Goal: Use online tool/utility: Use online tool/utility

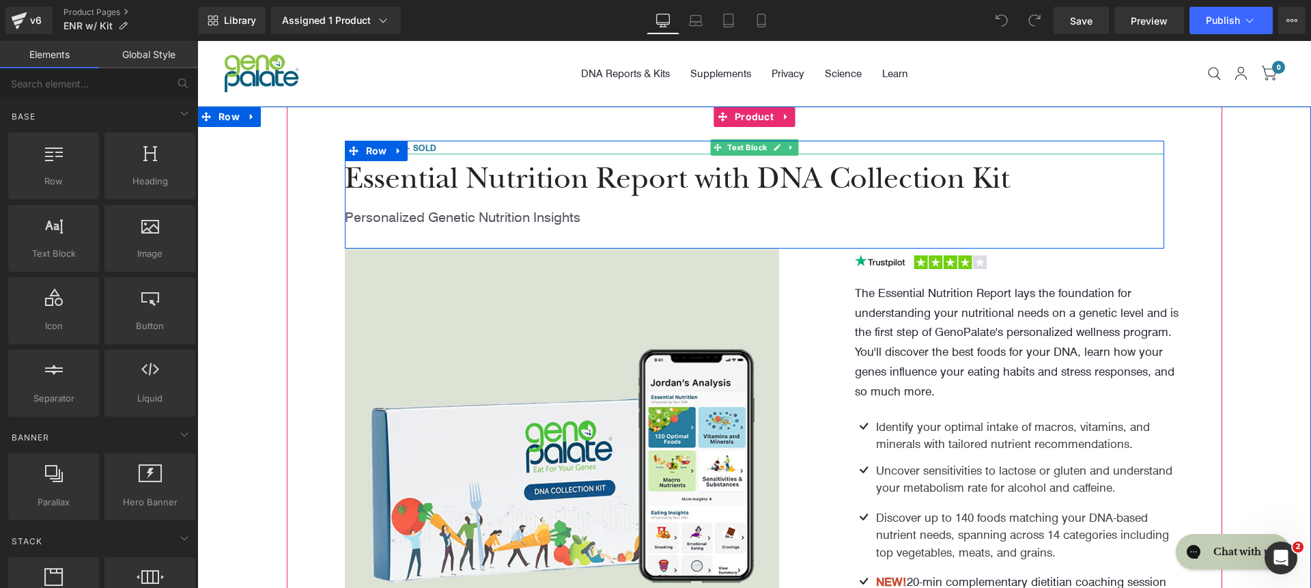
click at [518, 144] on p "Over 170,000+ Sold" at bounding box center [755, 148] width 820 height 14
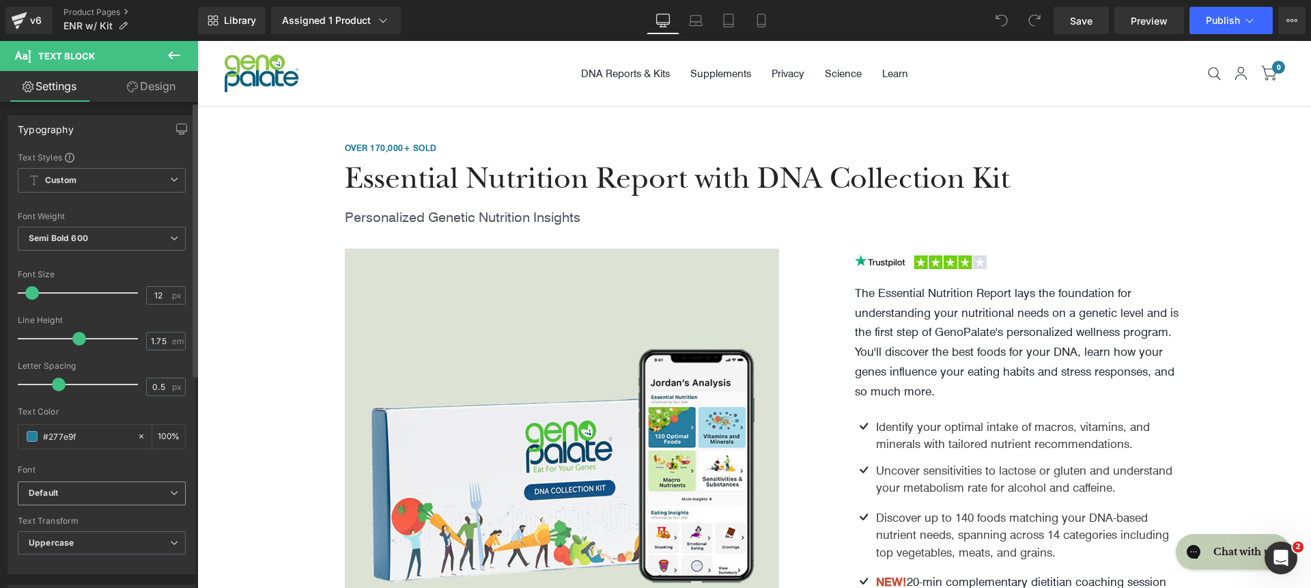
click at [139, 489] on b "Default" at bounding box center [99, 494] width 141 height 12
click at [156, 458] on div at bounding box center [102, 460] width 168 height 9
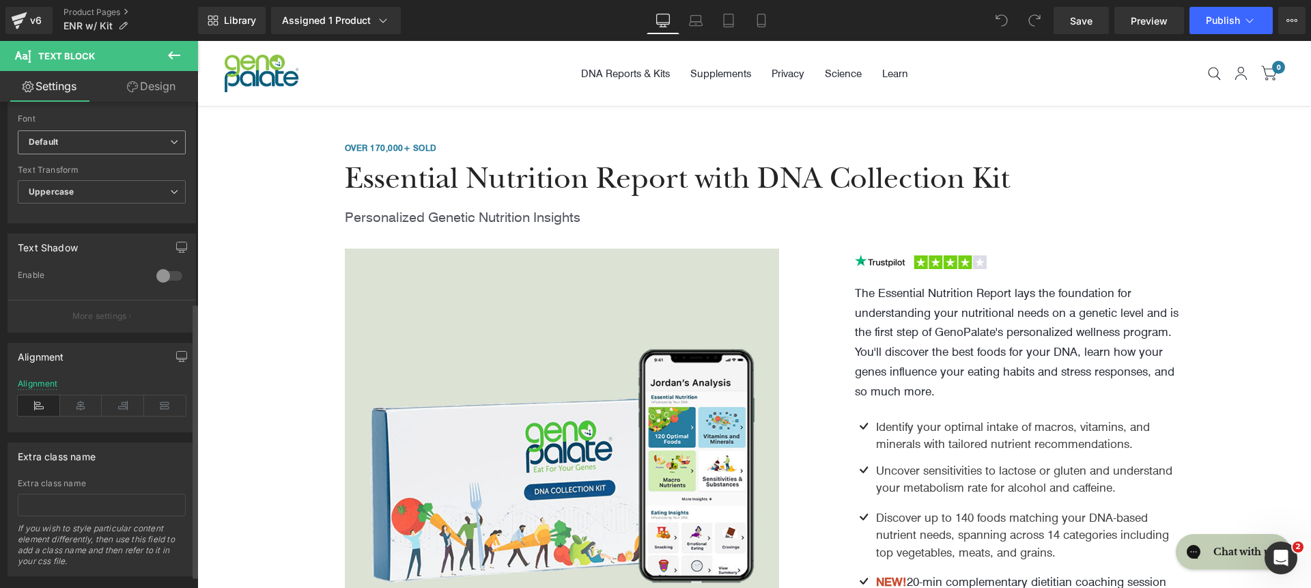
scroll to position [350, 0]
click at [113, 147] on b "Default" at bounding box center [99, 143] width 141 height 12
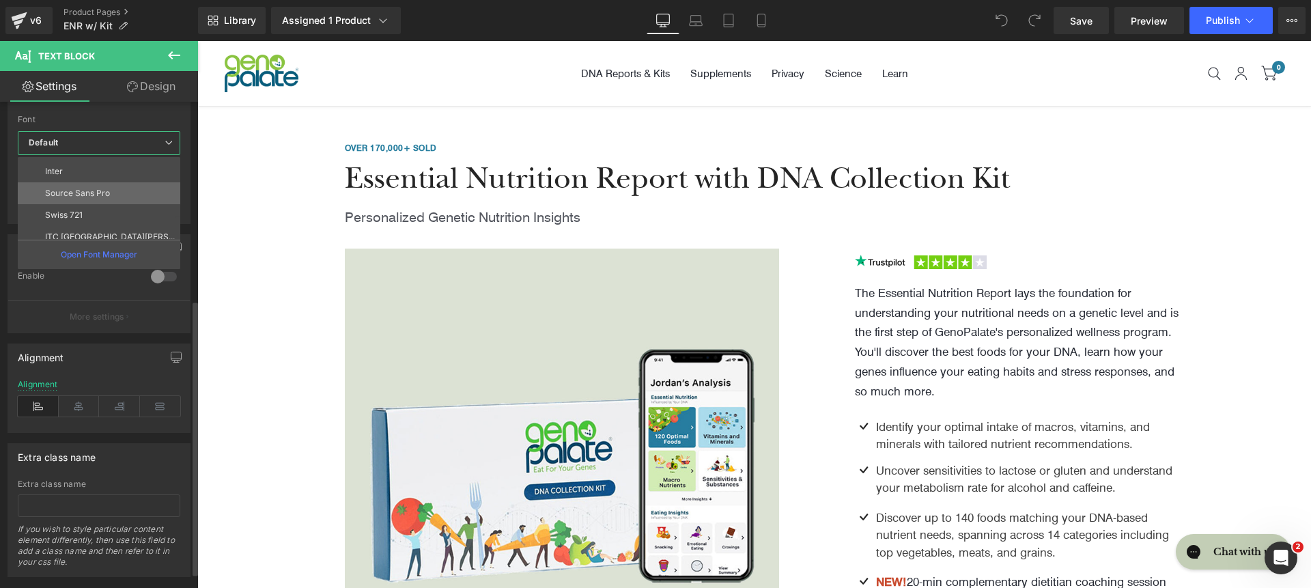
scroll to position [125, 0]
click at [109, 180] on li "Inter" at bounding box center [102, 174] width 169 height 22
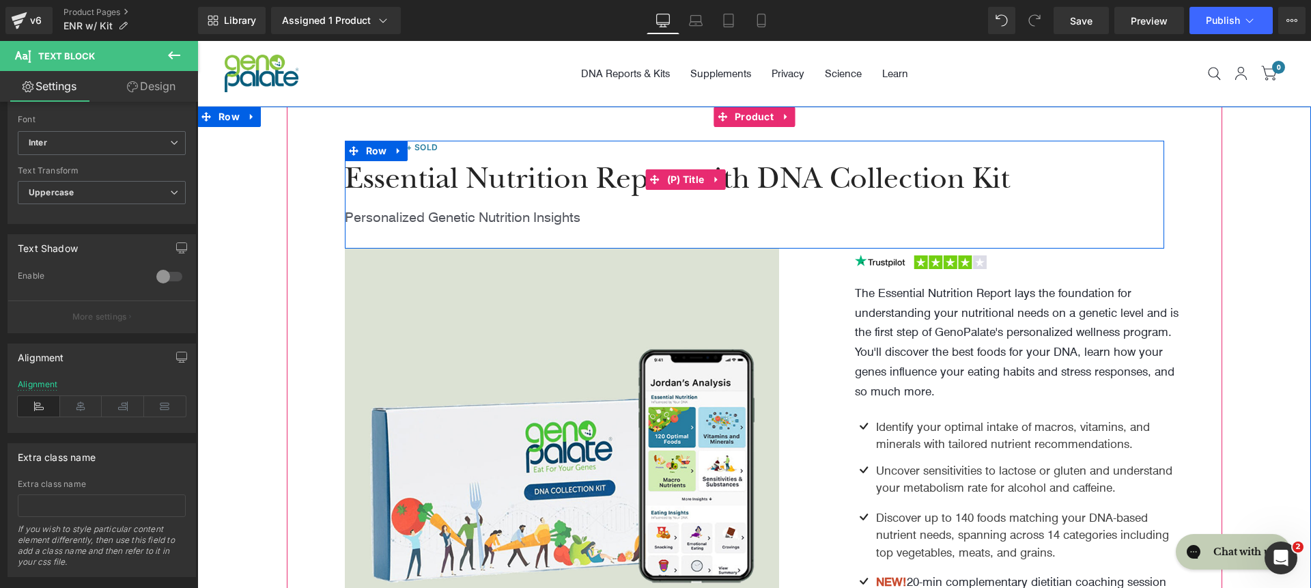
click at [468, 173] on span "Essential Nutrition Report with DNA Collection Kit" at bounding box center [677, 179] width 665 height 30
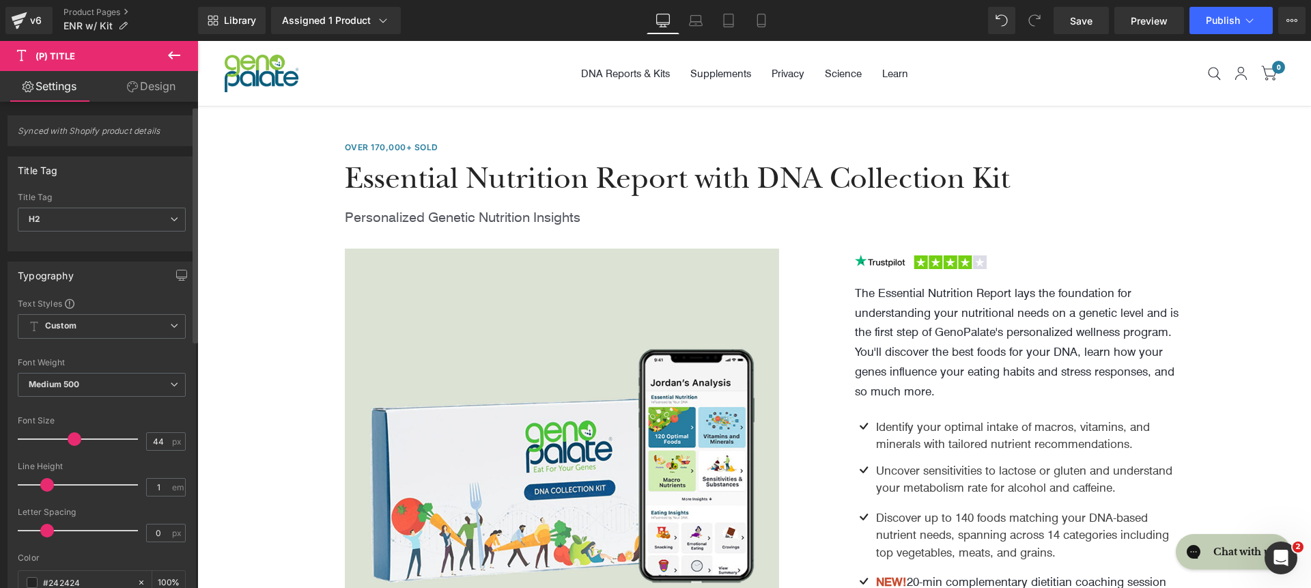
scroll to position [33, 0]
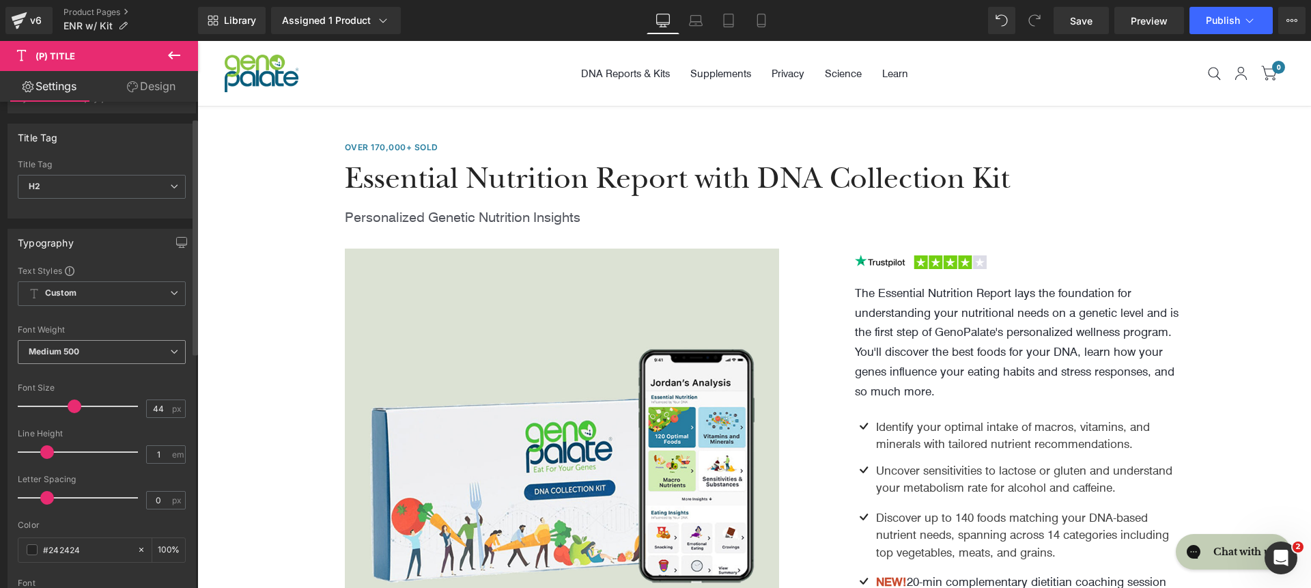
click at [143, 346] on span "Medium 500" at bounding box center [102, 352] width 168 height 24
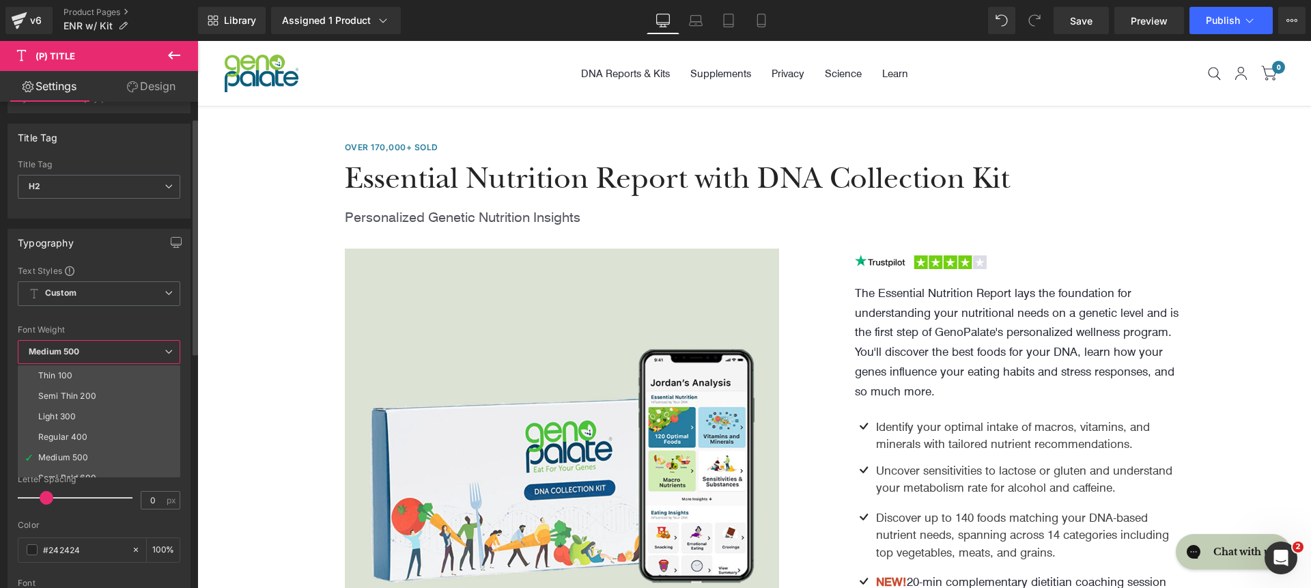
click at [141, 417] on li "Light 300" at bounding box center [102, 416] width 169 height 20
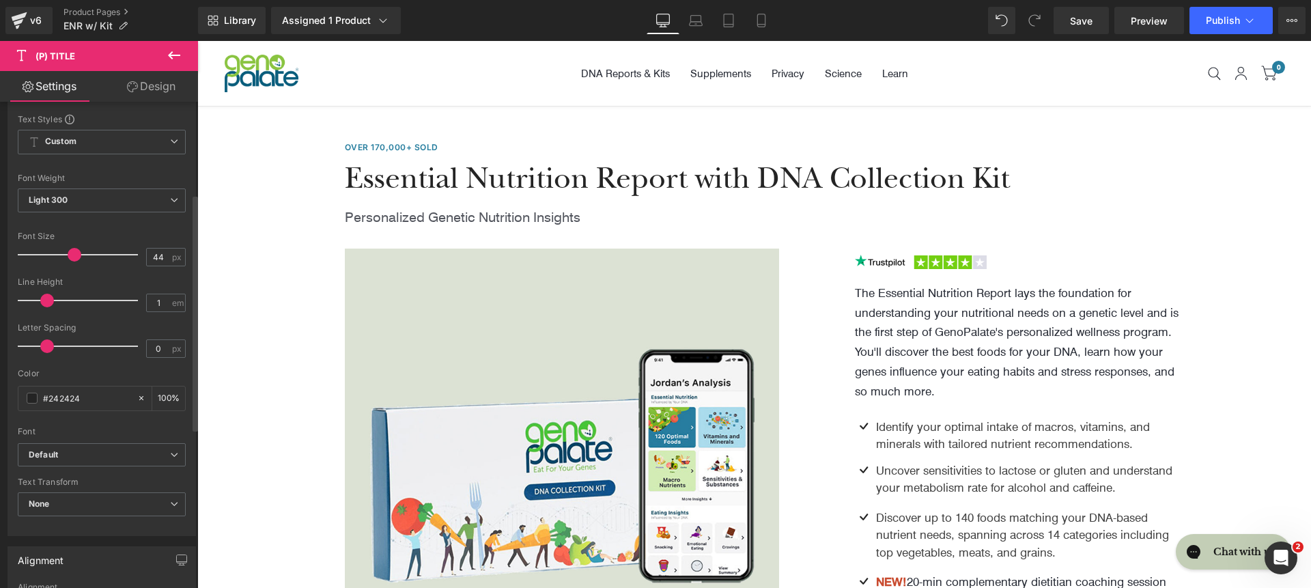
scroll to position [190, 0]
click at [89, 452] on b "Default" at bounding box center [99, 450] width 141 height 12
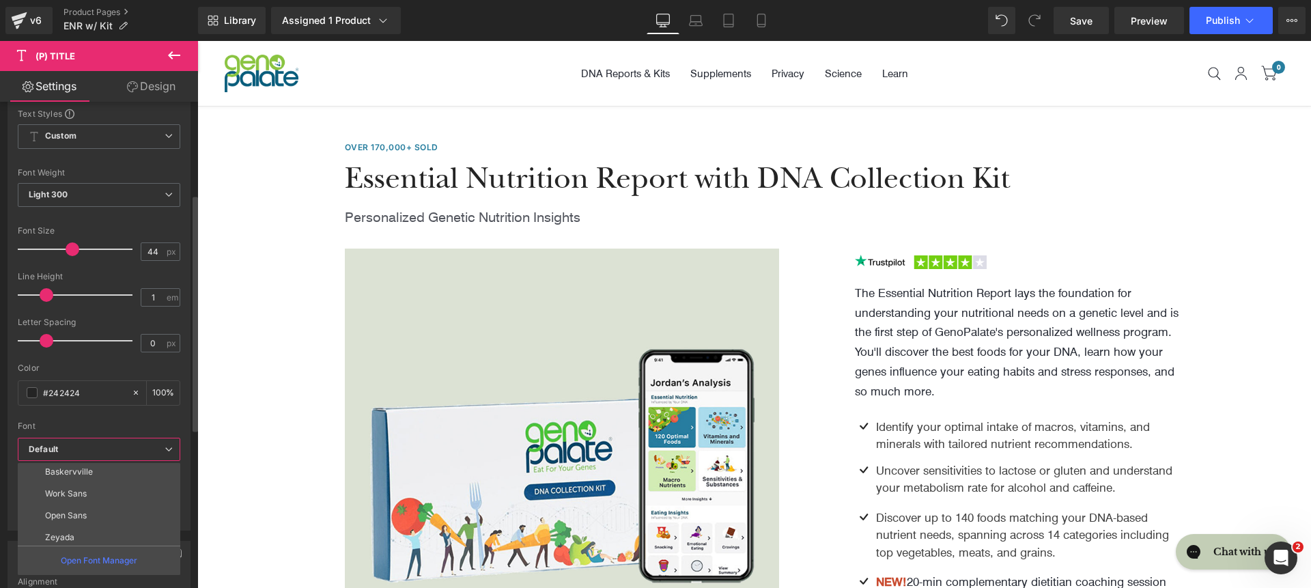
scroll to position [157, 0]
click at [111, 525] on li "roca light" at bounding box center [102, 536] width 169 height 22
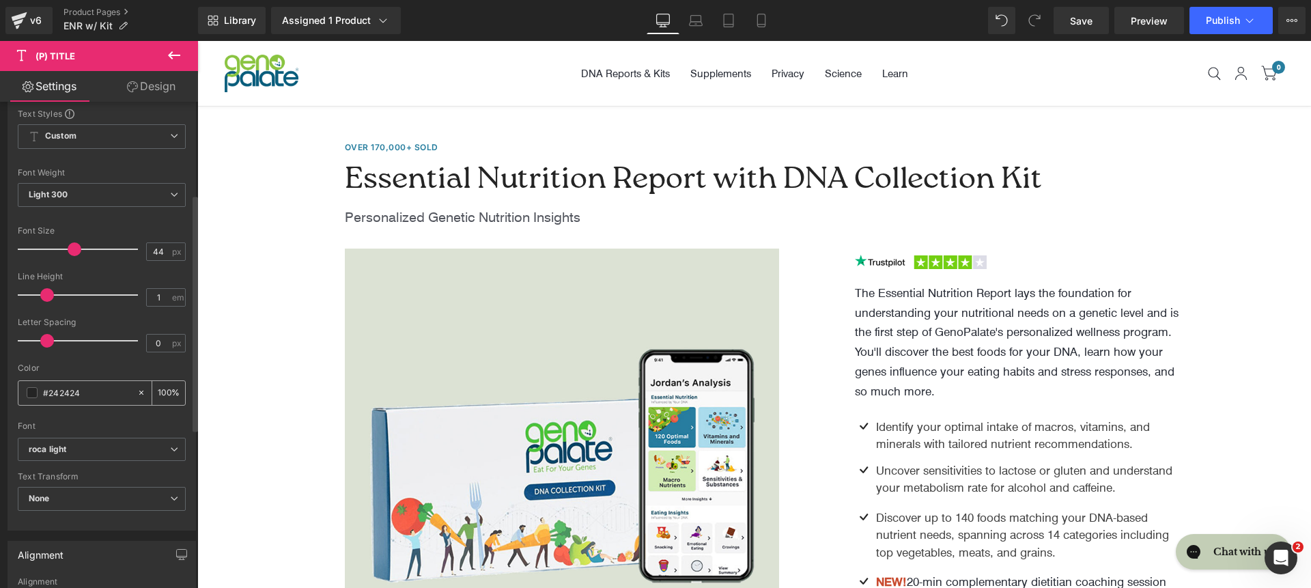
click at [137, 393] on icon at bounding box center [142, 393] width 10 height 10
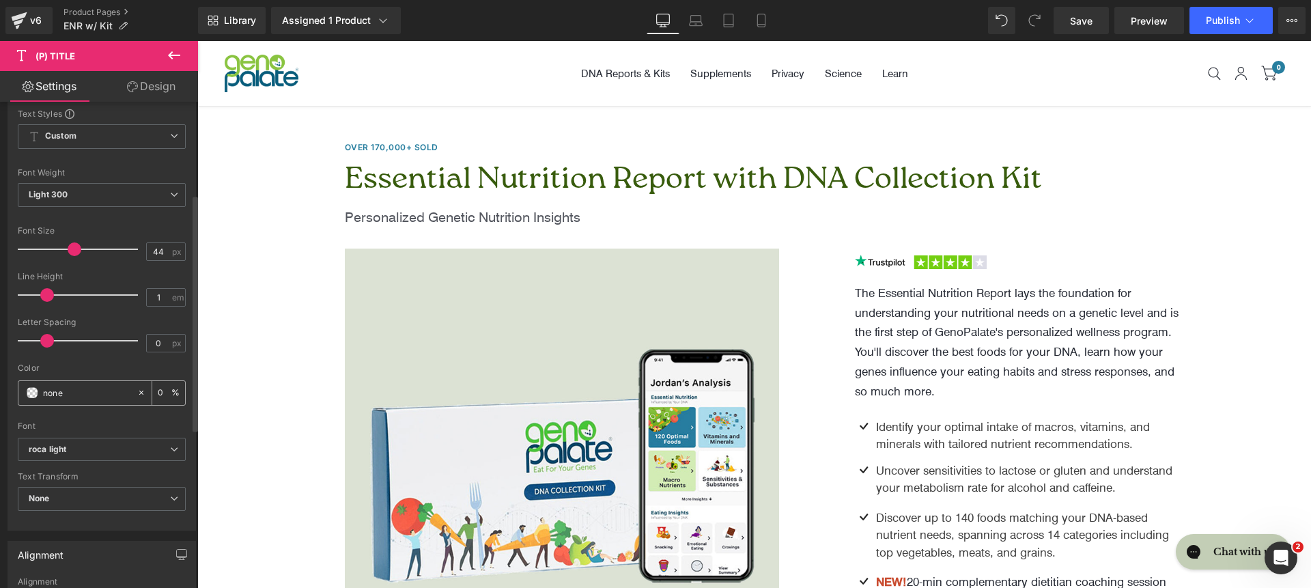
click at [109, 393] on input "#242424" at bounding box center [86, 392] width 87 height 15
click at [39, 397] on div "#242424" at bounding box center [77, 393] width 118 height 24
click at [33, 393] on span at bounding box center [32, 392] width 11 height 11
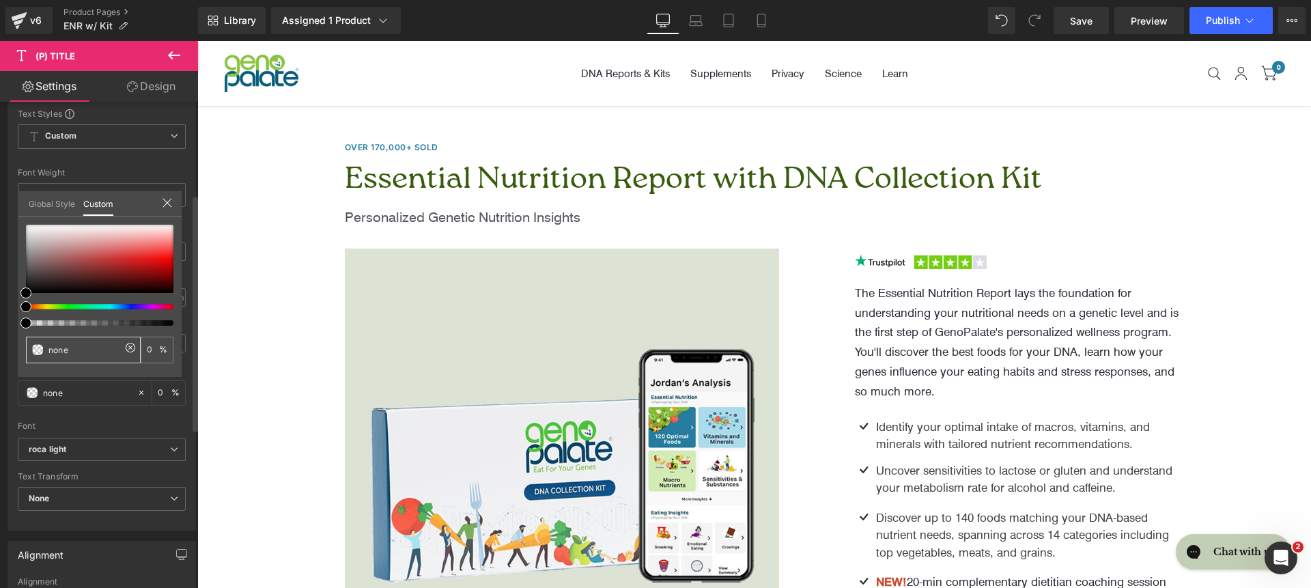
click at [98, 357] on input "none" at bounding box center [84, 350] width 72 height 14
paste input "00223E"
type input "00223E"
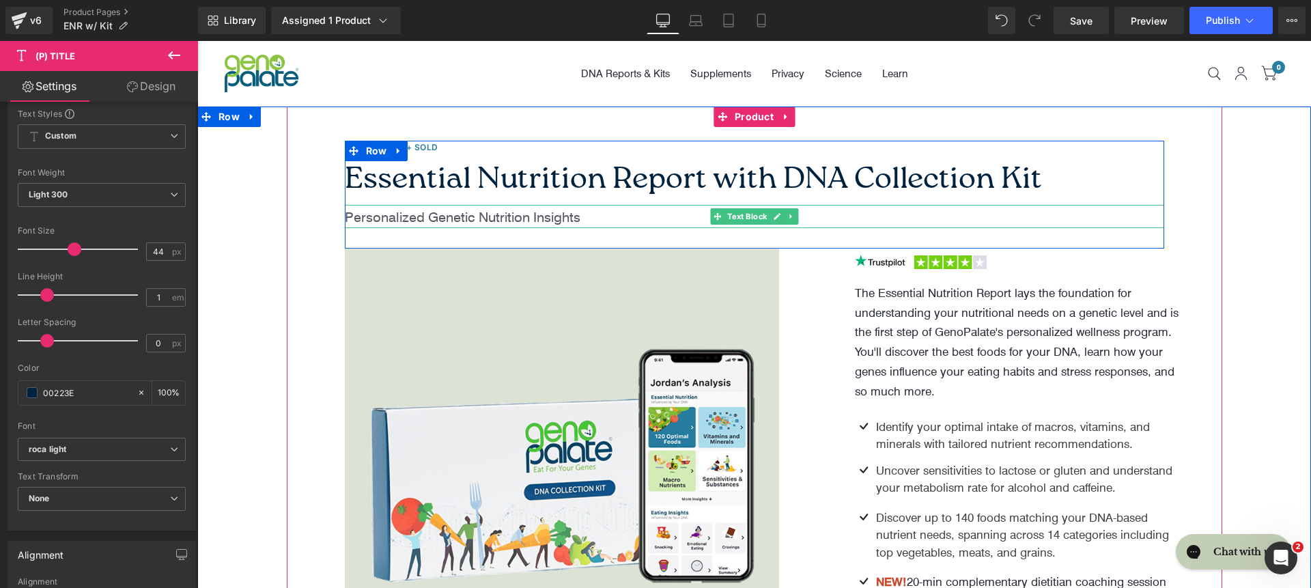
click at [401, 214] on p "Personalized Genetic Nutrition Insights" at bounding box center [755, 216] width 820 height 23
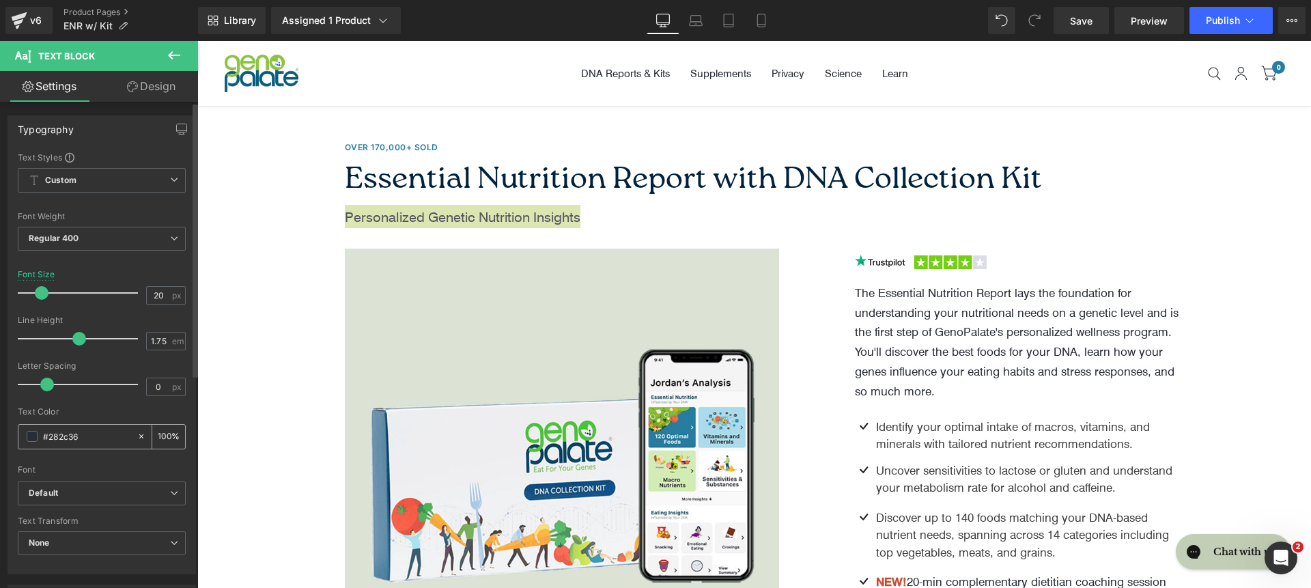
click at [102, 434] on input "#282c36" at bounding box center [86, 436] width 87 height 15
type input "00223E"
click at [111, 481] on span "Default" at bounding box center [102, 493] width 168 height 24
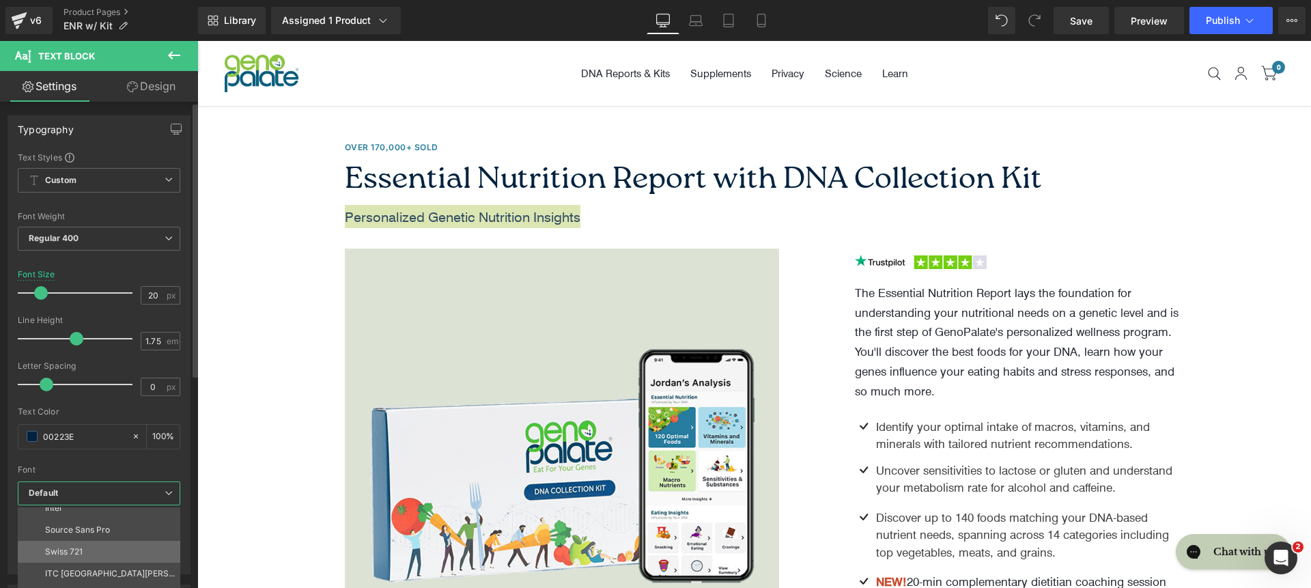
scroll to position [158, 0]
click at [116, 571] on li "roca light" at bounding box center [102, 579] width 169 height 22
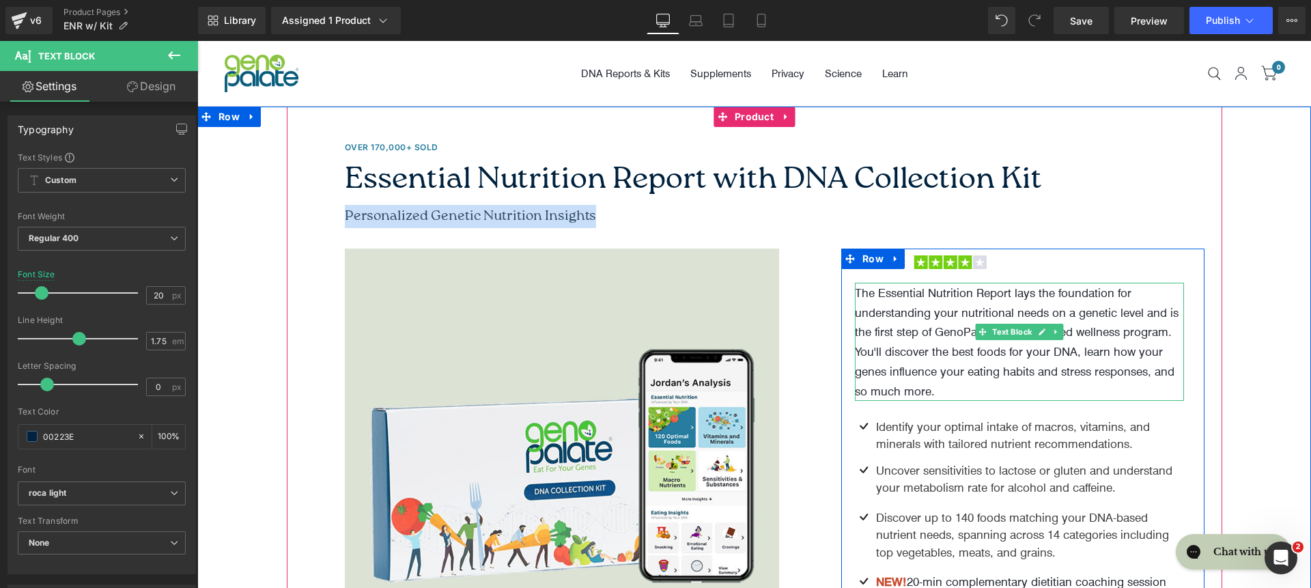
click at [1055, 296] on p "The Essential Nutrition Report lays the foundation for understanding your nutri…" at bounding box center [1020, 342] width 330 height 118
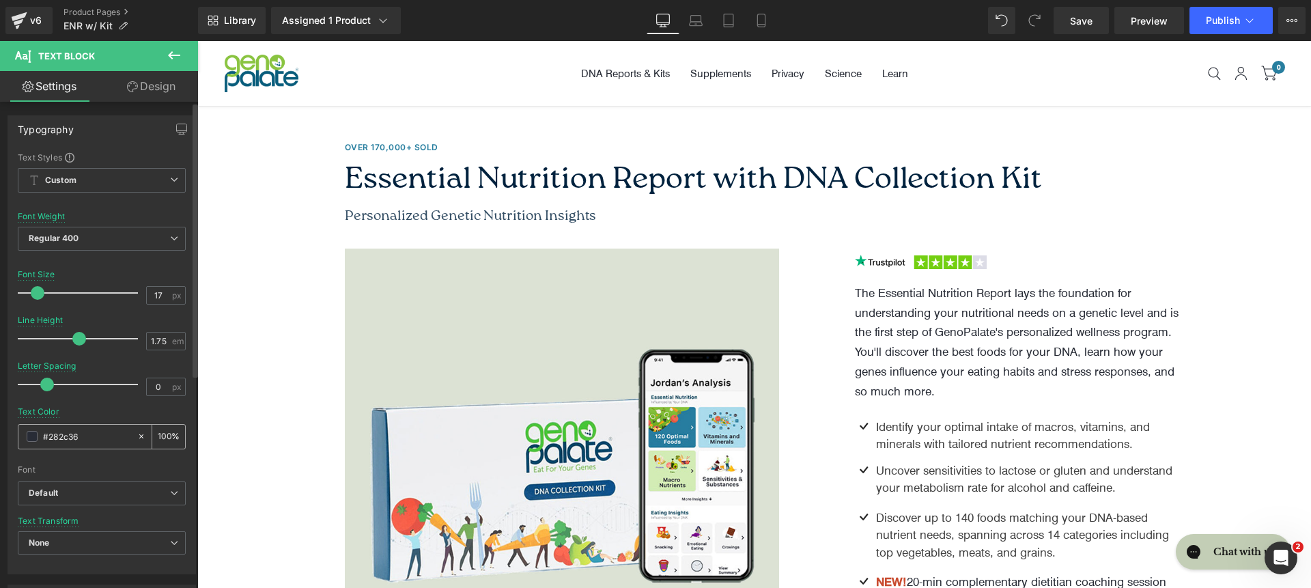
click at [107, 432] on input "#282c36" at bounding box center [86, 436] width 87 height 15
paste input "00223E"
type input "00223E"
click at [148, 490] on b "Default" at bounding box center [99, 494] width 141 height 12
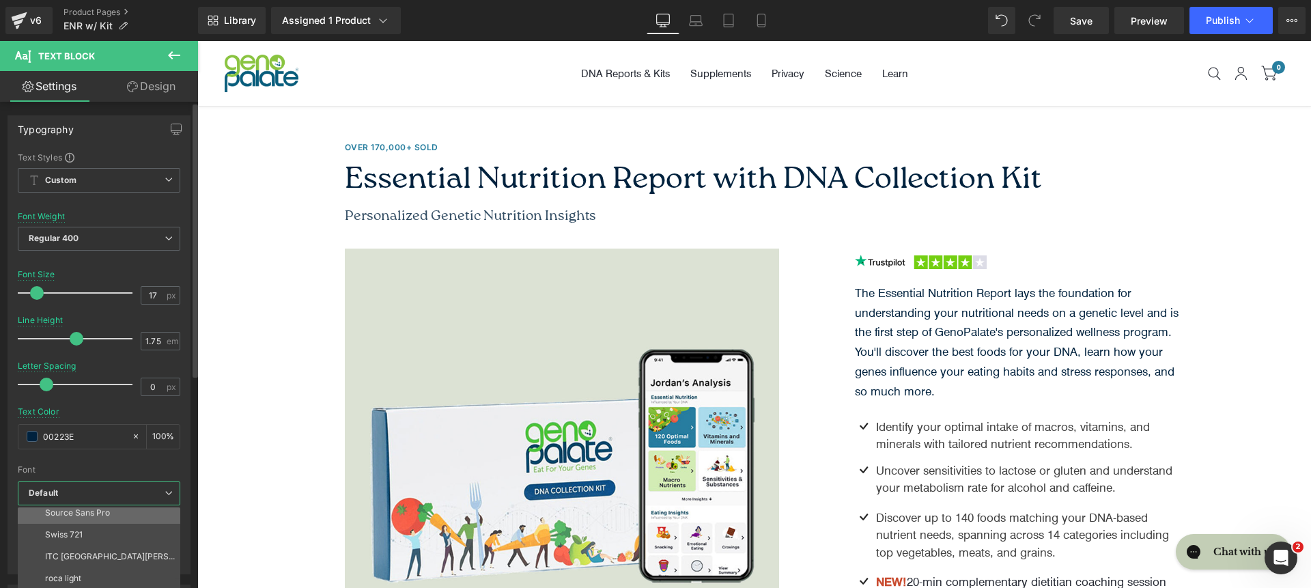
scroll to position [126, 0]
click at [106, 518] on li "Inter" at bounding box center [102, 524] width 169 height 22
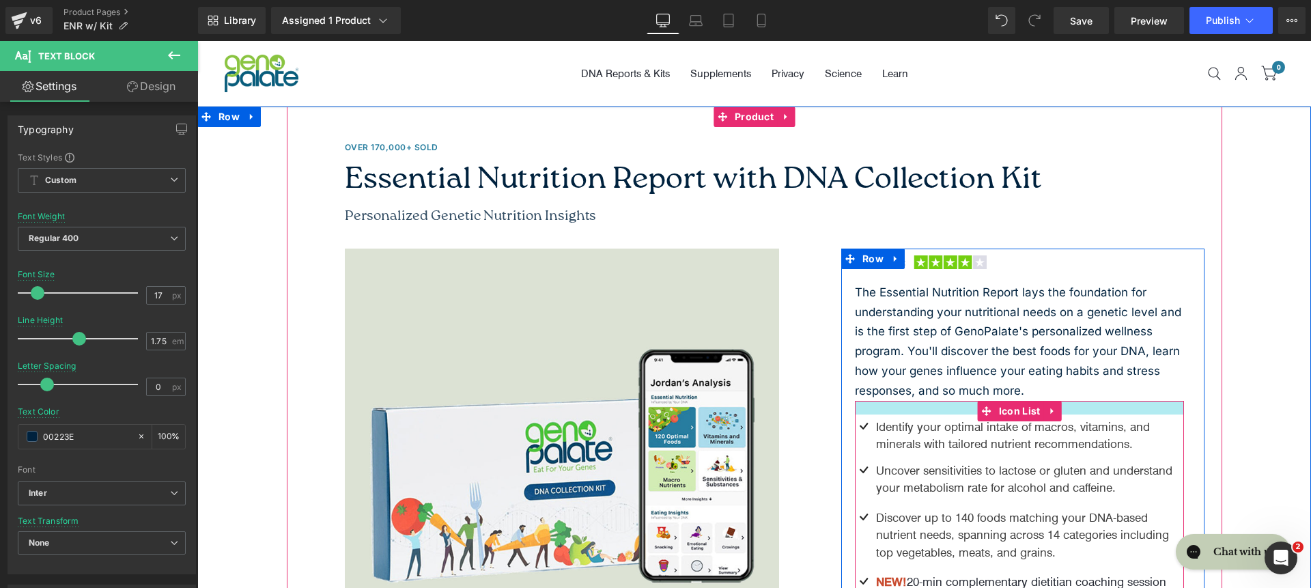
click at [936, 410] on div at bounding box center [1020, 408] width 330 height 14
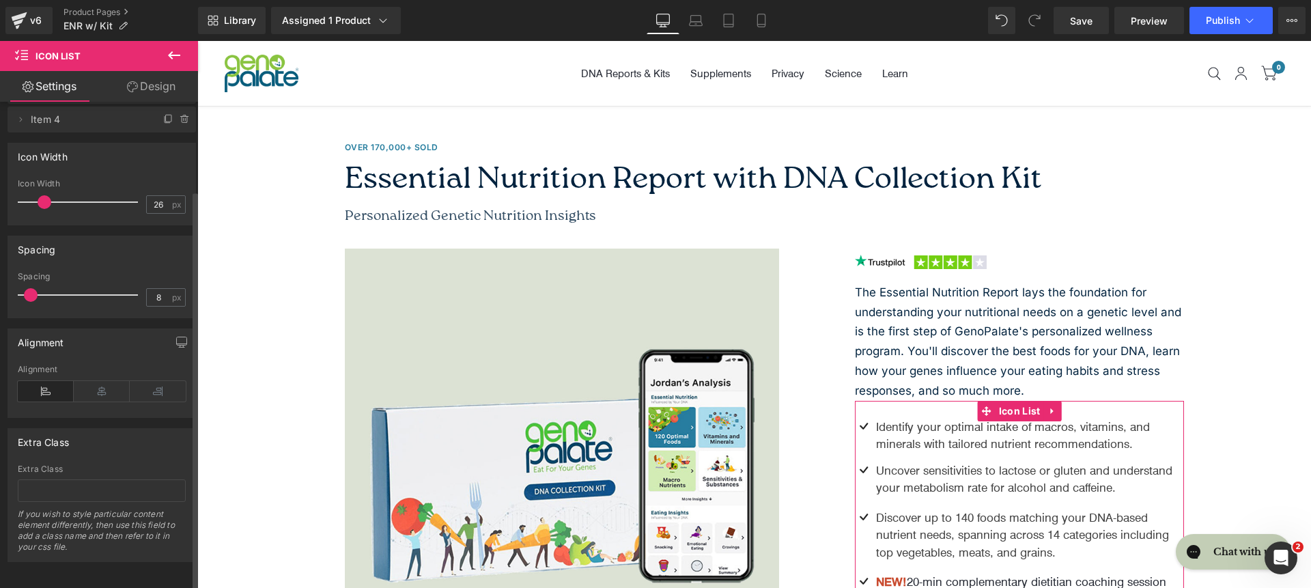
scroll to position [111, 0]
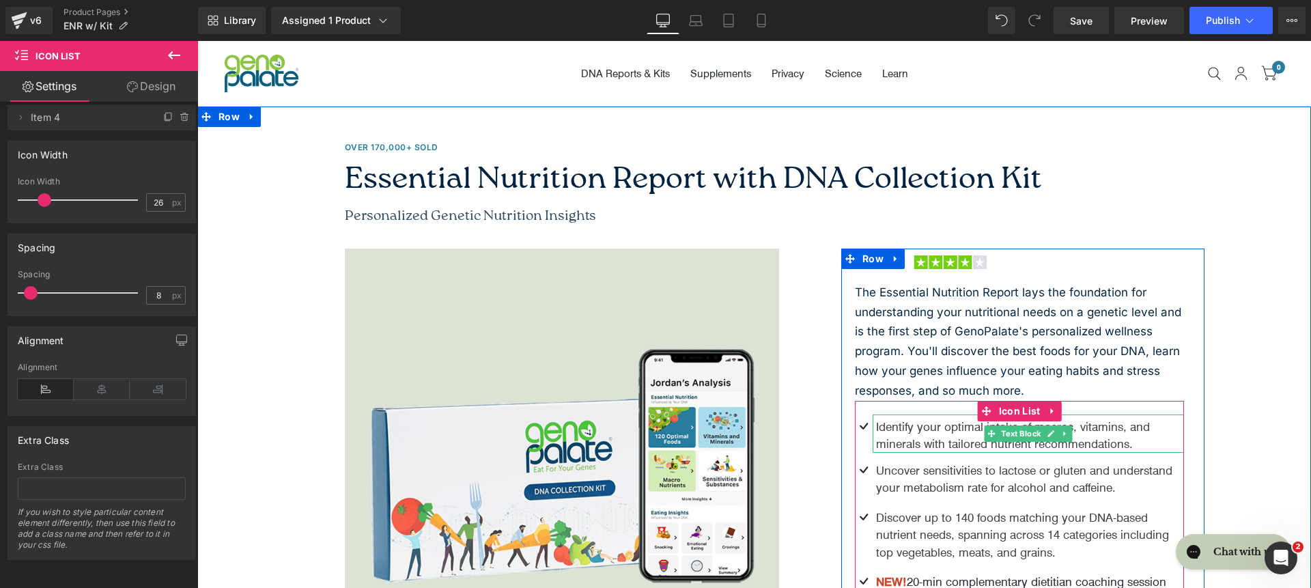
click at [953, 436] on p "Identify your optimal intake of macros, vitamins, and minerals with tailored nu…" at bounding box center [1030, 435] width 309 height 35
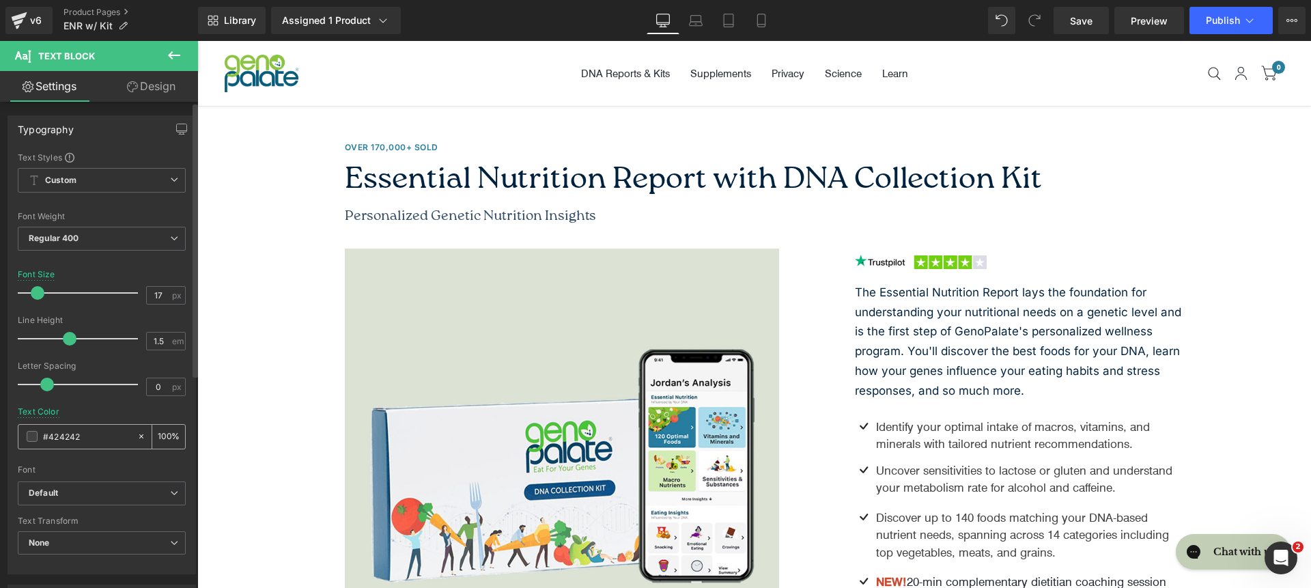
click at [86, 427] on div "#424242" at bounding box center [77, 437] width 118 height 24
click at [95, 435] on input "#424242" at bounding box center [86, 436] width 87 height 15
paste input "00223E"
type input "00223E"
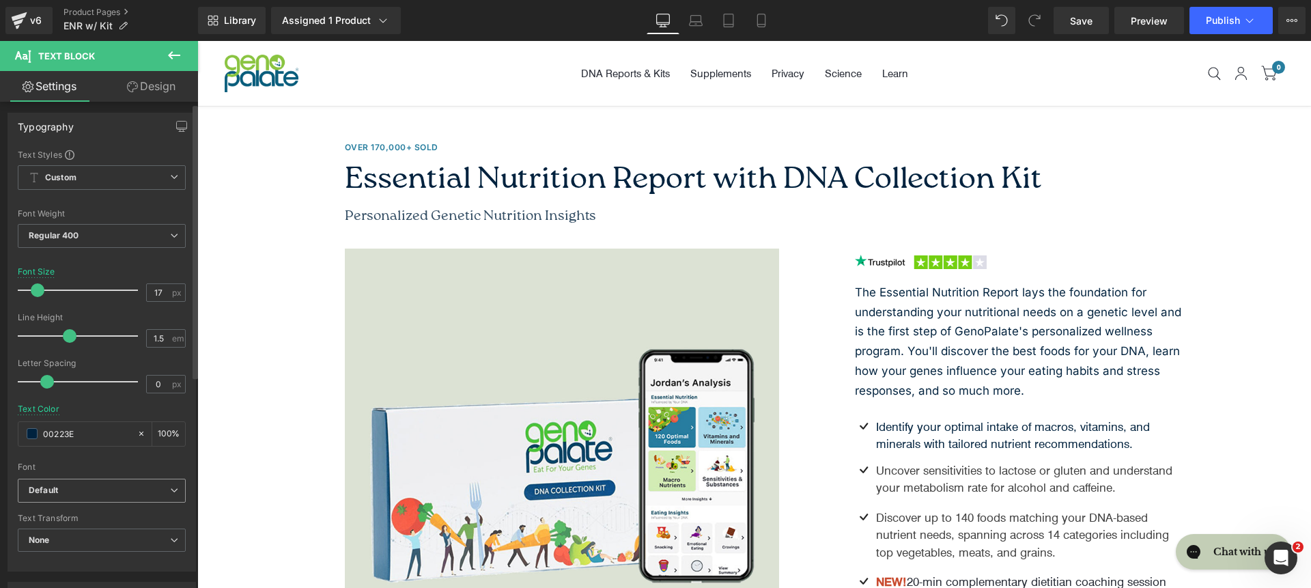
click at [100, 487] on b "Default" at bounding box center [99, 491] width 141 height 12
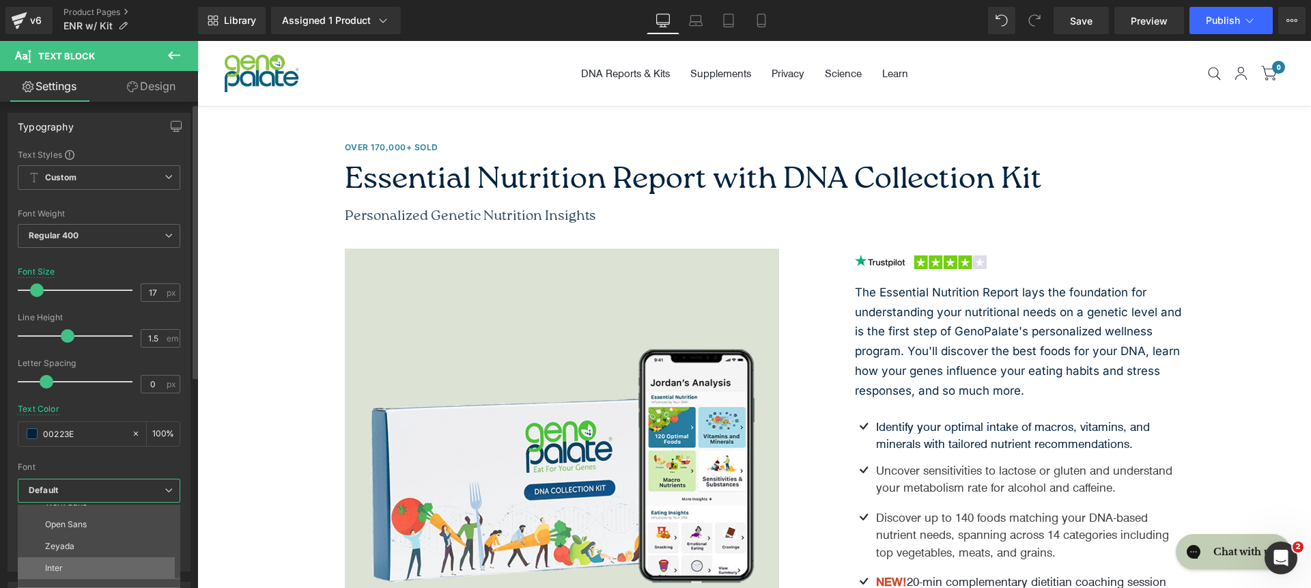
scroll to position [92, 0]
click at [107, 553] on li "Inter" at bounding box center [102, 555] width 169 height 22
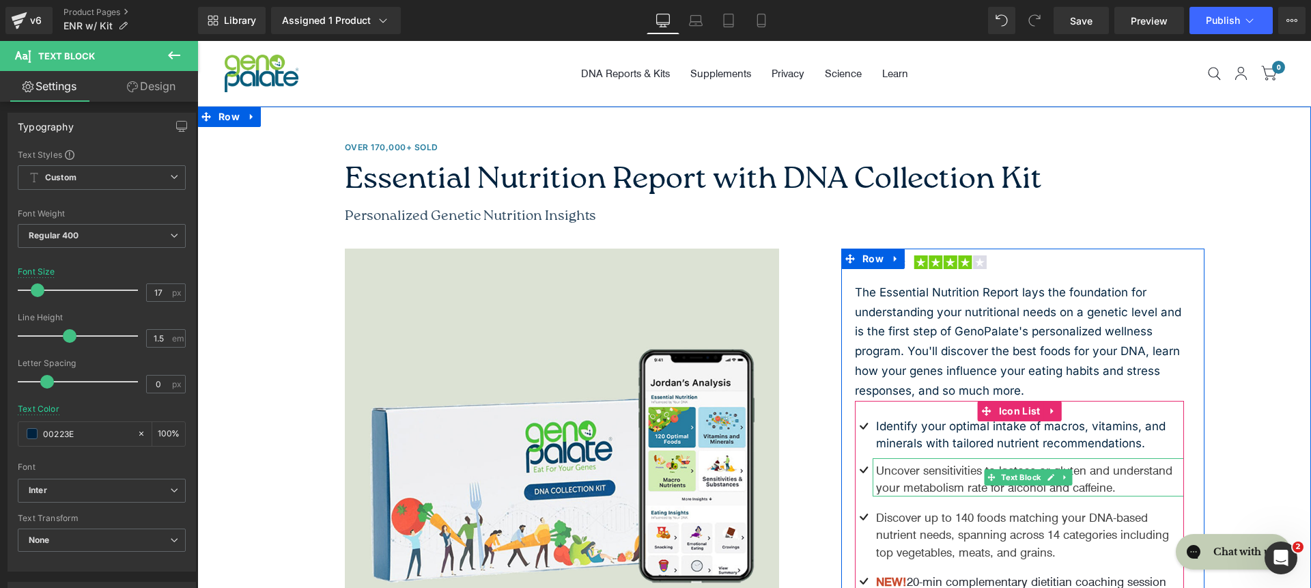
click at [940, 464] on p "Uncover sensitivities to lactose or gluten and understand your metabolism rate …" at bounding box center [1030, 479] width 309 height 35
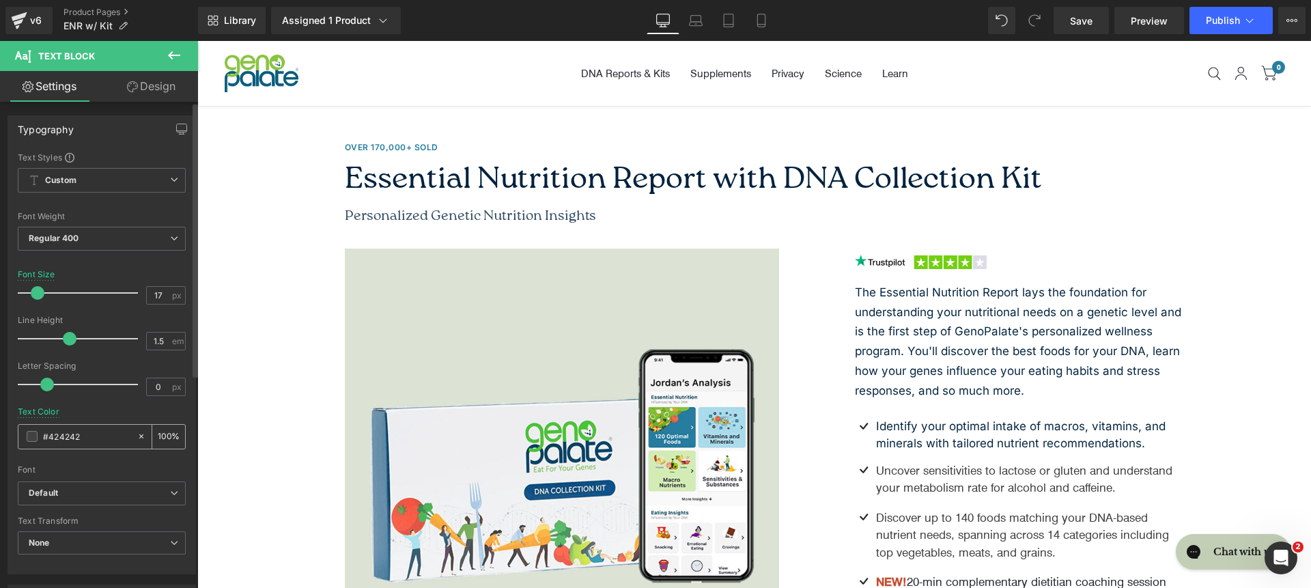
click at [115, 434] on input "#424242" at bounding box center [86, 436] width 87 height 15
paste input "00223E"
type input "00223E"
click at [124, 484] on span "Default" at bounding box center [102, 493] width 168 height 24
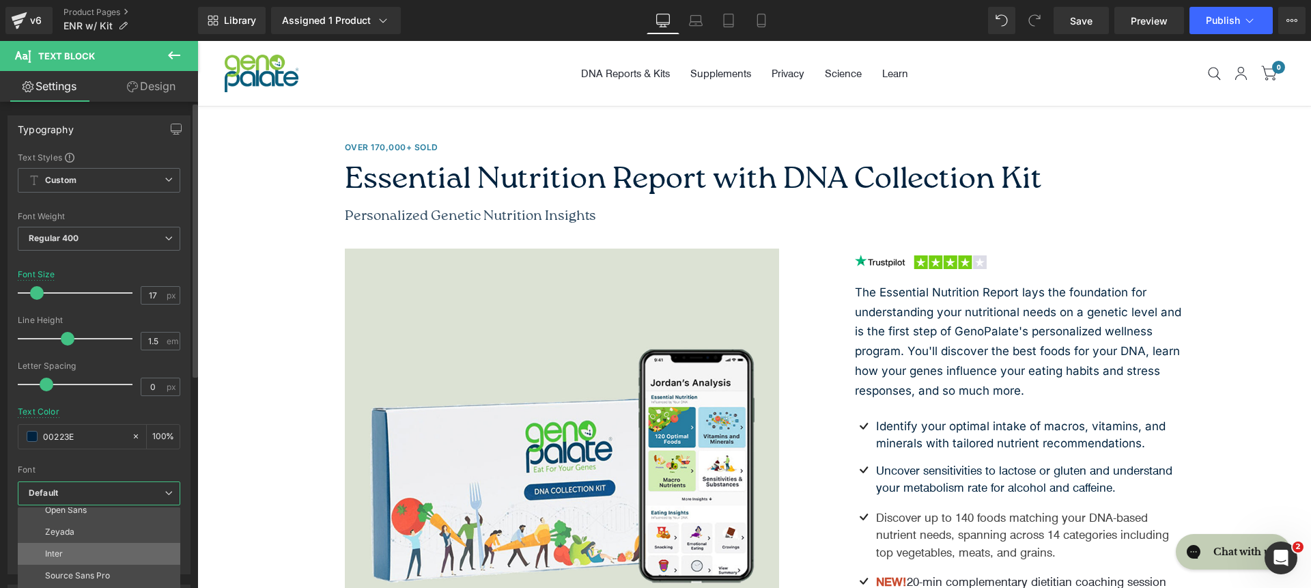
scroll to position [100, 0]
click at [117, 548] on li "Inter" at bounding box center [102, 550] width 169 height 22
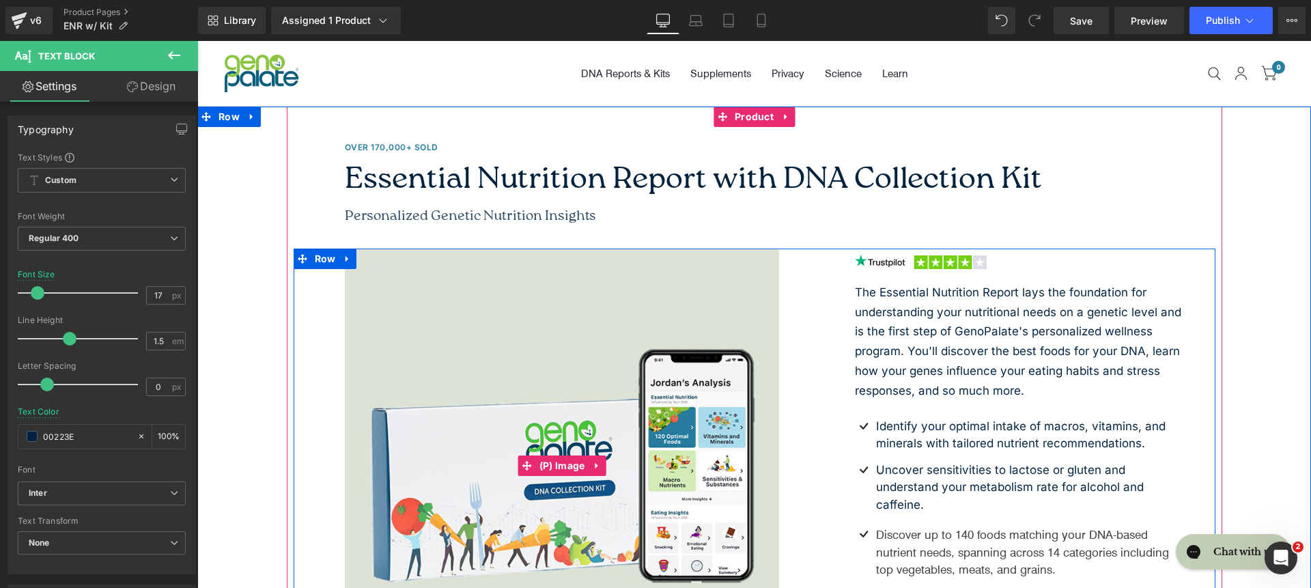
scroll to position [38, 0]
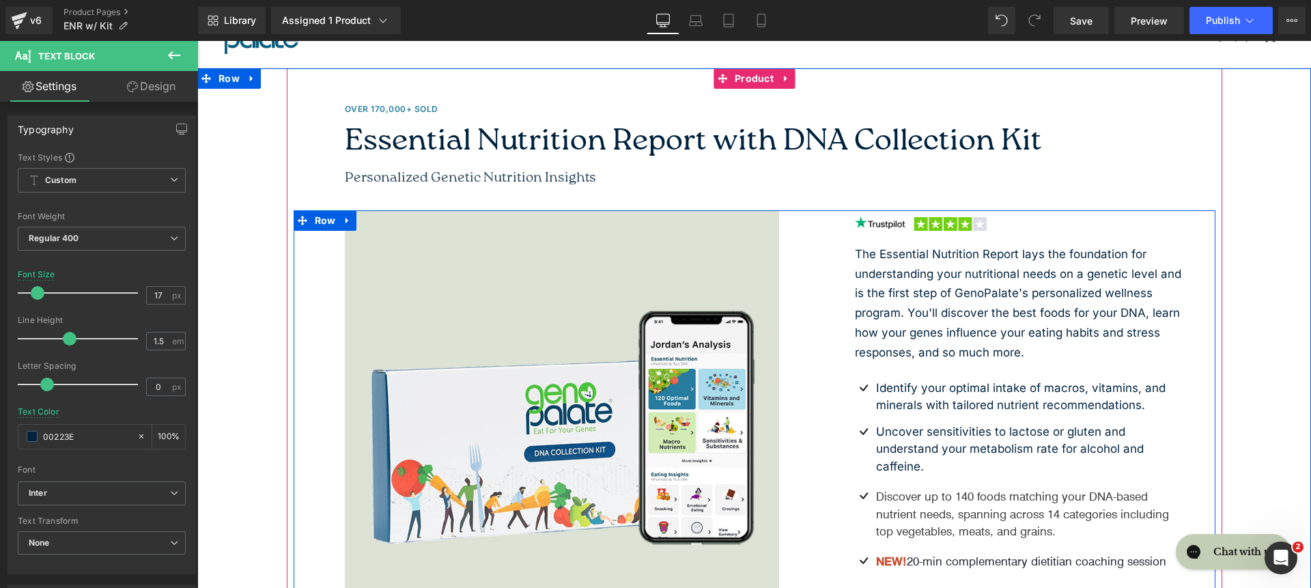
click at [944, 524] on p "Discover up to 140 foods matching your DNA-based nutrient needs, spanning acros…" at bounding box center [1030, 514] width 309 height 53
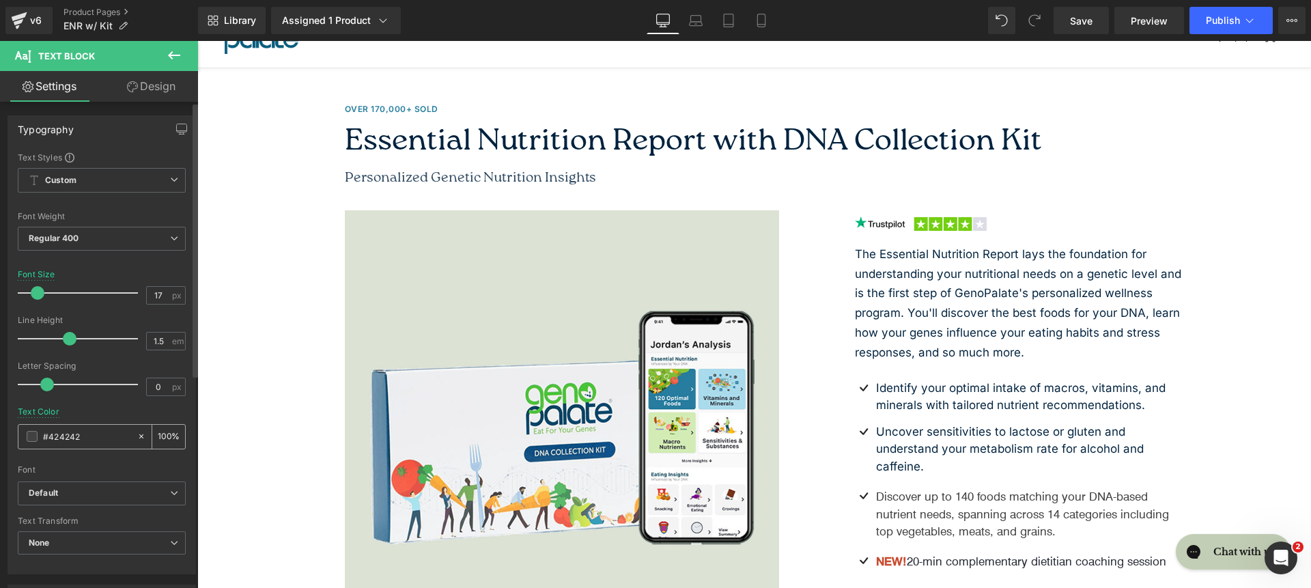
click at [96, 443] on input "#424242" at bounding box center [86, 436] width 87 height 15
paste input "00223E"
type input "00223E"
click at [96, 497] on b "Default" at bounding box center [99, 494] width 141 height 12
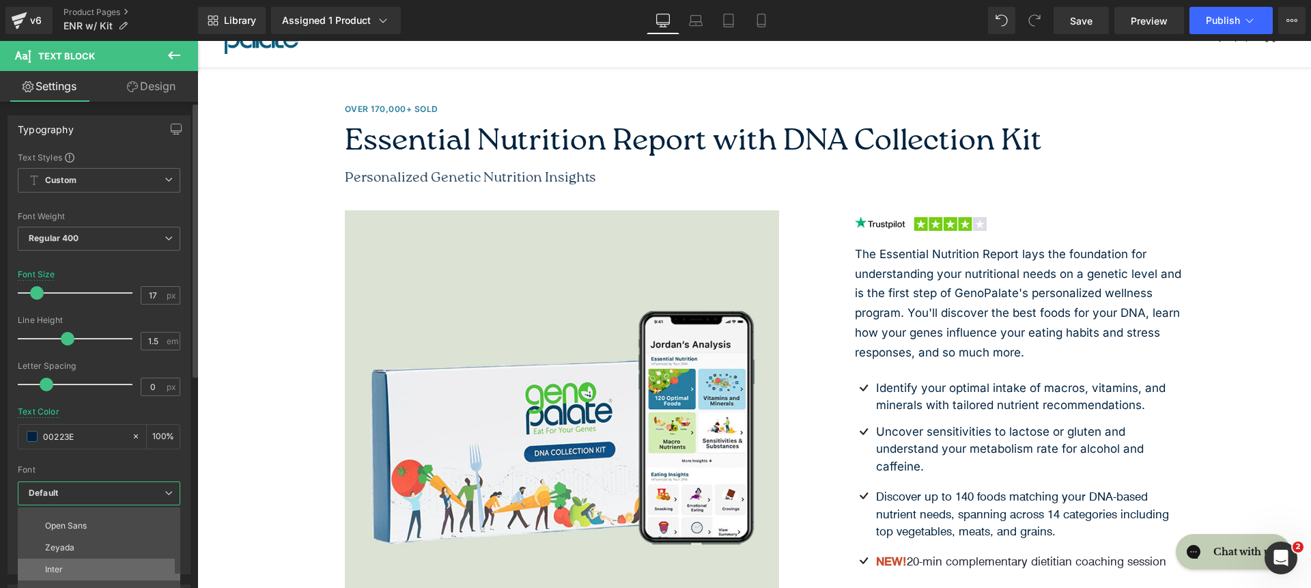
scroll to position [94, 0]
click at [107, 552] on li "Inter" at bounding box center [102, 556] width 169 height 22
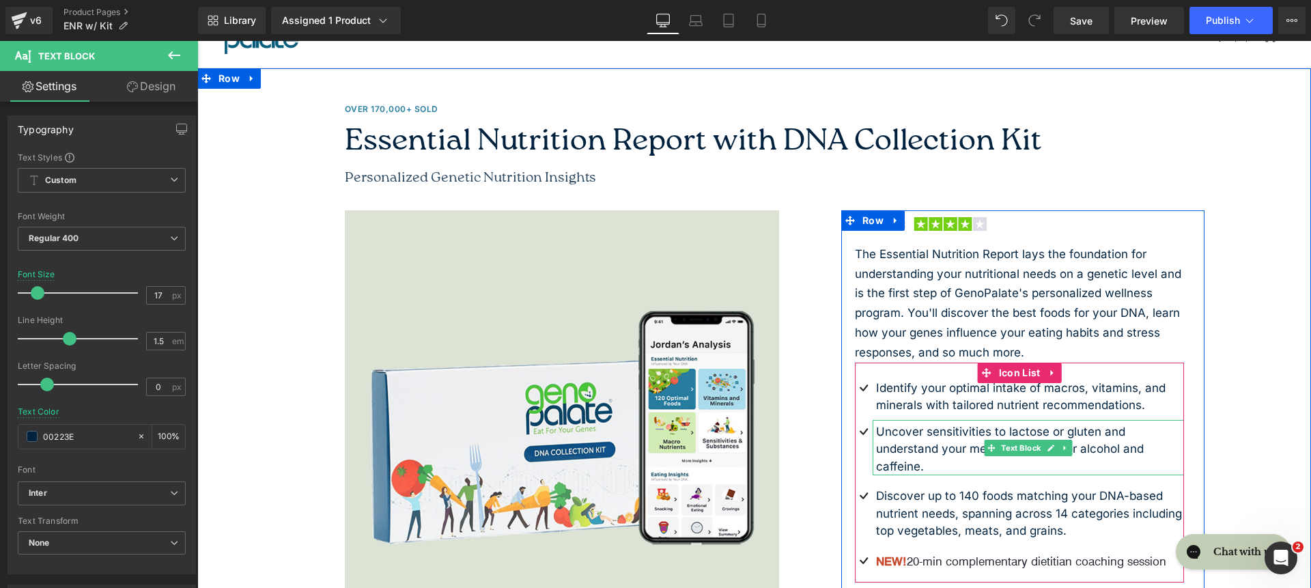
scroll to position [71, 0]
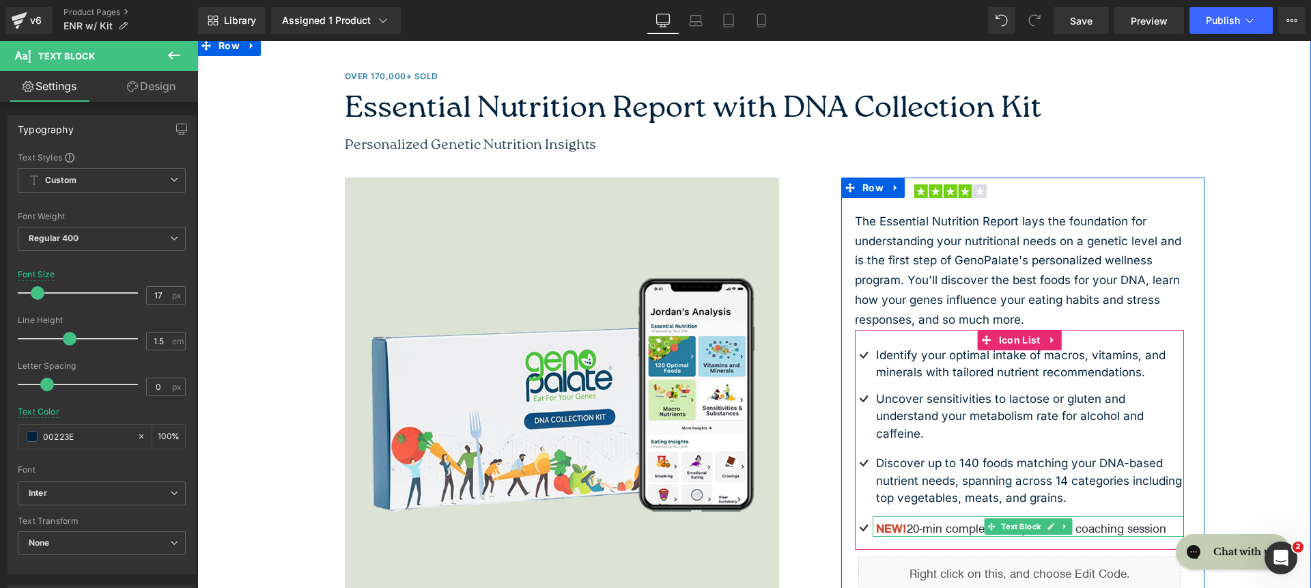
click at [943, 531] on p "NEW! 20-min complementary dietitian coaching session" at bounding box center [1030, 529] width 309 height 18
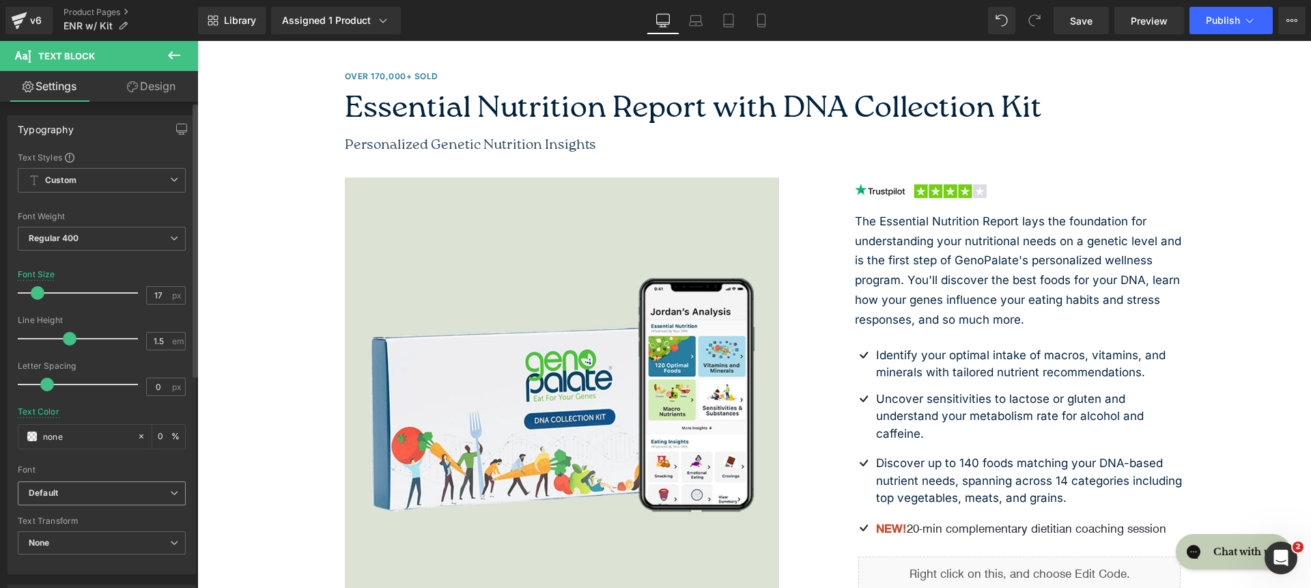
click at [128, 500] on span "Default" at bounding box center [102, 493] width 168 height 24
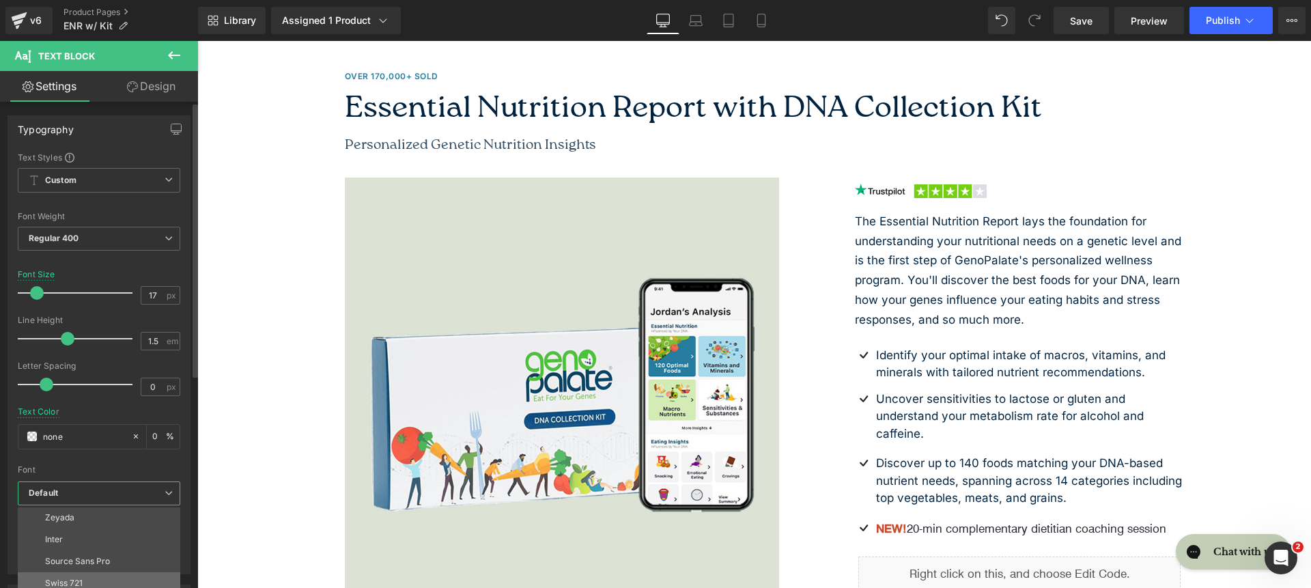
scroll to position [124, 0]
click at [107, 529] on li "Inter" at bounding box center [102, 525] width 169 height 22
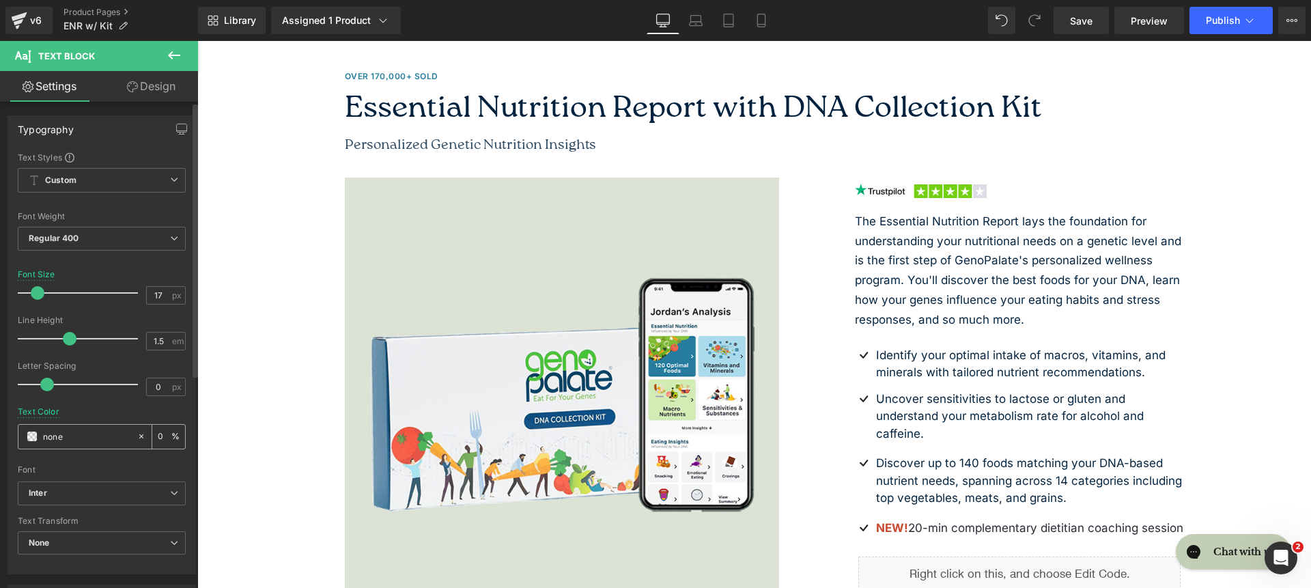
click at [101, 445] on div "none" at bounding box center [77, 437] width 118 height 24
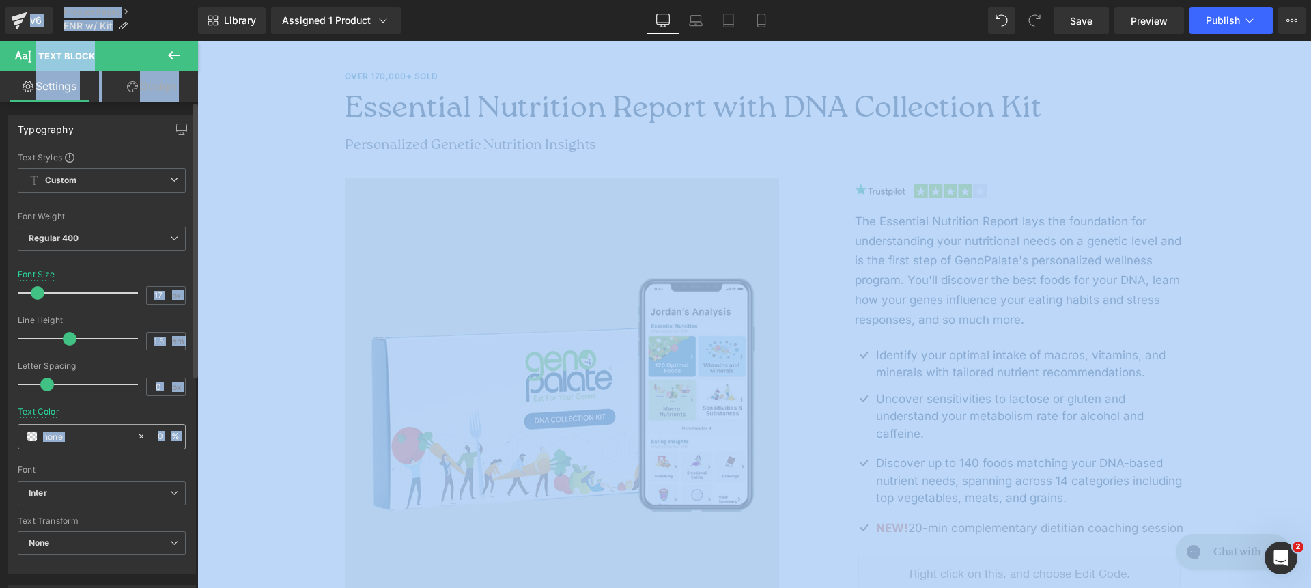
click at [111, 434] on input "none" at bounding box center [86, 436] width 87 height 15
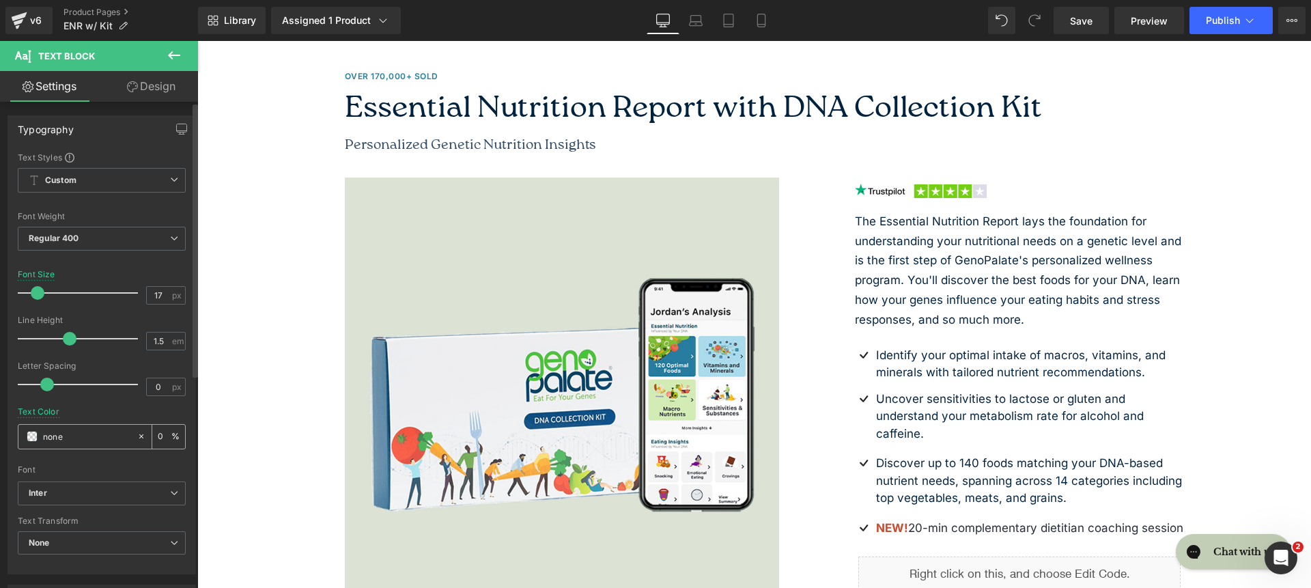
paste input "00223E"
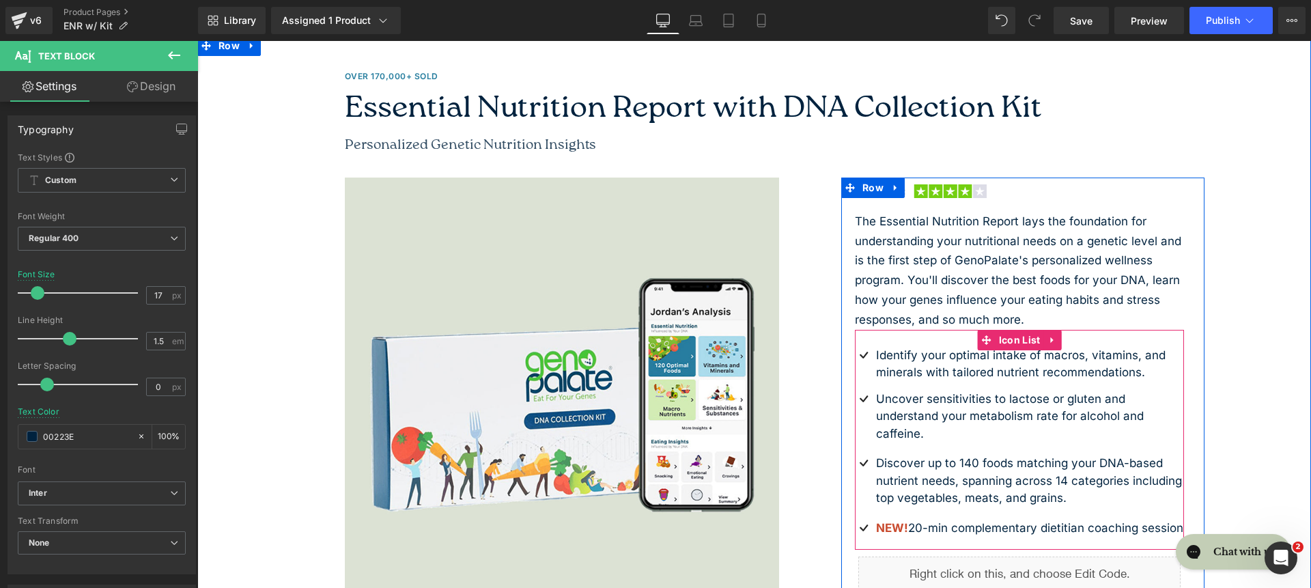
type input "00223E"
click at [1059, 527] on link at bounding box center [1066, 526] width 14 height 16
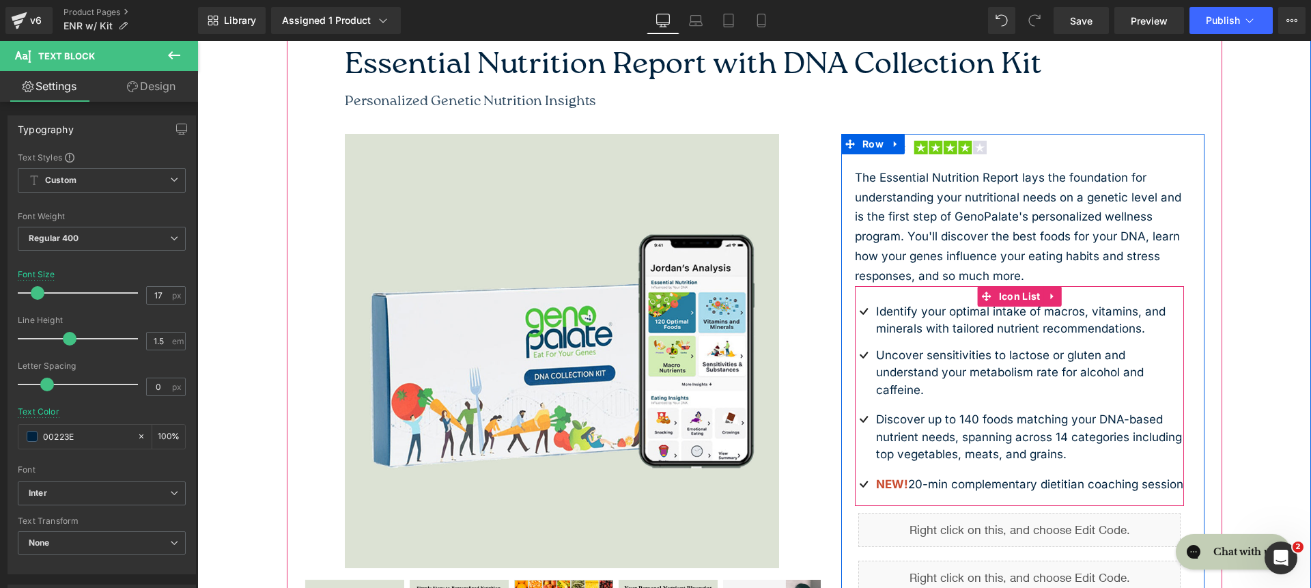
scroll to position [257, 0]
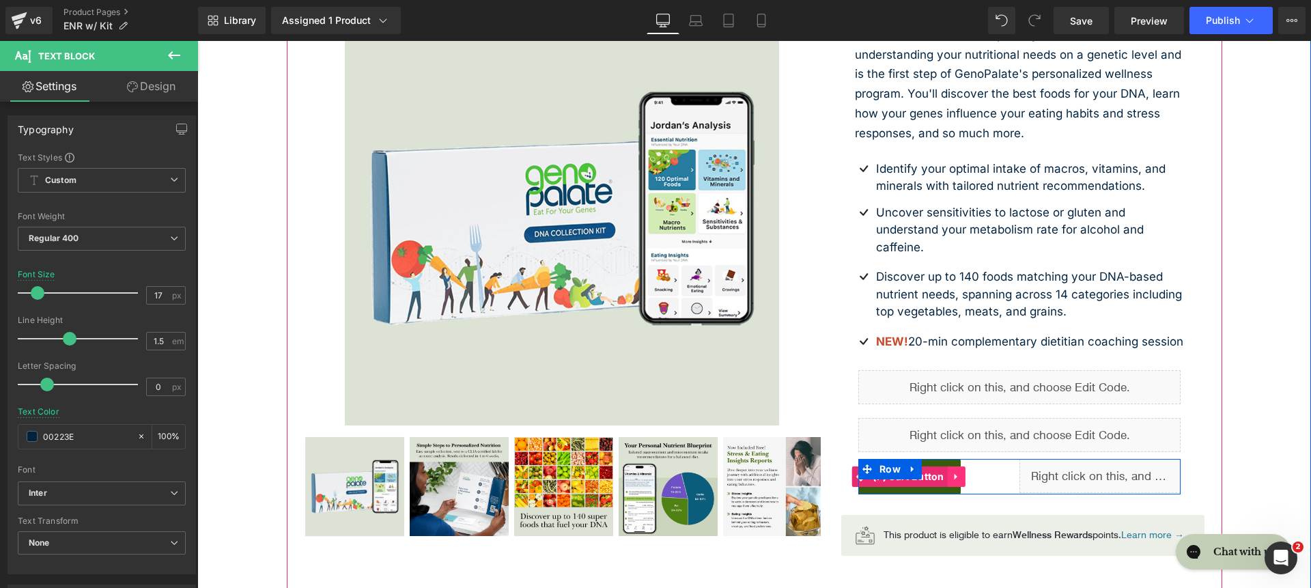
click at [959, 485] on link at bounding box center [957, 476] width 18 height 20
click at [895, 487] on span "(P) Cart Button" at bounding box center [882, 476] width 79 height 20
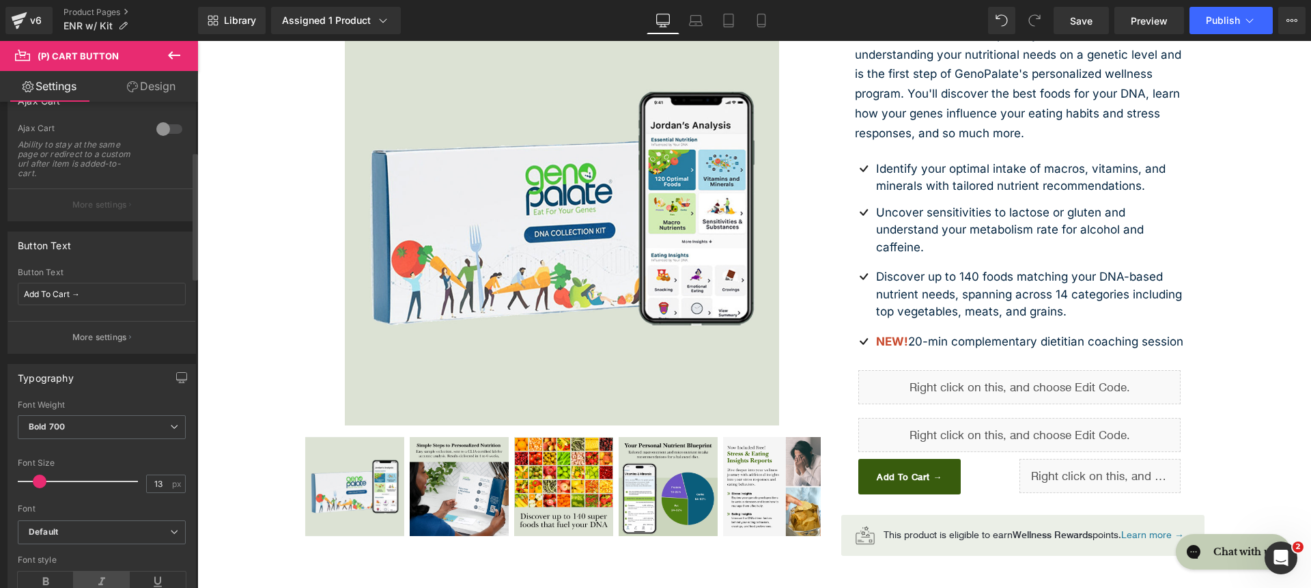
scroll to position [335, 0]
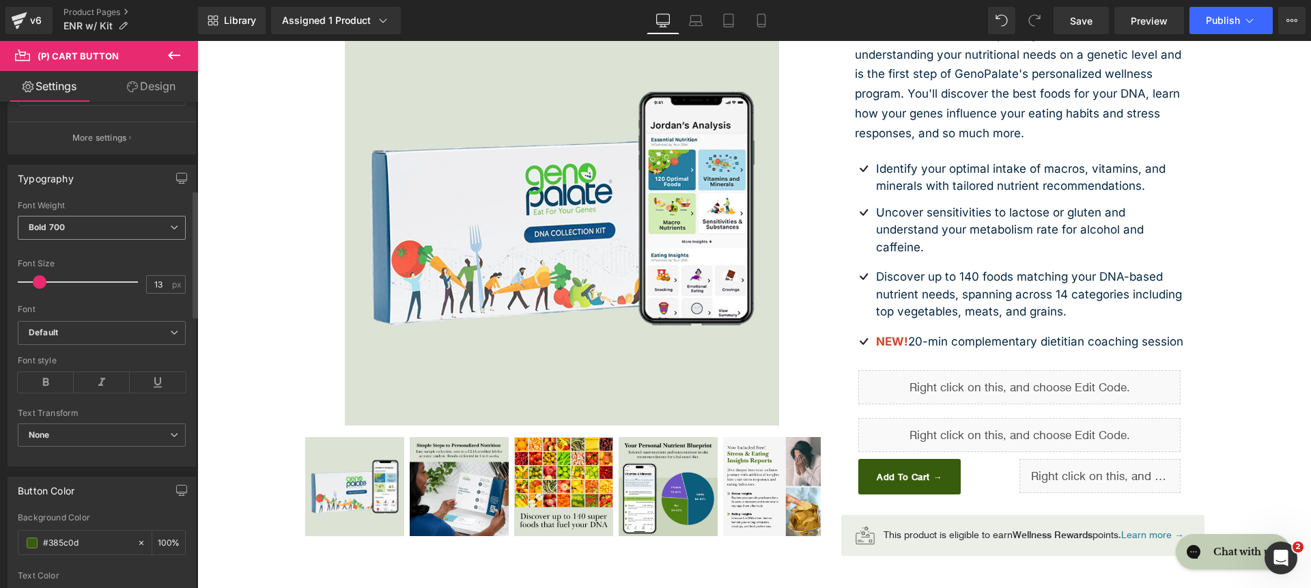
click at [110, 233] on span "Bold 700" at bounding box center [102, 228] width 168 height 24
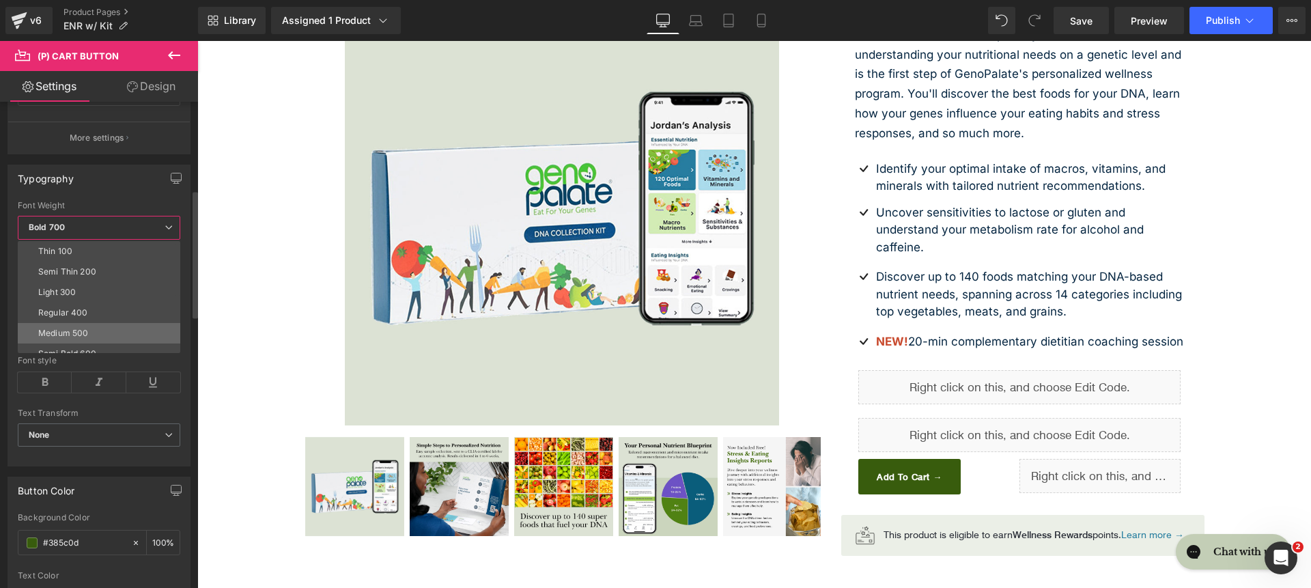
click at [126, 325] on li "Medium 500" at bounding box center [102, 333] width 169 height 20
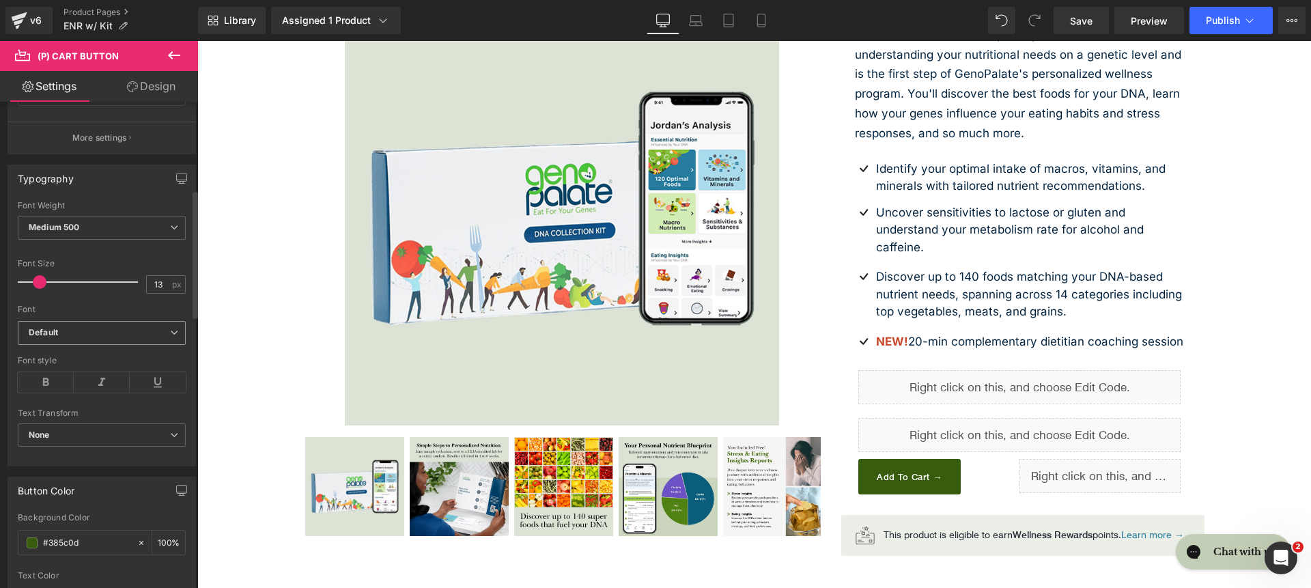
click at [66, 339] on span "Default" at bounding box center [102, 333] width 168 height 24
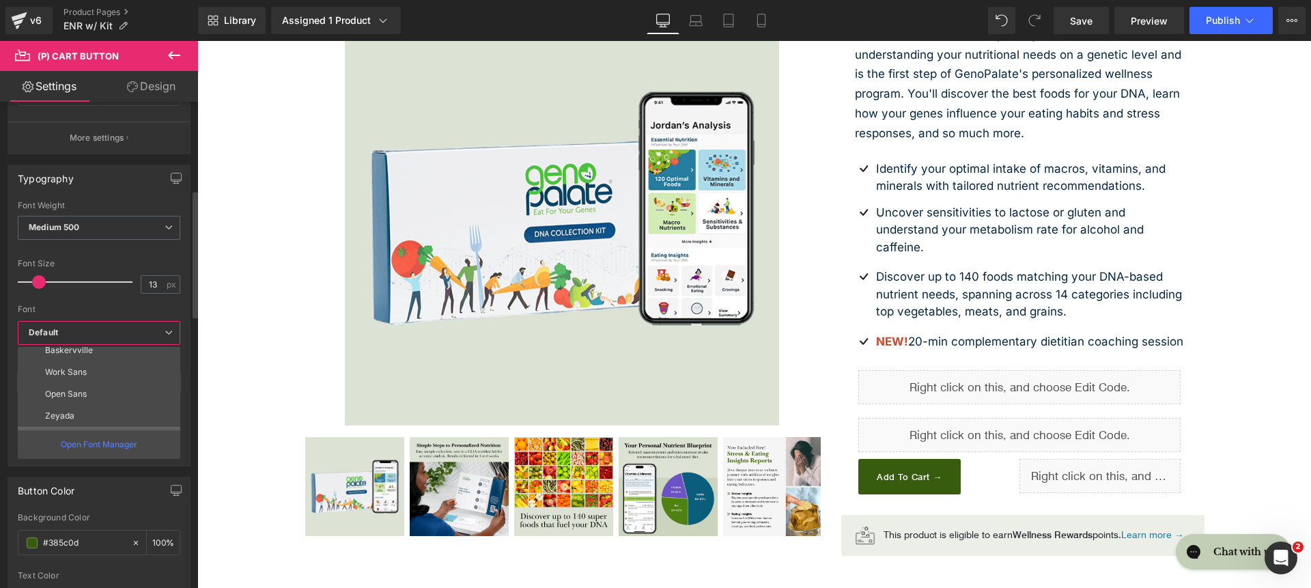
scroll to position [68, 0]
click at [88, 411] on li "Inter" at bounding box center [102, 421] width 169 height 22
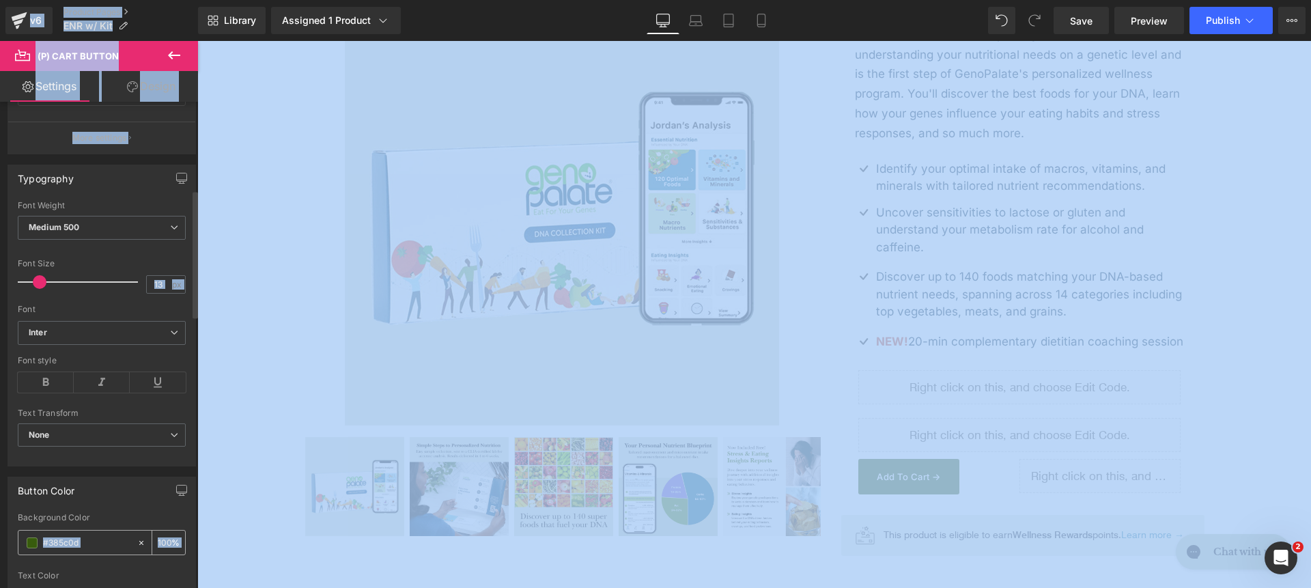
click at [97, 542] on input "#385c0d" at bounding box center [86, 542] width 87 height 15
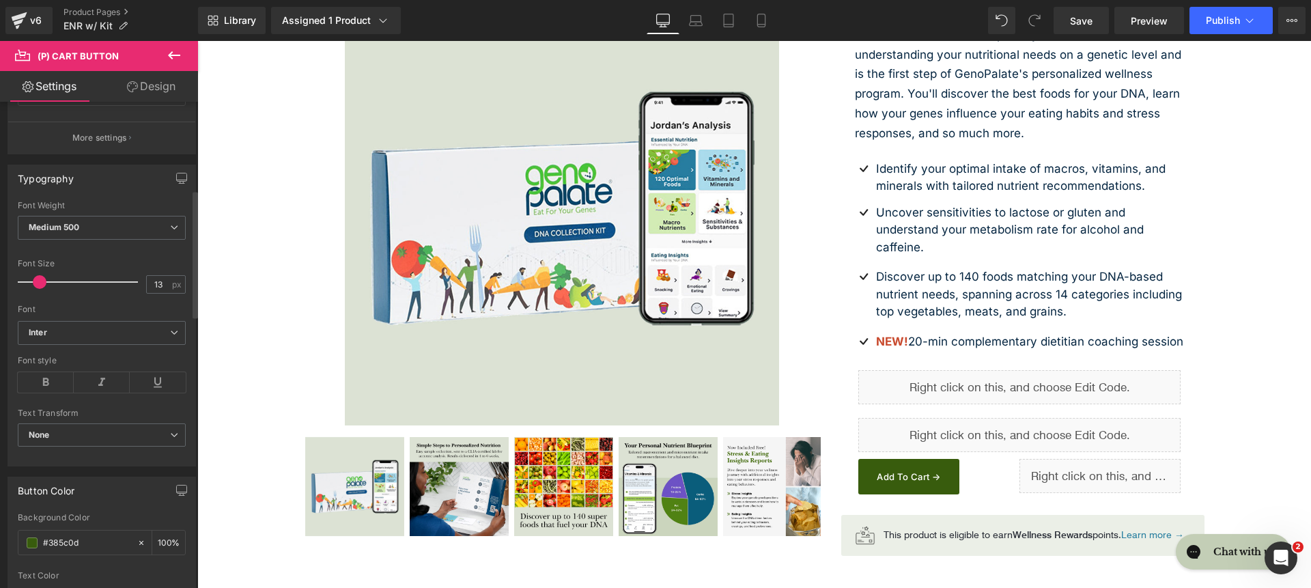
paste input "609CCF"
type input "609CCF"
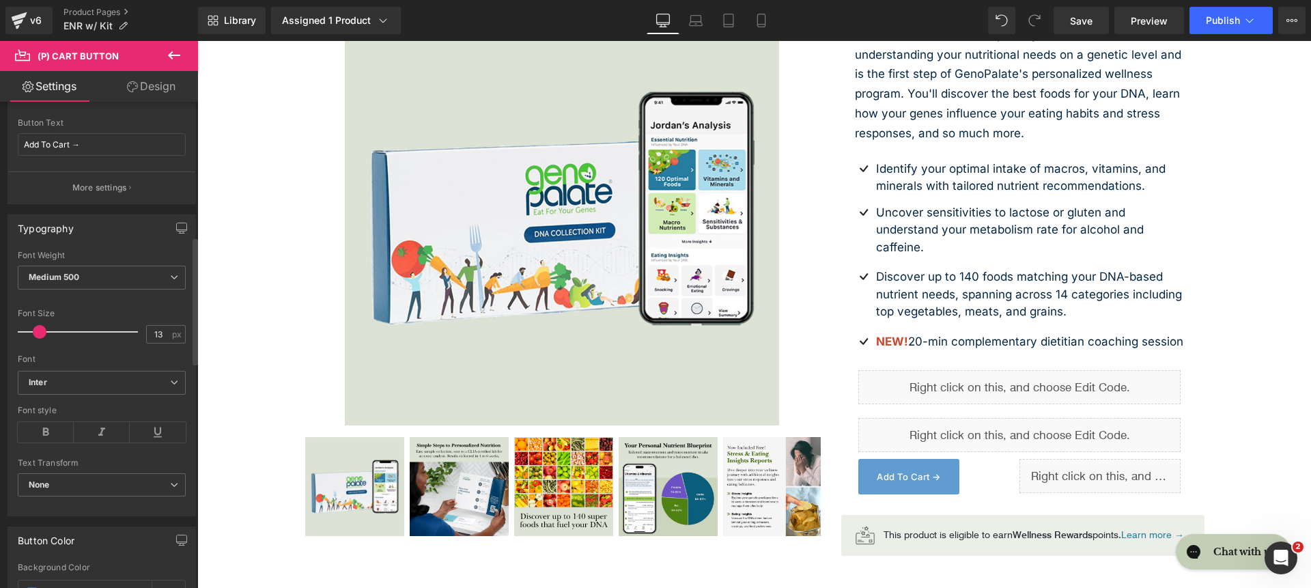
scroll to position [0, 0]
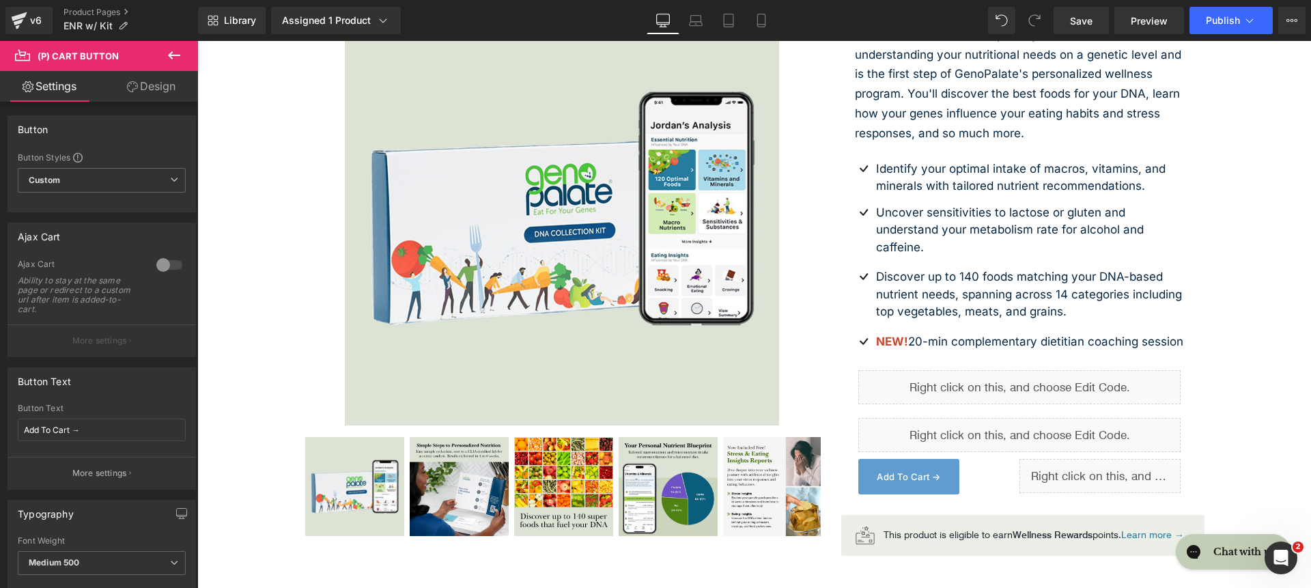
click at [148, 94] on link "Design" at bounding box center [151, 86] width 99 height 31
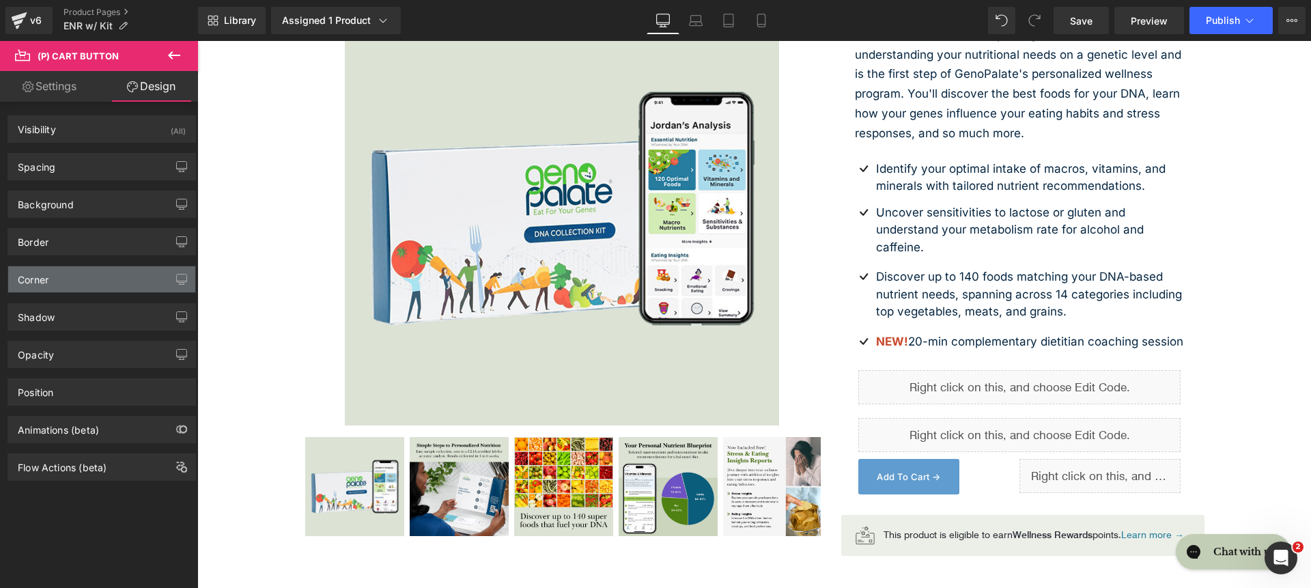
click at [85, 275] on div "Corner" at bounding box center [101, 279] width 187 height 26
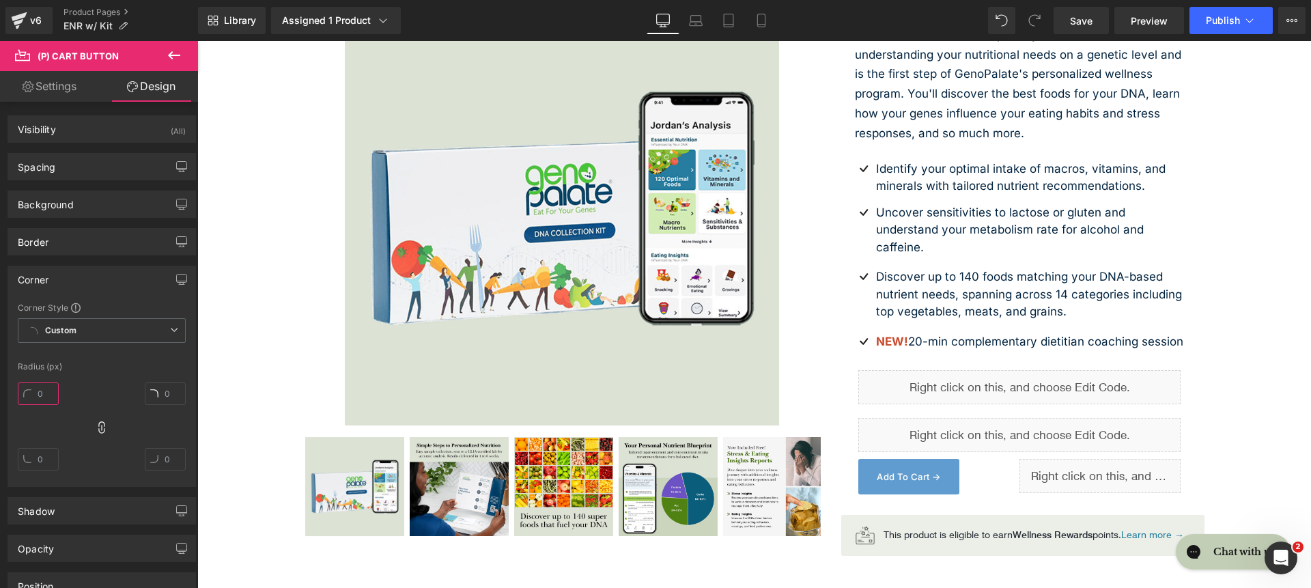
click at [55, 394] on input "text" at bounding box center [38, 393] width 41 height 23
type input "2000"
click at [49, 68] on span "(P) Cart Button" at bounding box center [82, 56] width 137 height 30
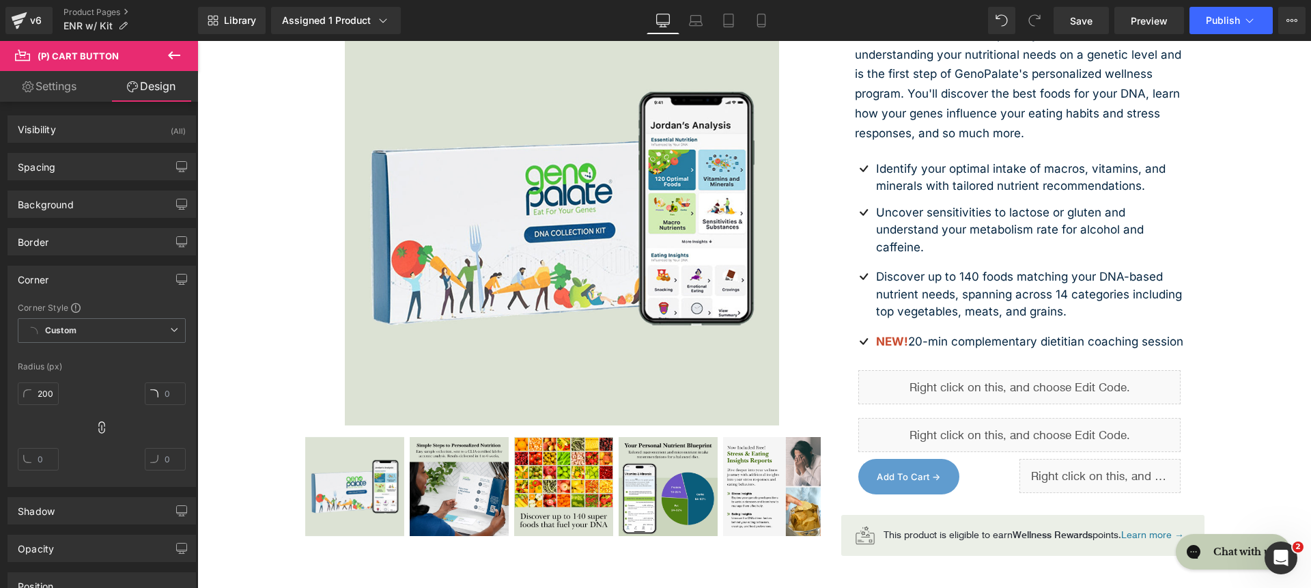
click at [60, 89] on link "Settings" at bounding box center [49, 86] width 99 height 31
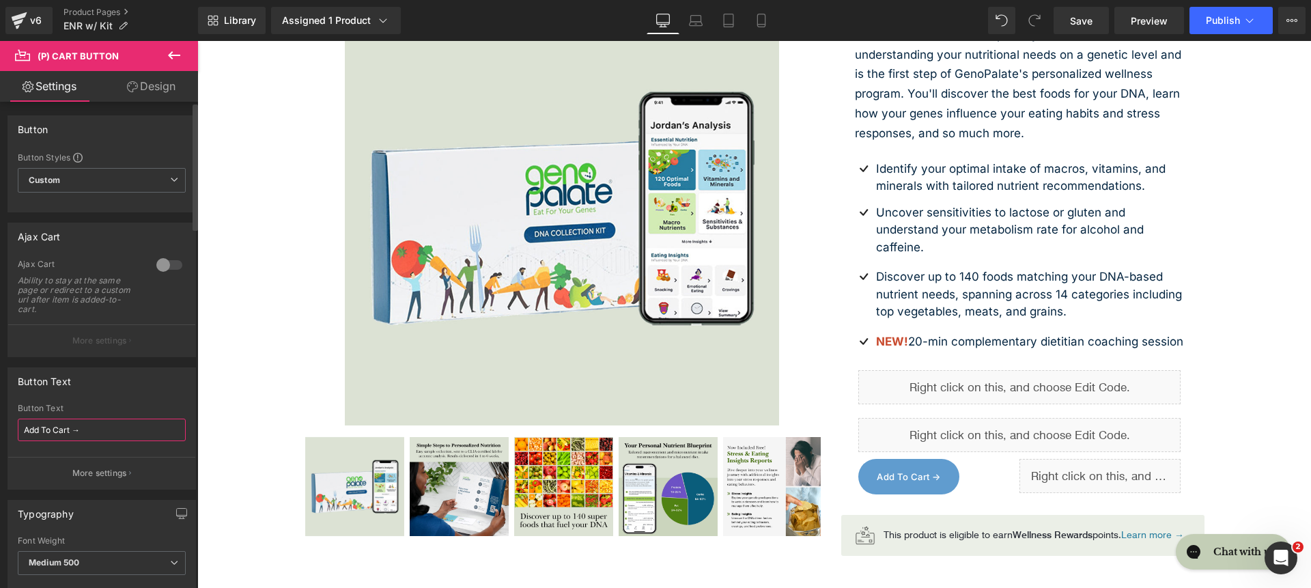
click at [102, 436] on input "Add To Cart →" at bounding box center [102, 430] width 168 height 23
type input "Add To Cart"
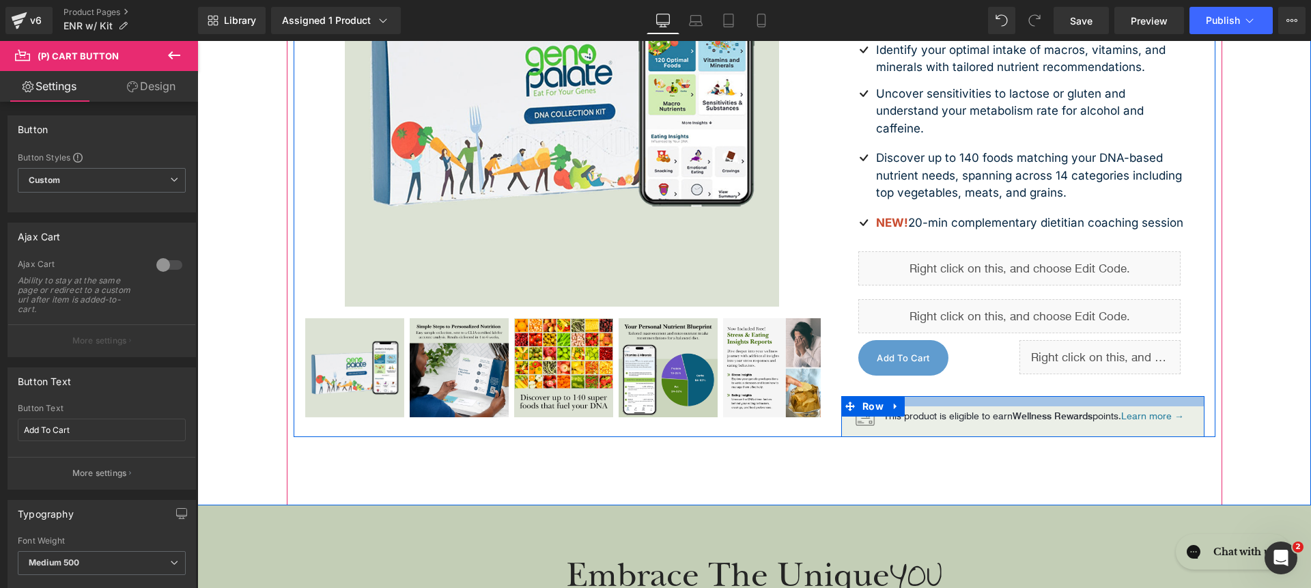
click at [931, 406] on div at bounding box center [1023, 401] width 364 height 10
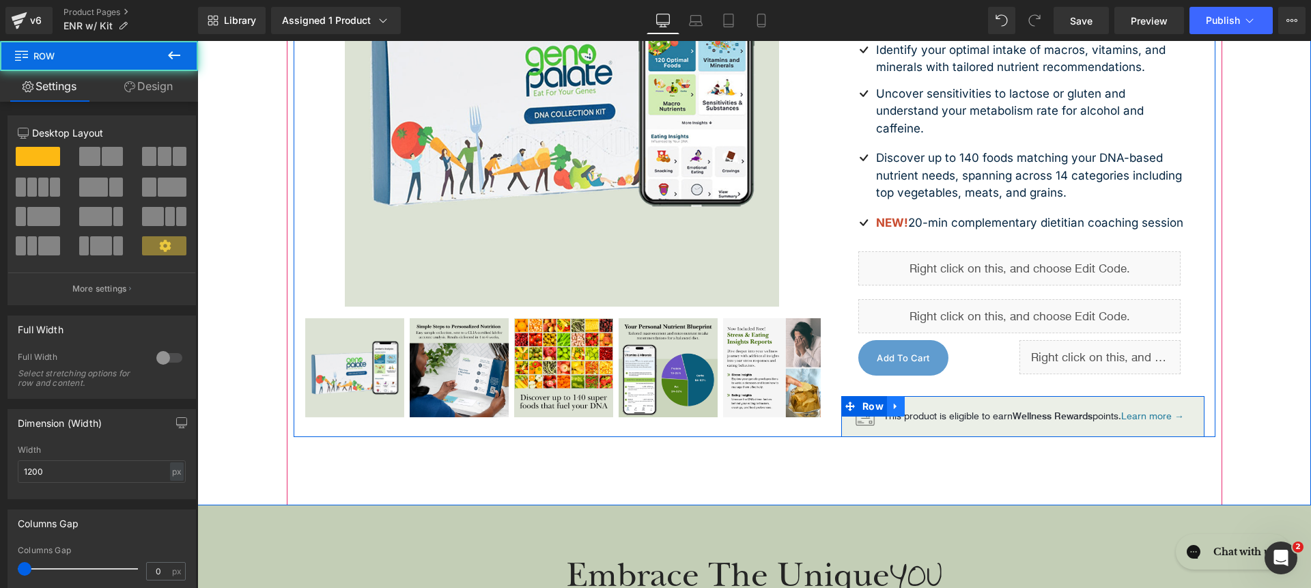
click at [894, 410] on icon at bounding box center [895, 407] width 3 height 6
click at [927, 411] on icon at bounding box center [932, 407] width 10 height 10
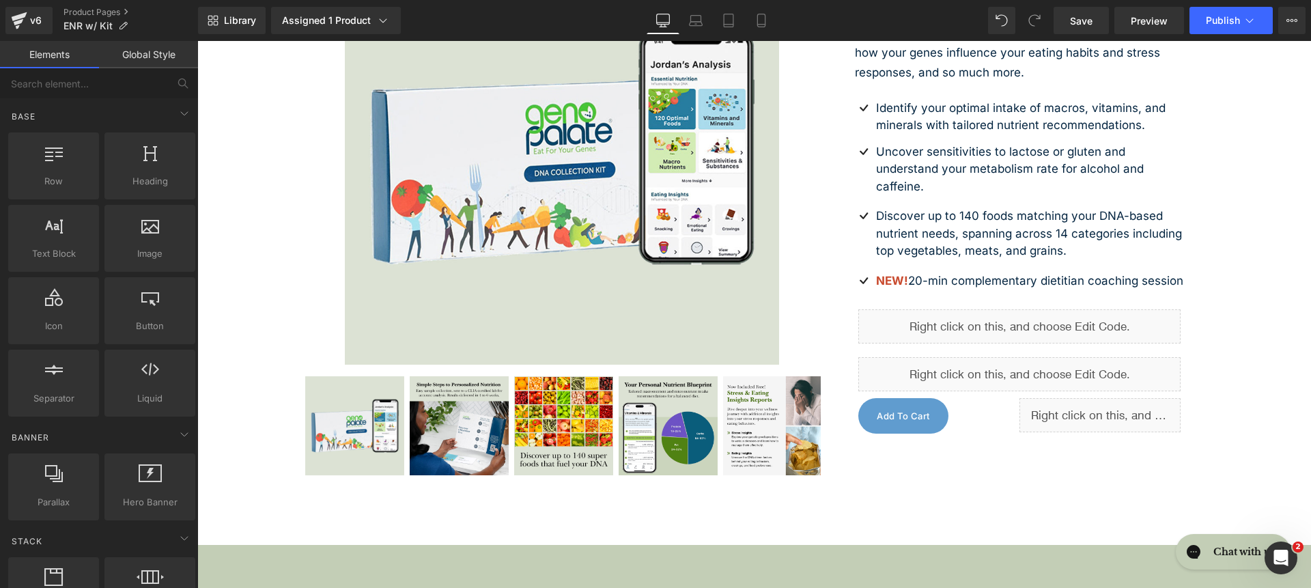
scroll to position [496, 0]
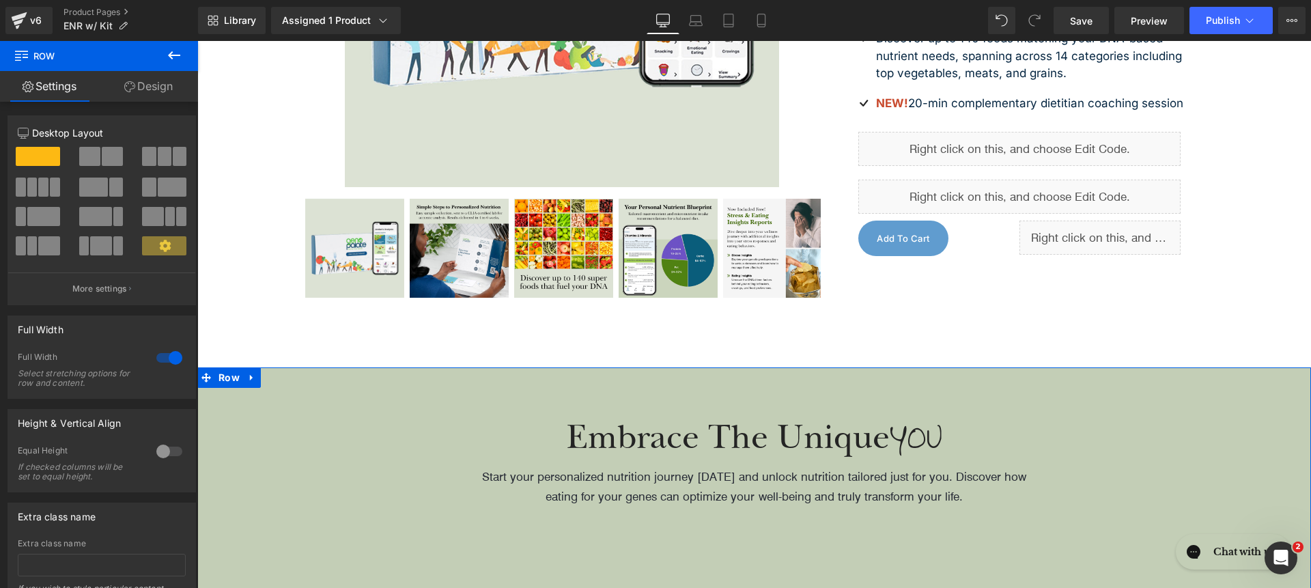
click at [134, 83] on link "Design" at bounding box center [148, 86] width 99 height 31
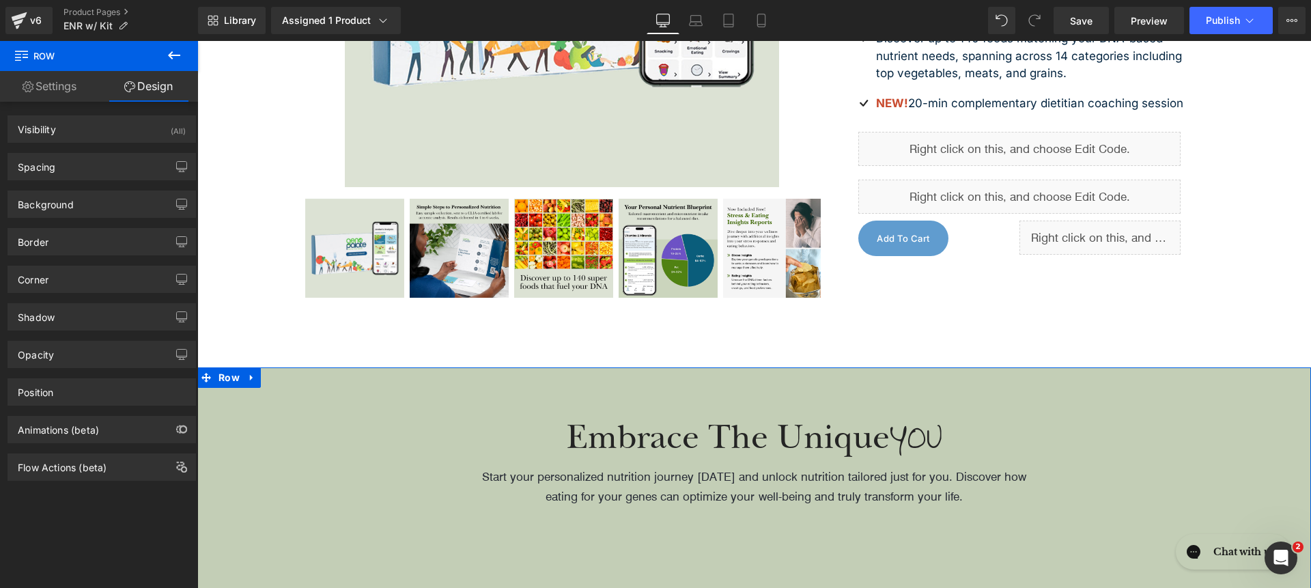
click at [77, 93] on link "Settings" at bounding box center [49, 86] width 99 height 31
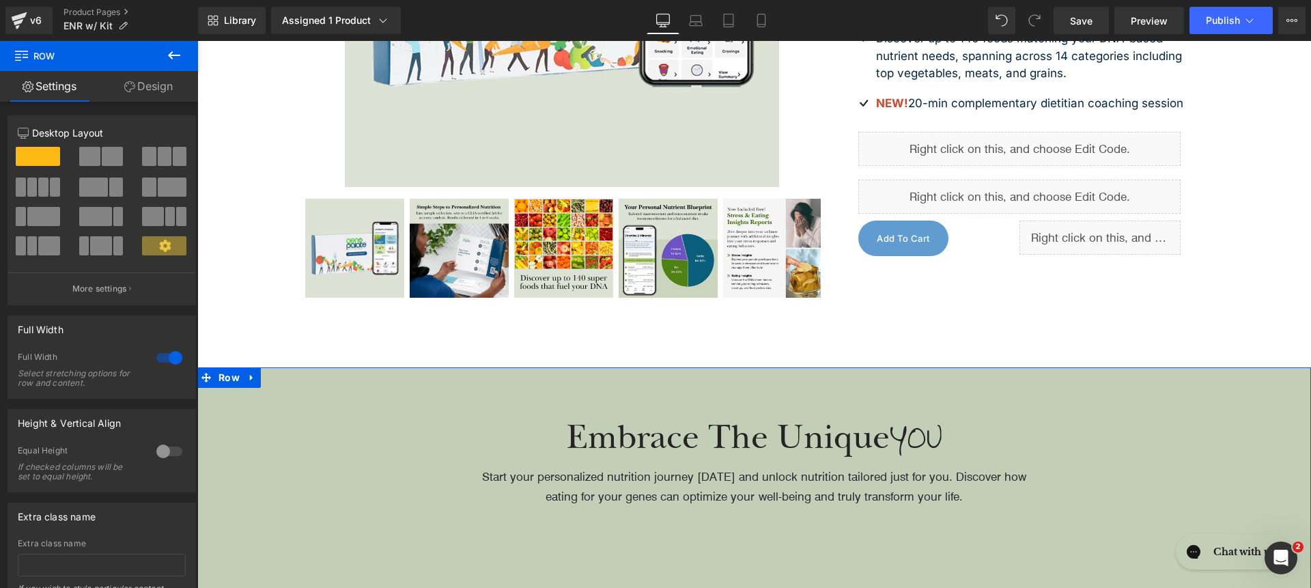
click at [129, 94] on link "Design" at bounding box center [148, 86] width 99 height 31
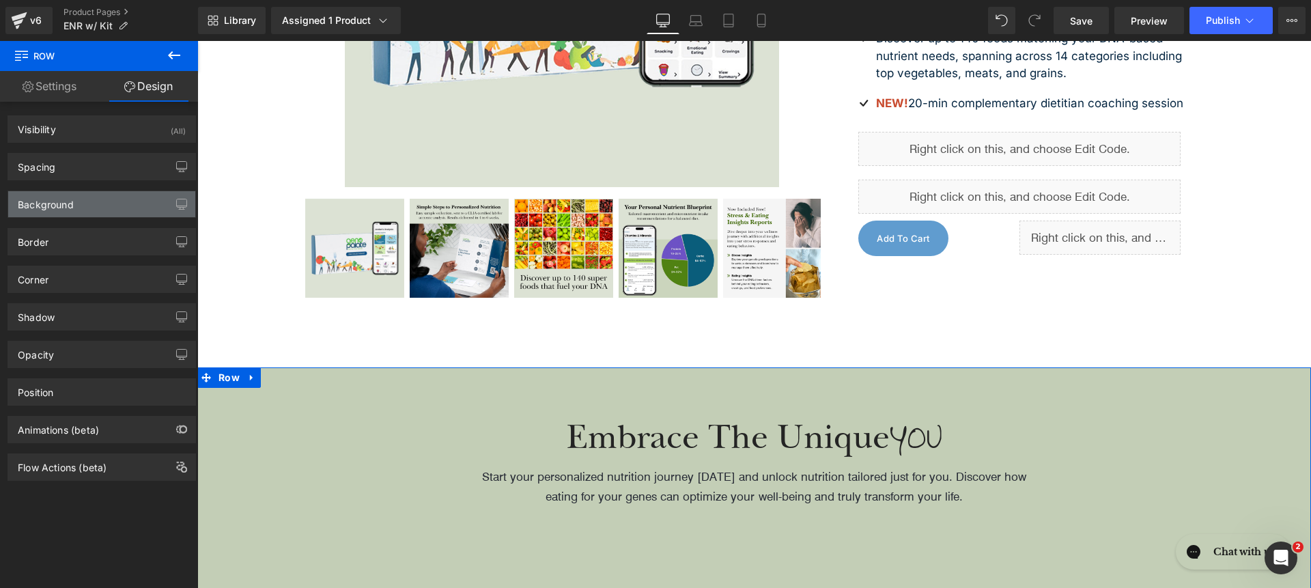
click at [102, 195] on div "Background" at bounding box center [101, 204] width 187 height 26
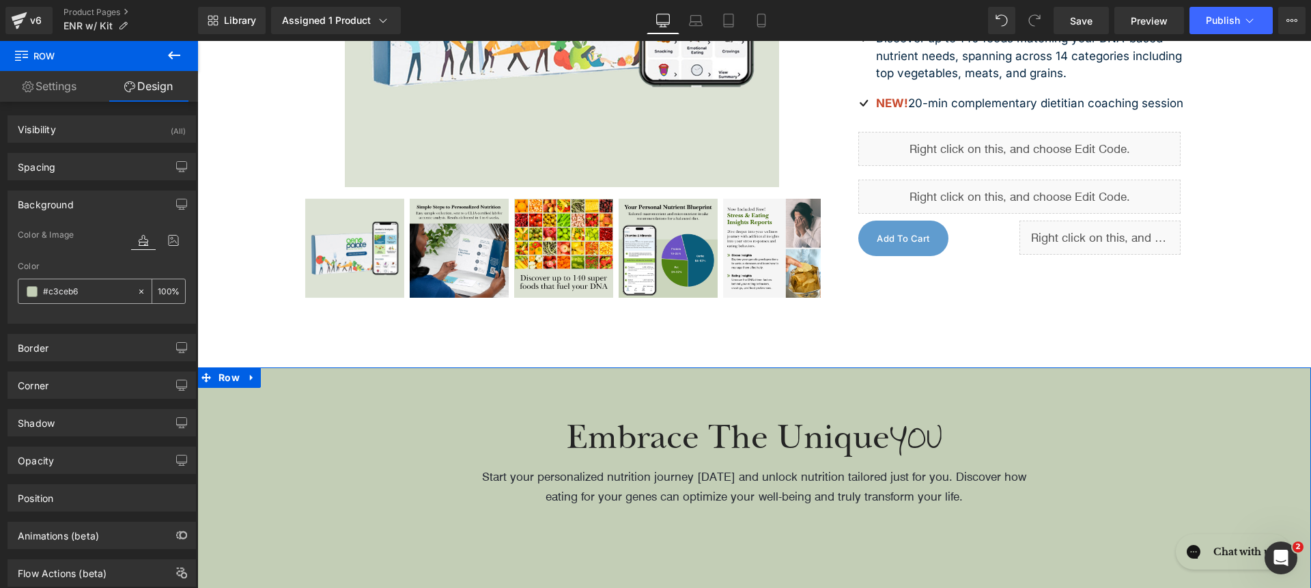
click at [92, 290] on input "text" at bounding box center [86, 291] width 87 height 15
paste input "DCF1FC"
type input "DCF1FC"
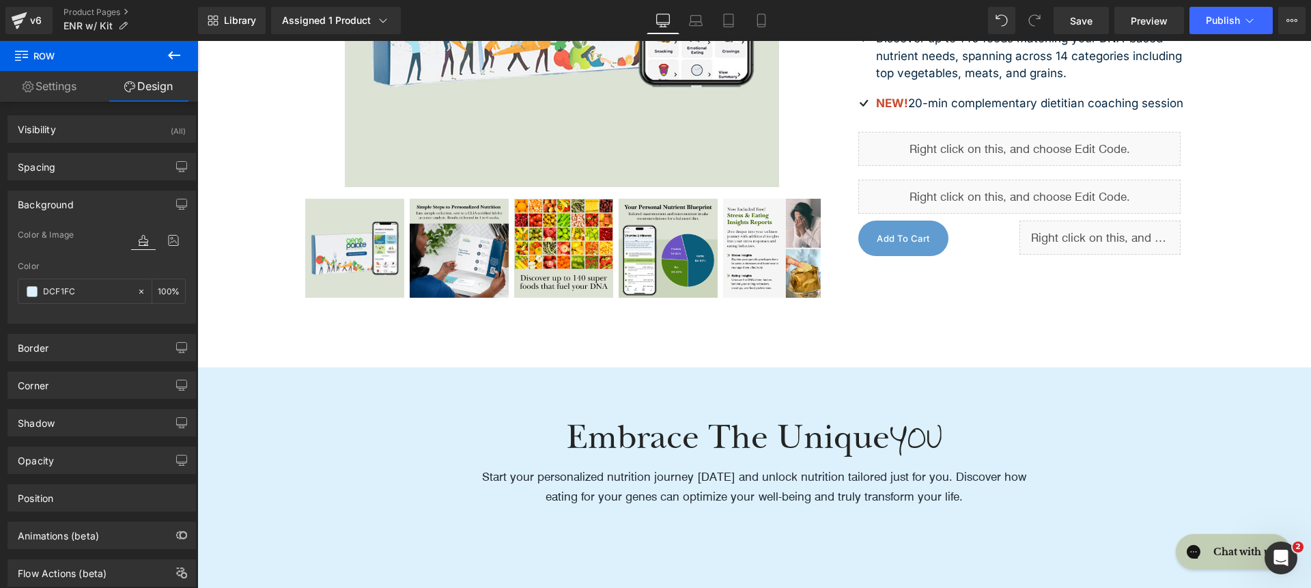
scroll to position [529, 0]
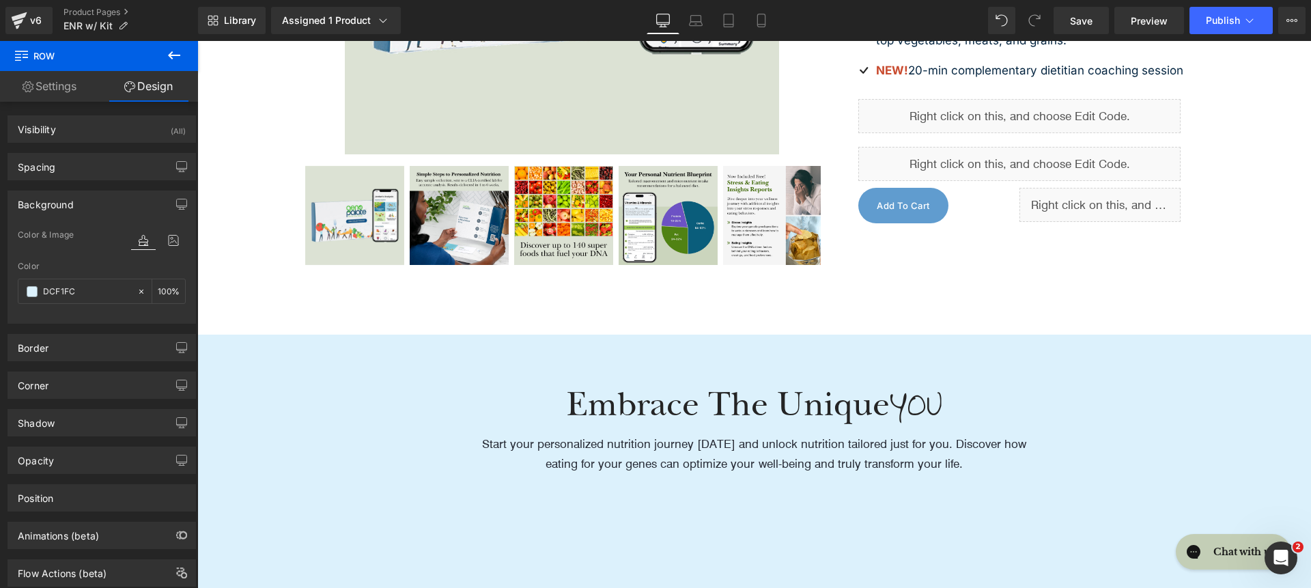
click at [558, 387] on div "Embrace The Unique YOU Heading Start your personalized nutrition journey [DATE]…" at bounding box center [754, 443] width 587 height 114
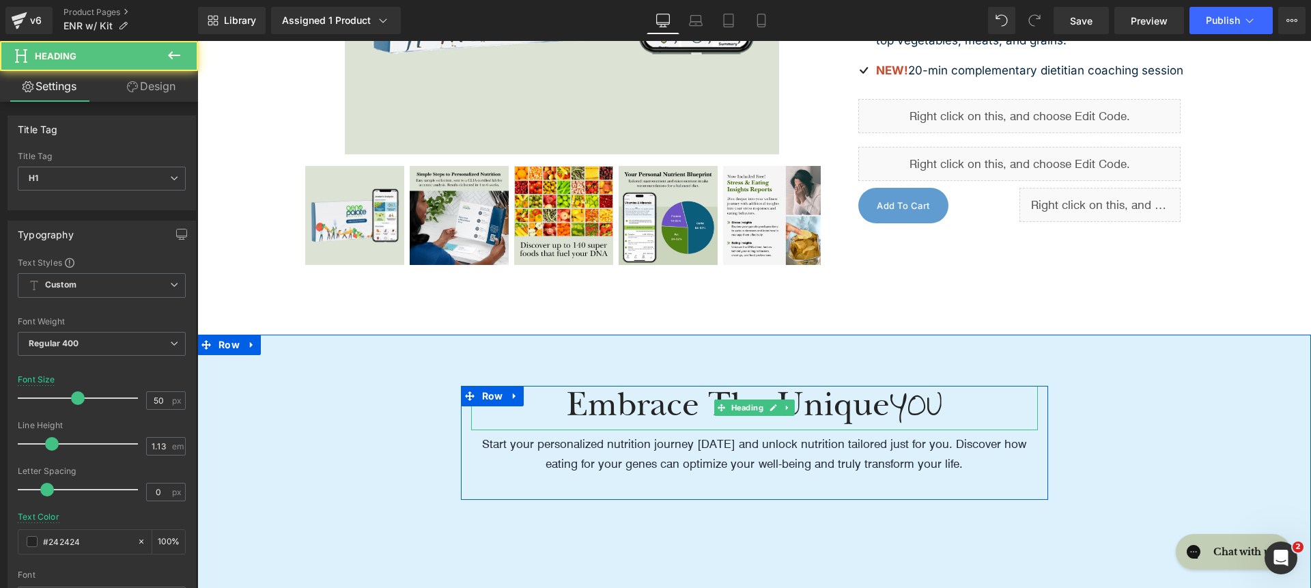
click at [562, 399] on h1 "Embrace The Unique YOU" at bounding box center [754, 408] width 567 height 44
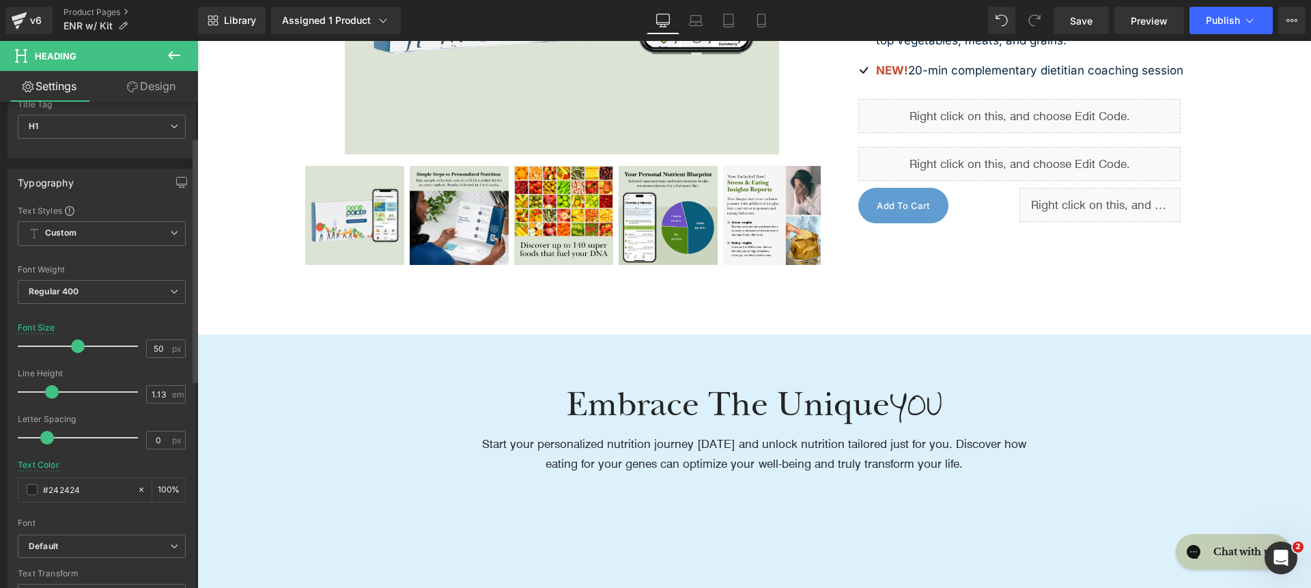
scroll to position [71, 0]
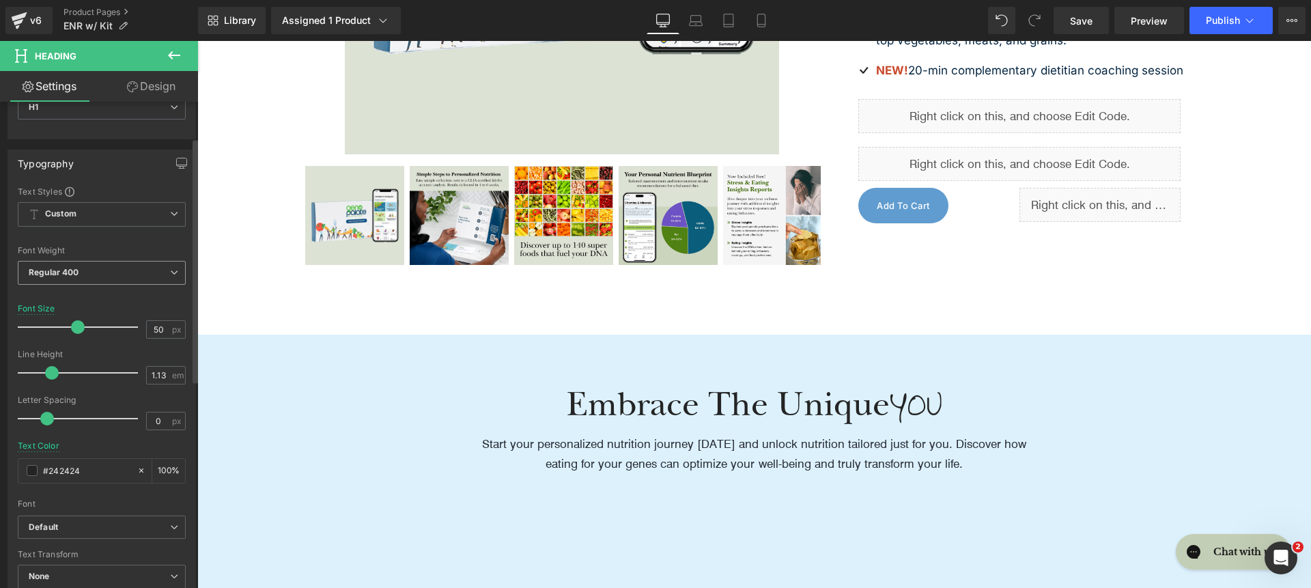
click at [96, 274] on span "Regular 400" at bounding box center [102, 273] width 168 height 24
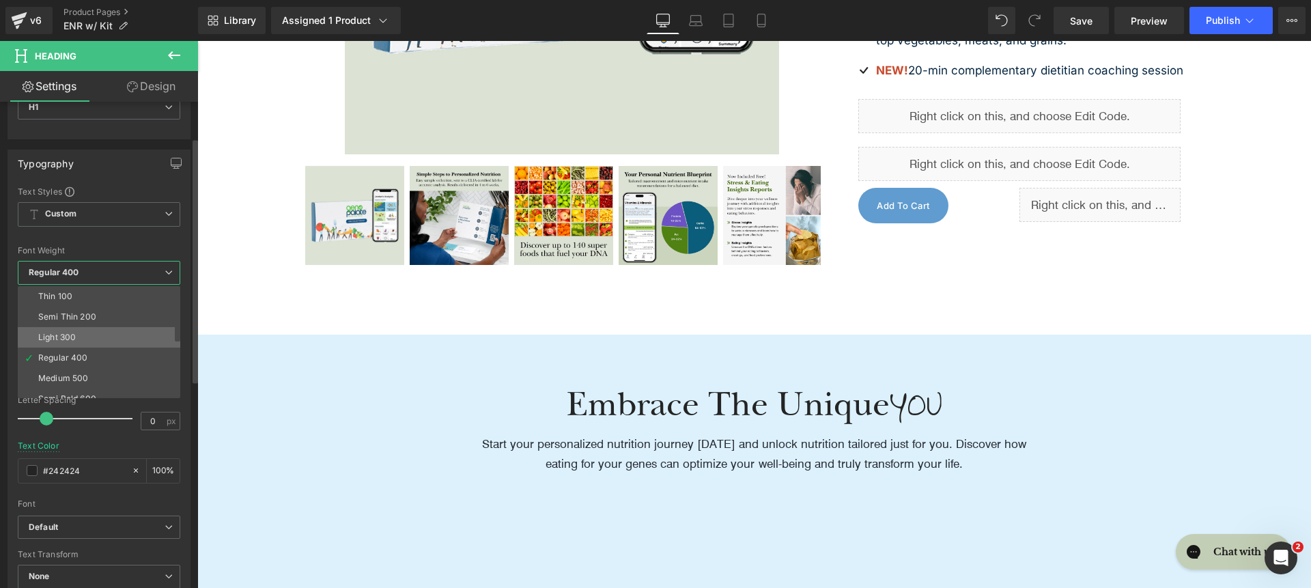
click at [104, 327] on li "Light 300" at bounding box center [102, 337] width 169 height 20
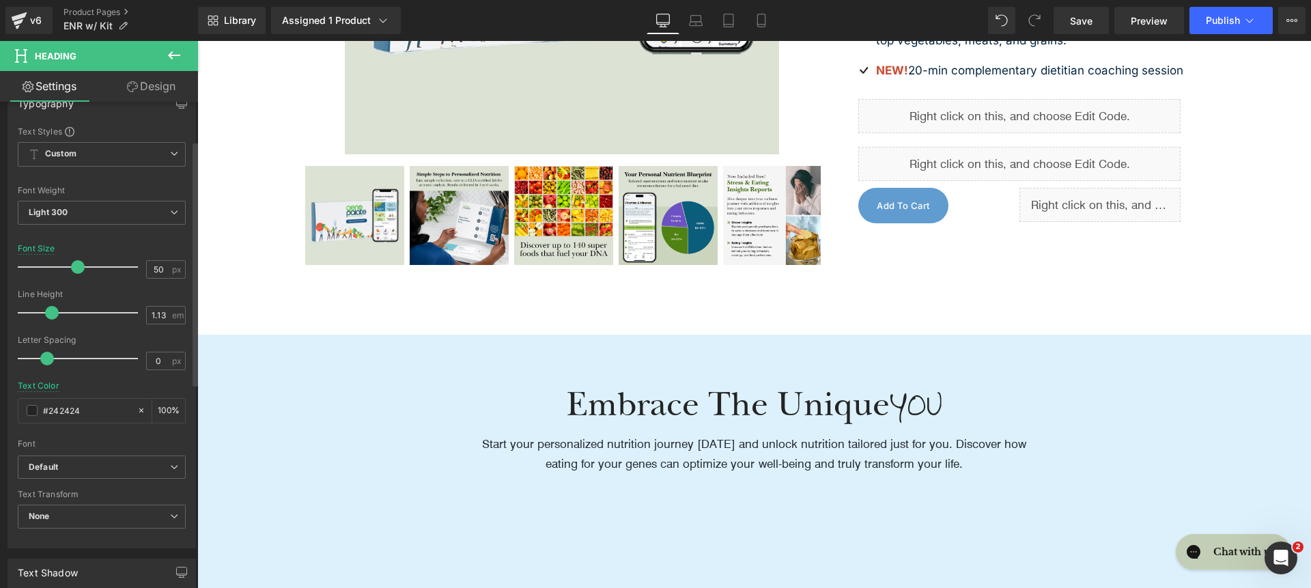
scroll to position [156, 0]
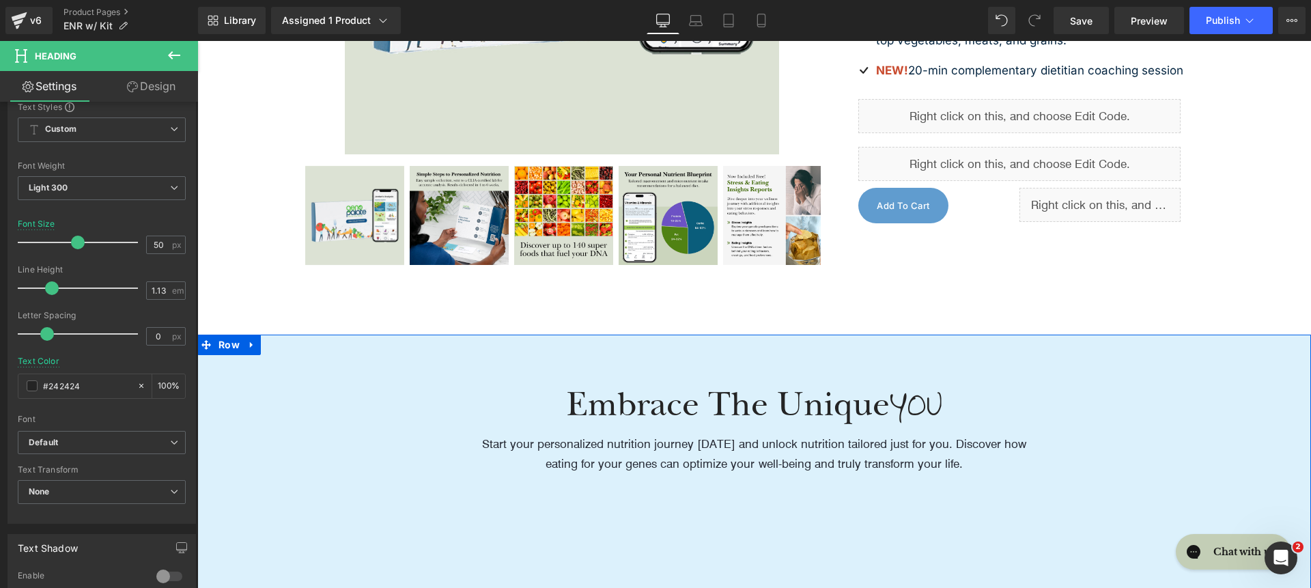
click at [638, 416] on h1 "Embrace The Unique YOU" at bounding box center [754, 408] width 567 height 44
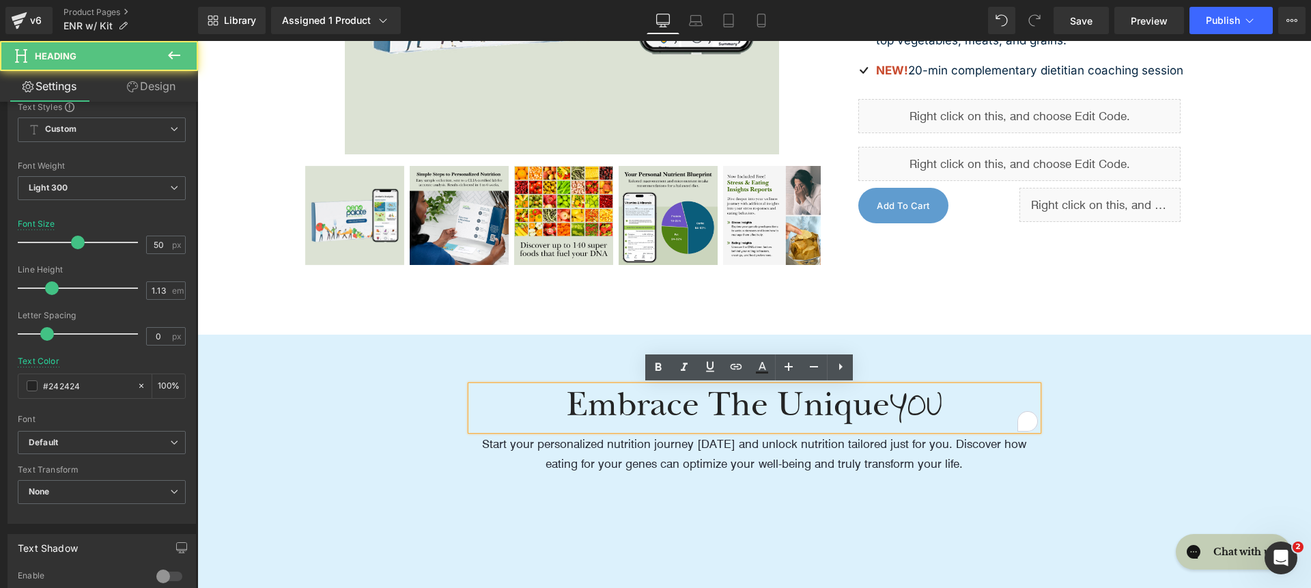
click at [636, 416] on h1 "Embrace The Unique YOU" at bounding box center [754, 408] width 567 height 44
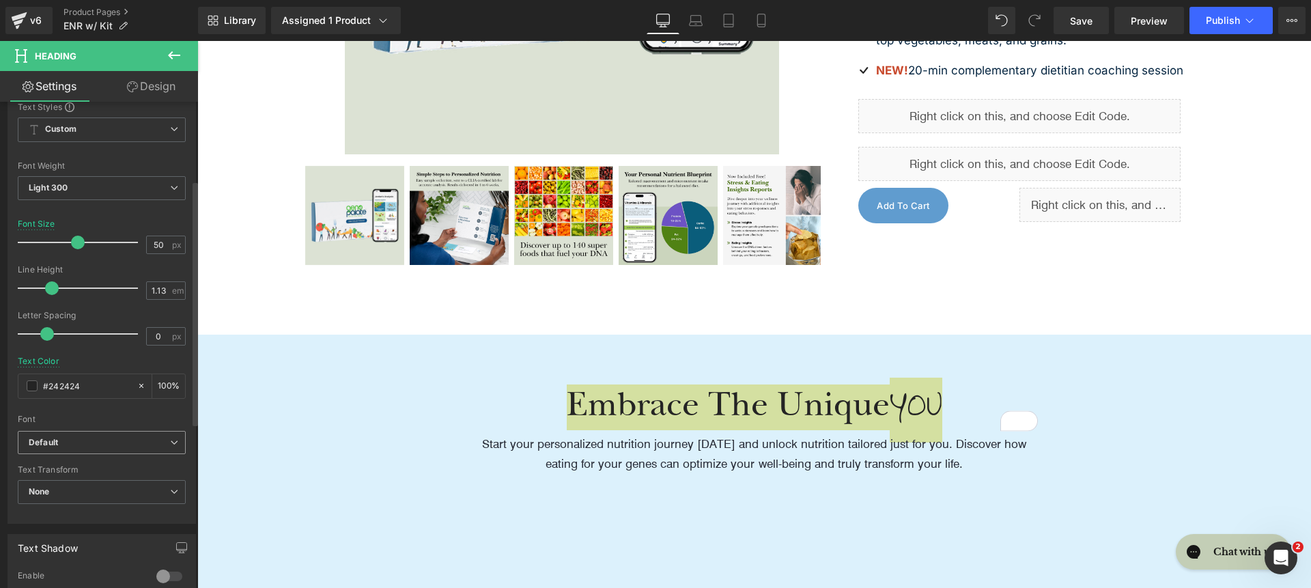
click at [65, 441] on b "Default" at bounding box center [99, 443] width 141 height 12
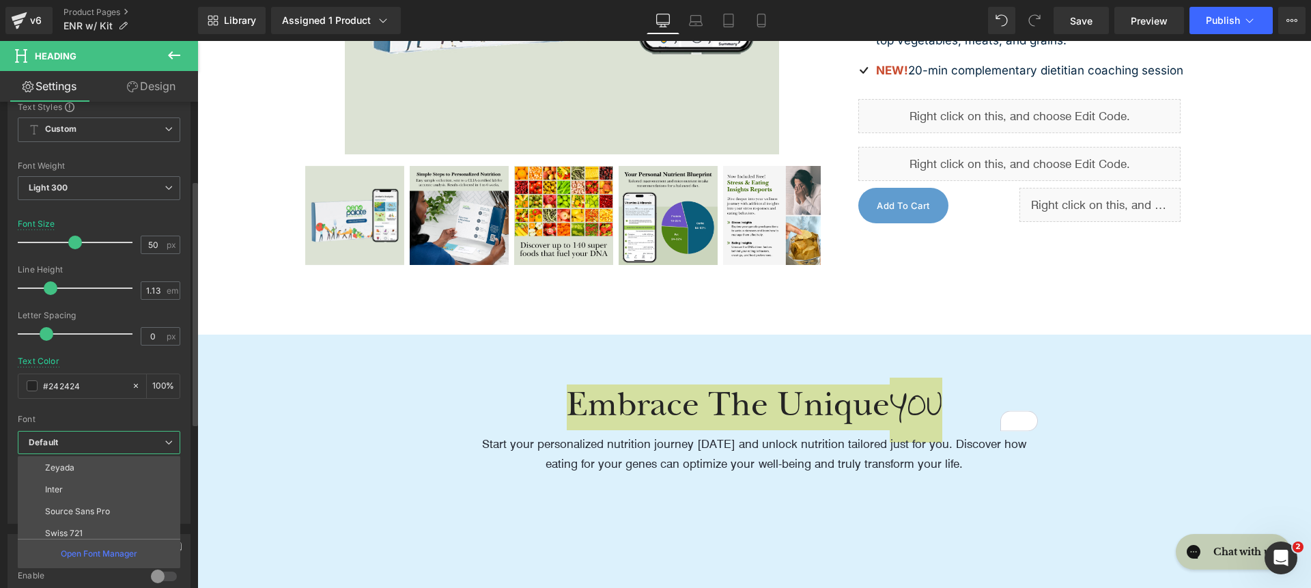
scroll to position [158, 0]
click at [86, 526] on li "roca light" at bounding box center [102, 527] width 169 height 22
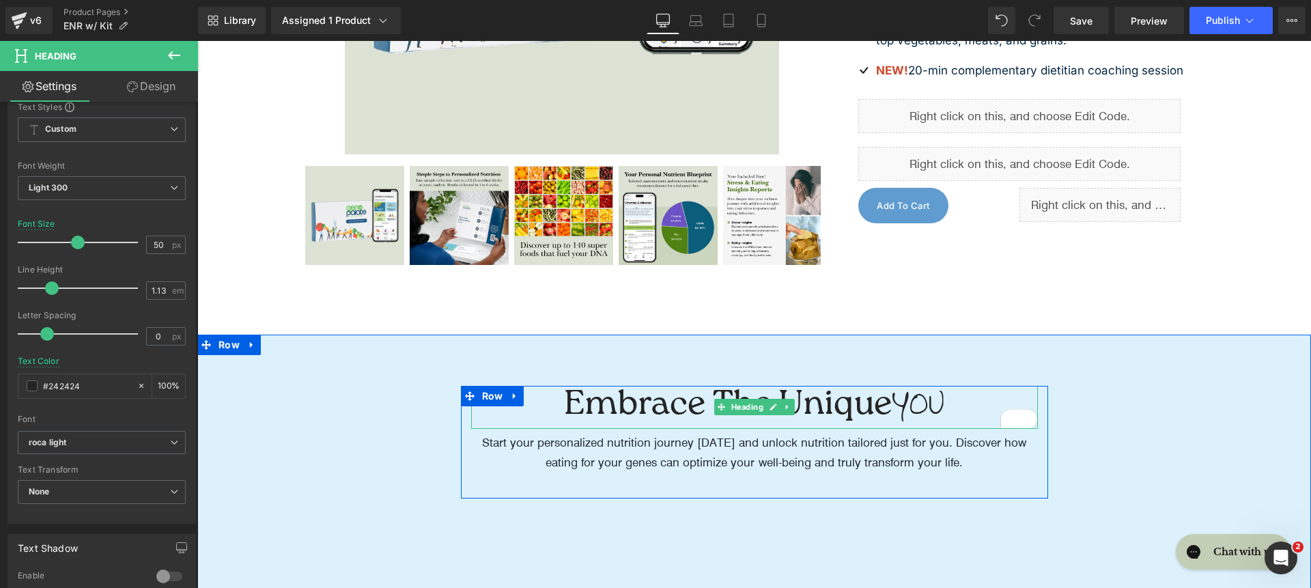
click at [930, 404] on span "YOU" at bounding box center [918, 408] width 53 height 65
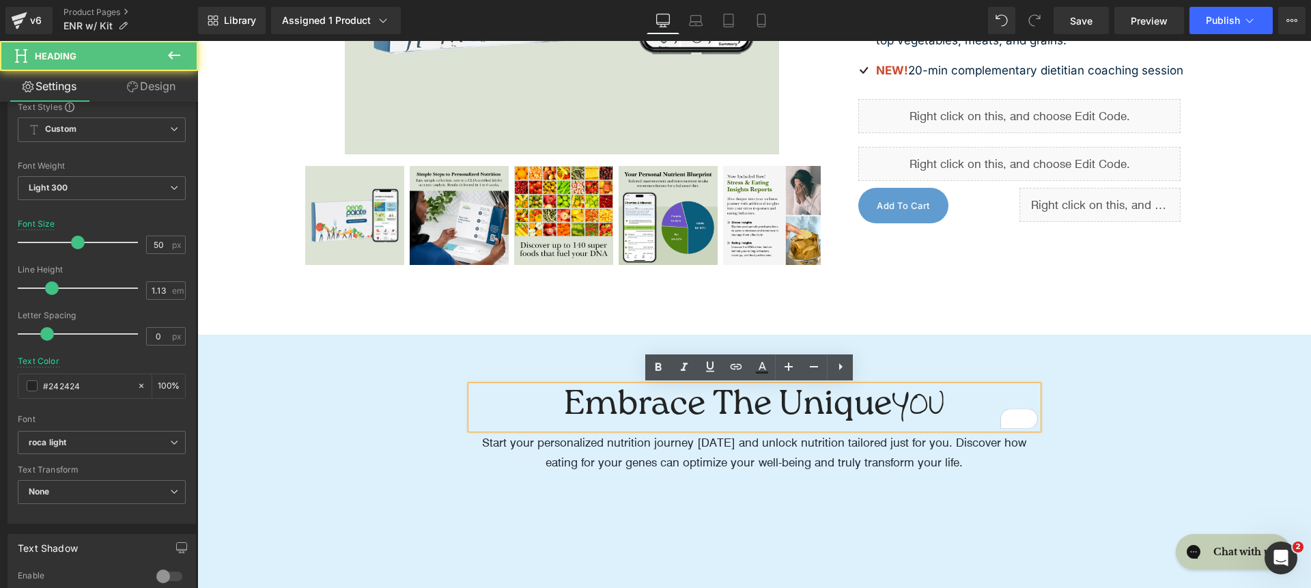
click at [930, 404] on span "YOU" at bounding box center [918, 408] width 53 height 65
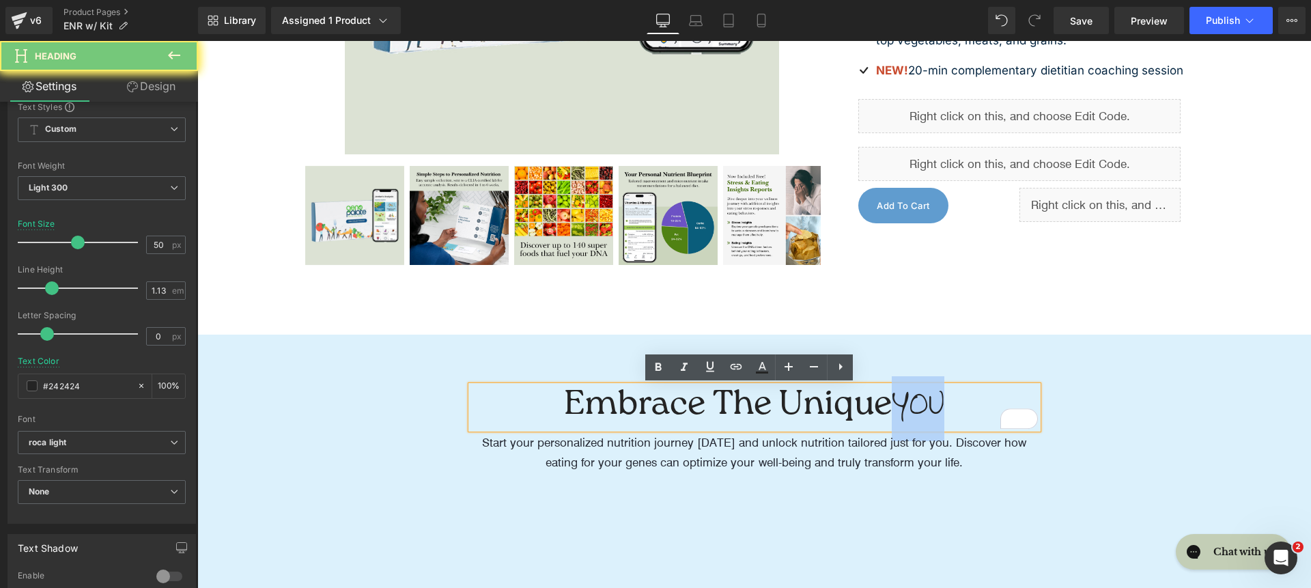
click at [930, 404] on span "YOU" at bounding box center [918, 408] width 53 height 65
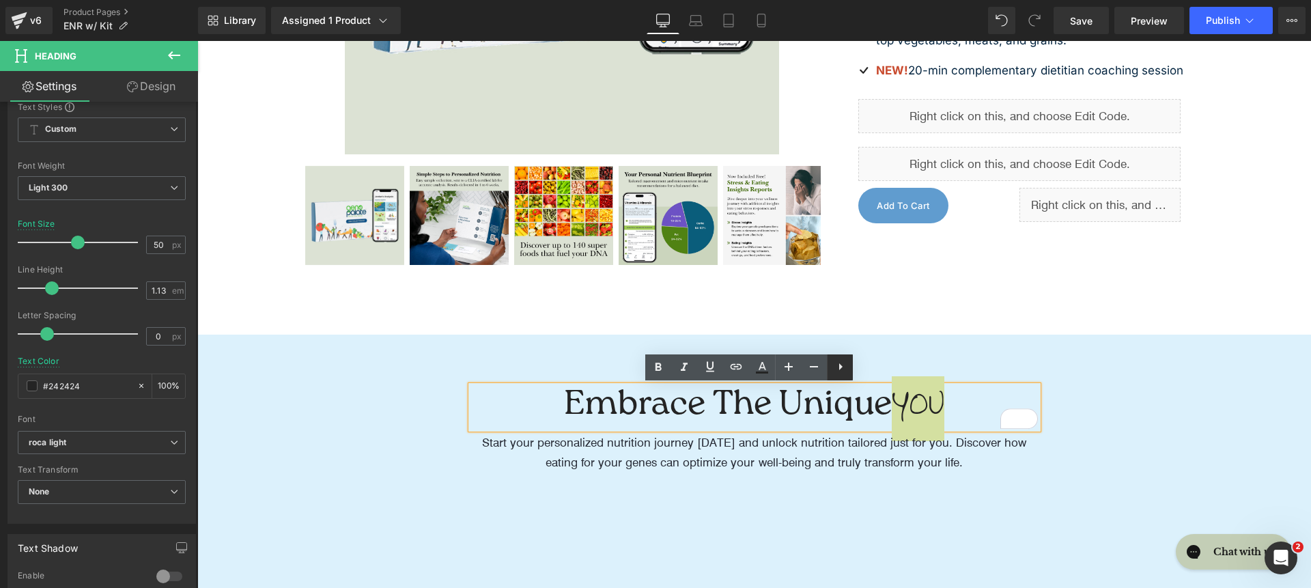
click at [837, 367] on icon at bounding box center [841, 367] width 16 height 16
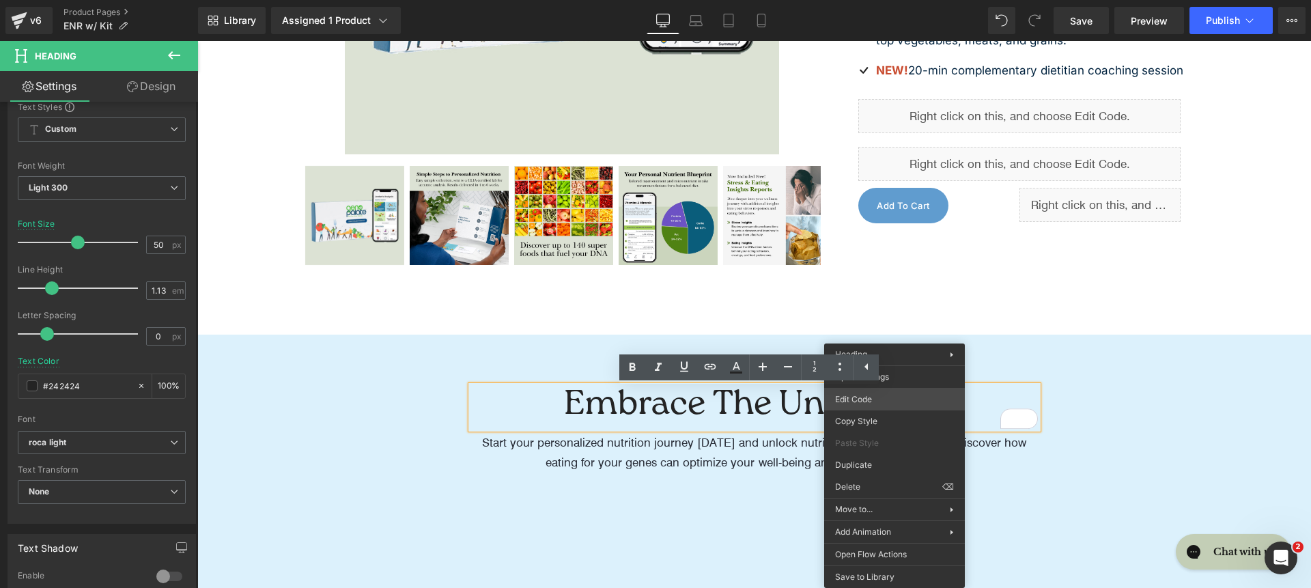
click at [894, 0] on div "(P) Cart Button You are previewing how the will restyle your page. You can not …" at bounding box center [655, 0] width 1311 height 0
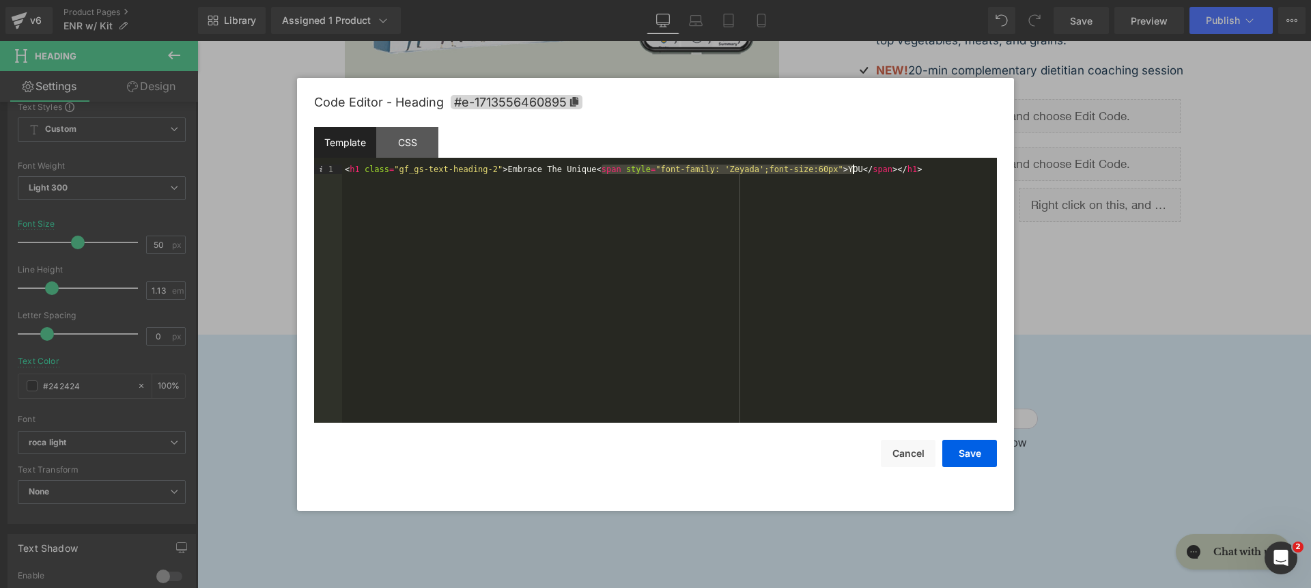
drag, startPoint x: 601, startPoint y: 172, endPoint x: 855, endPoint y: 170, distance: 254.1
click at [855, 170] on div "< h1 class = "gf_gs-text-heading-2" > Embrace The Unique < span style = "font-f…" at bounding box center [669, 303] width 655 height 277
click at [816, 179] on div "< h1 class = "gf_gs-text-heading-2" > Embrace The Unique YOU </ span > </ h1 >" at bounding box center [669, 303] width 655 height 277
click at [650, 168] on div "< h1 class = "gf_gs-text-heading-2" > Embrace The Unique YOU </ span > </ h1 >" at bounding box center [669, 303] width 655 height 277
click at [551, 170] on div "< h1 class = "gf_gs-text-heading-2" > Embrace The unique you </ h1 >" at bounding box center [669, 303] width 655 height 277
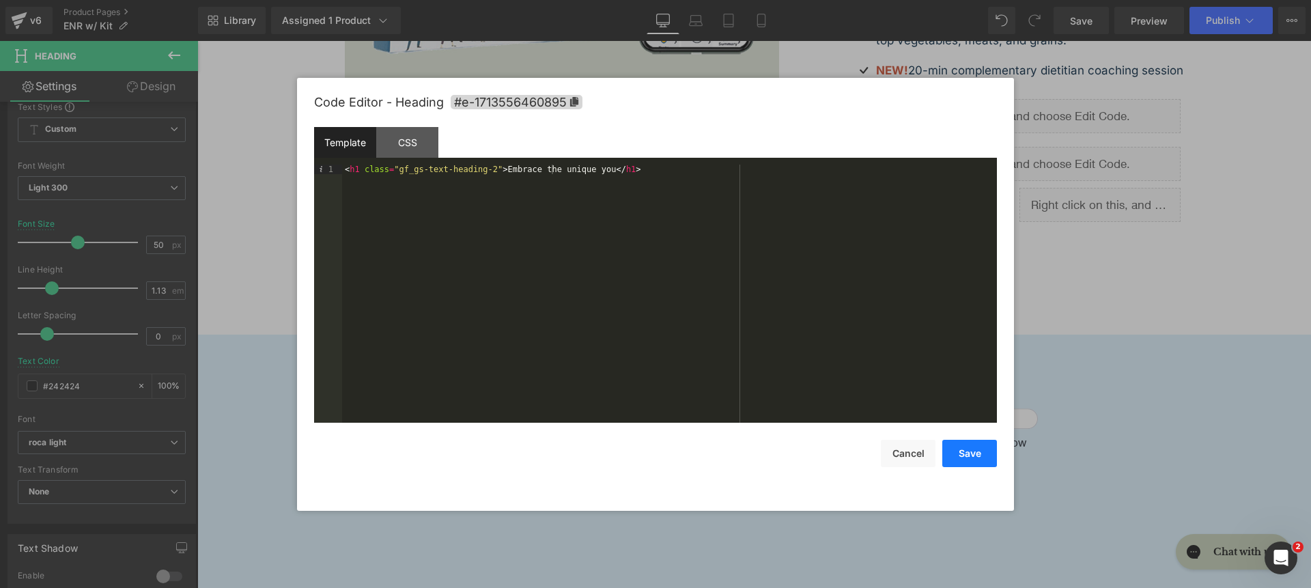
click at [966, 448] on button "Save" at bounding box center [969, 453] width 55 height 27
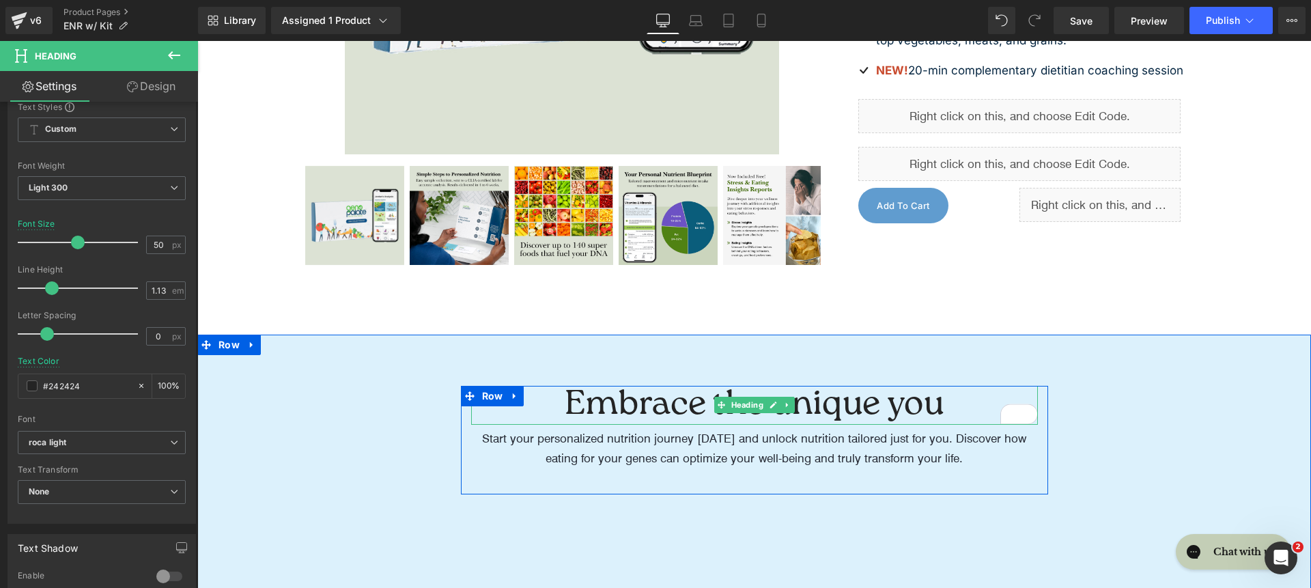
click at [929, 410] on h1 "Embrace the unique you" at bounding box center [754, 405] width 567 height 39
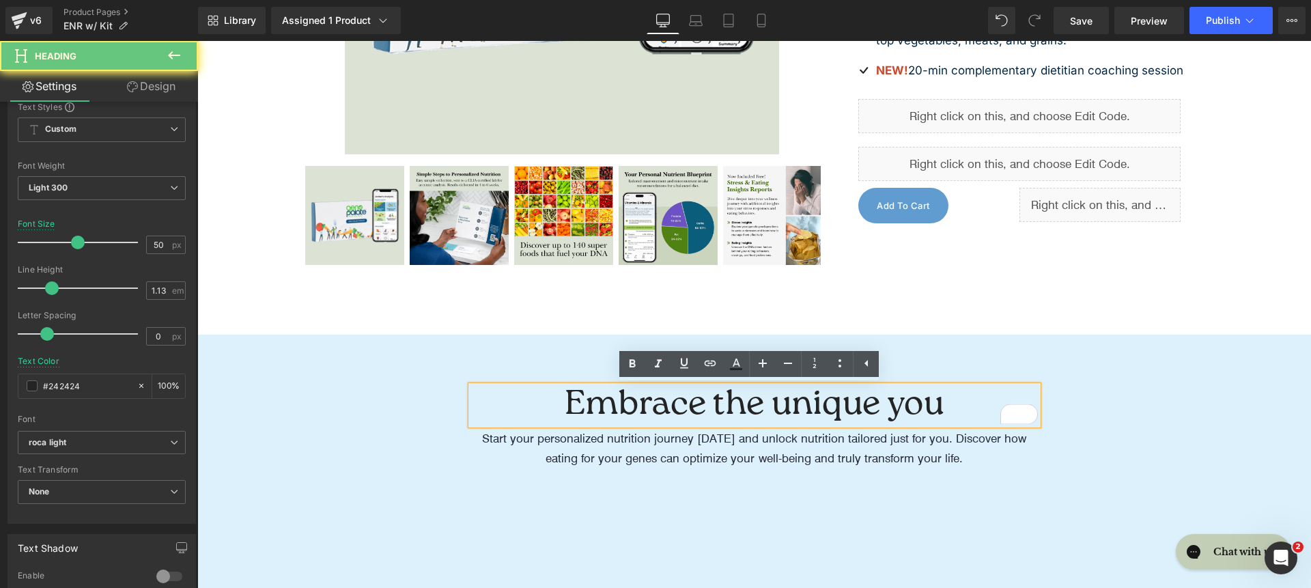
click at [929, 410] on h1 "Embrace the unique you" at bounding box center [754, 405] width 567 height 39
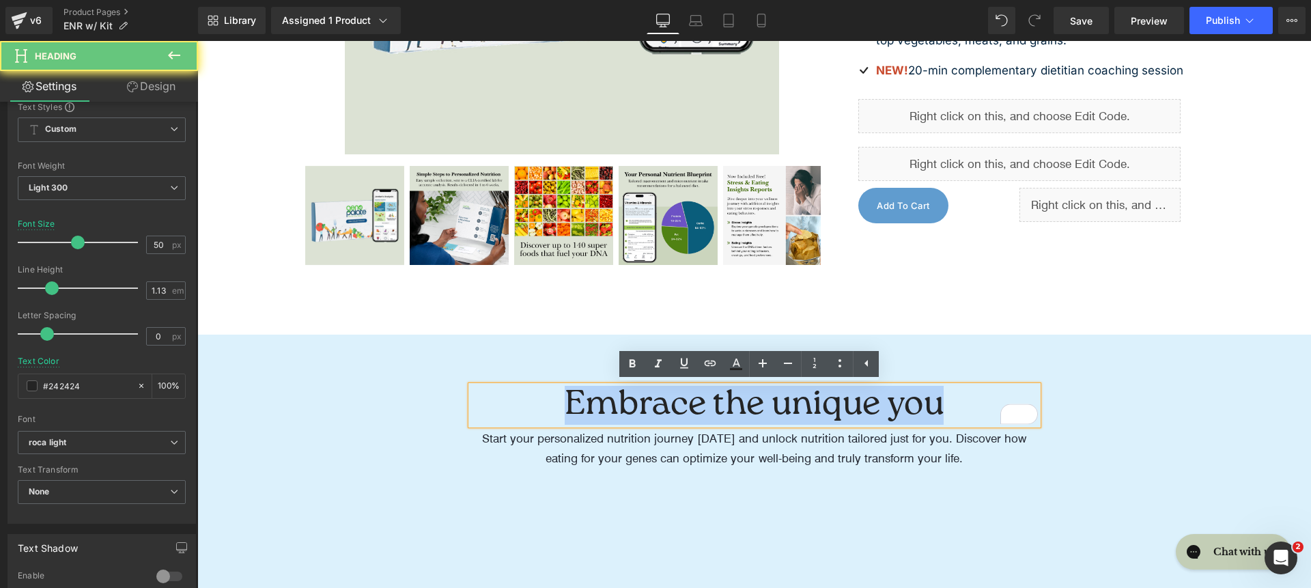
click at [929, 410] on h1 "Embrace the unique you" at bounding box center [754, 405] width 567 height 39
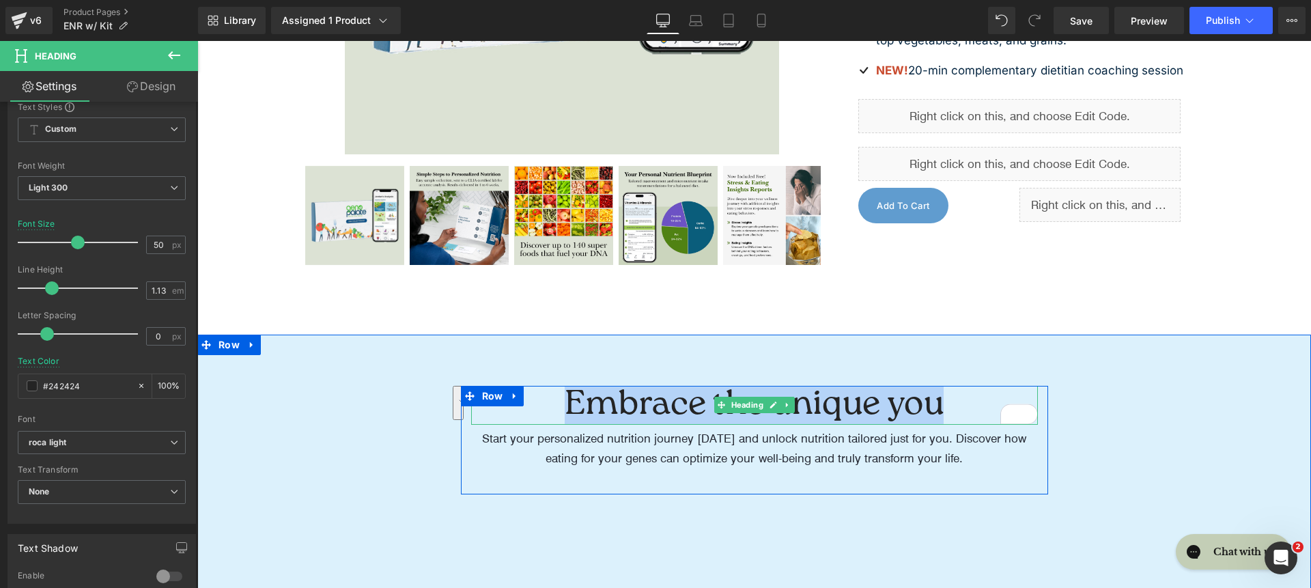
click at [785, 415] on h1 "Embrace the unique you" at bounding box center [754, 405] width 567 height 39
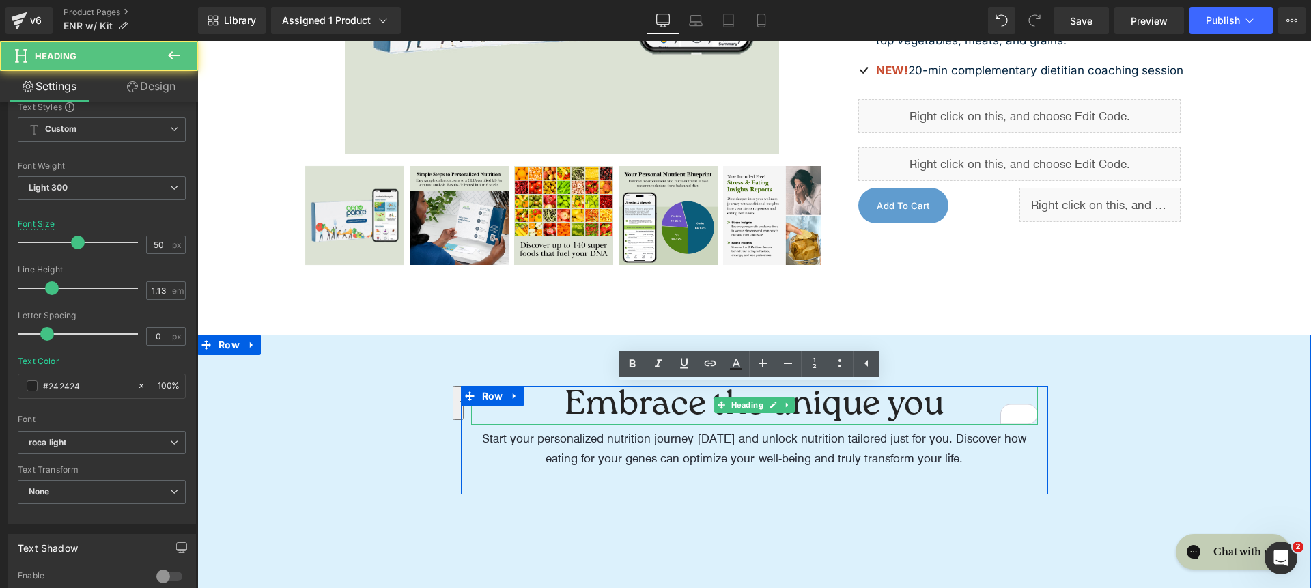
click at [785, 415] on h1 "Embrace the unique you" at bounding box center [754, 405] width 567 height 39
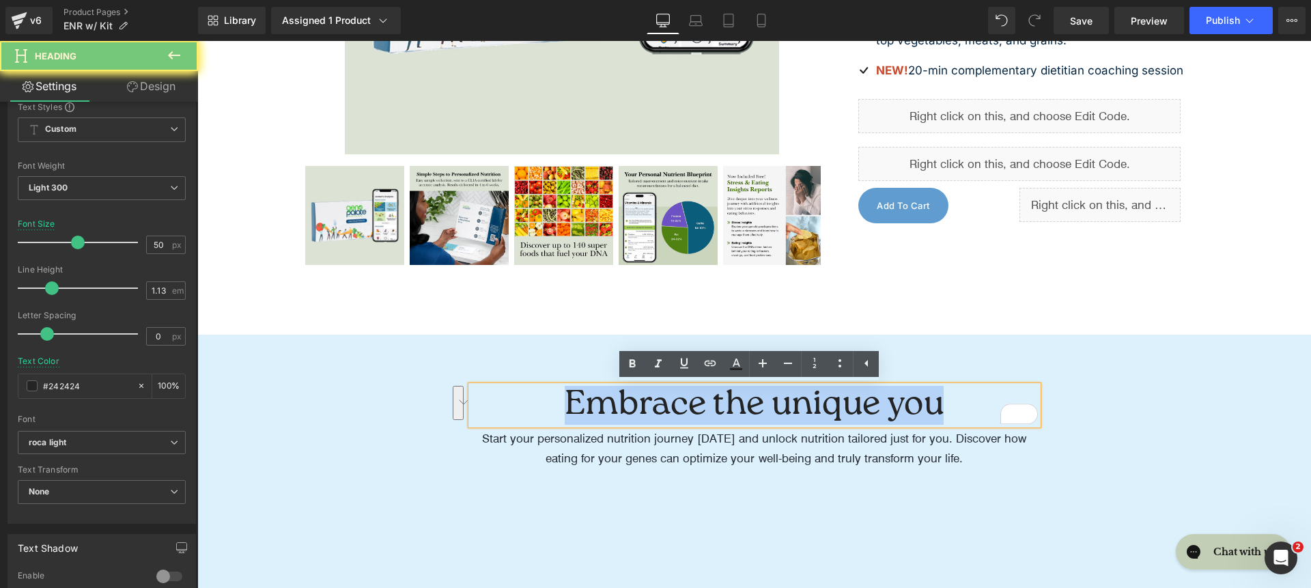
click at [785, 415] on h1 "Embrace the unique you" at bounding box center [754, 405] width 567 height 39
click at [864, 490] on div "Embrace the unique you Heading Start your personalized nutrition journey [DATE]…" at bounding box center [754, 440] width 587 height 109
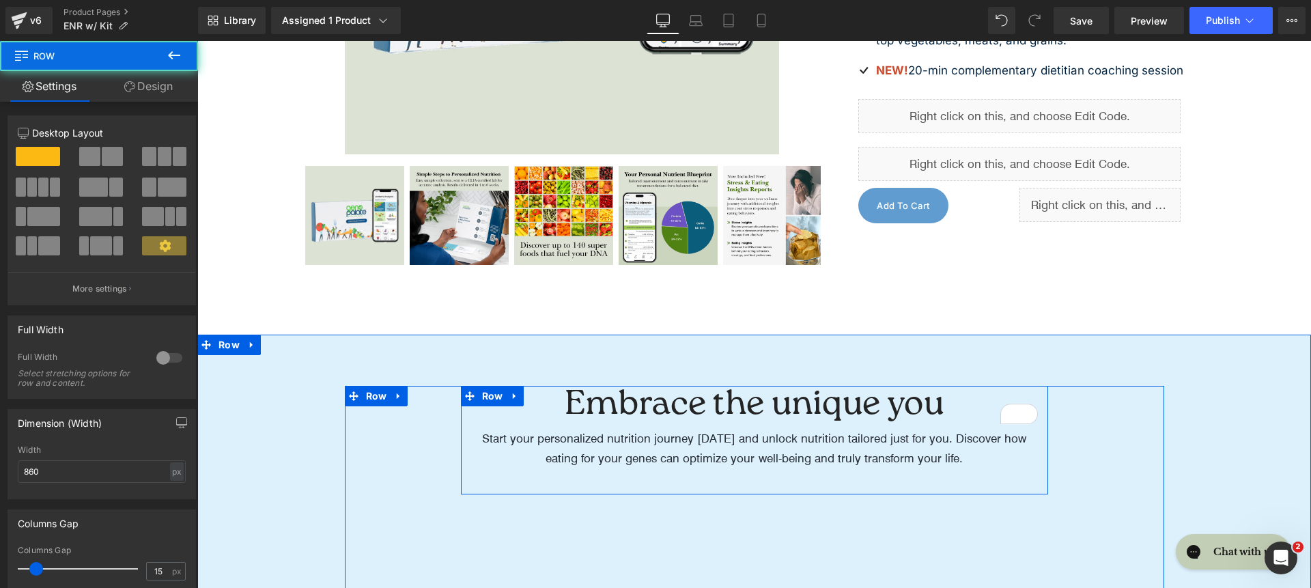
click at [847, 461] on p "Start your personalized nutrition journey [DATE] and unlock nutrition tailored …" at bounding box center [754, 448] width 567 height 40
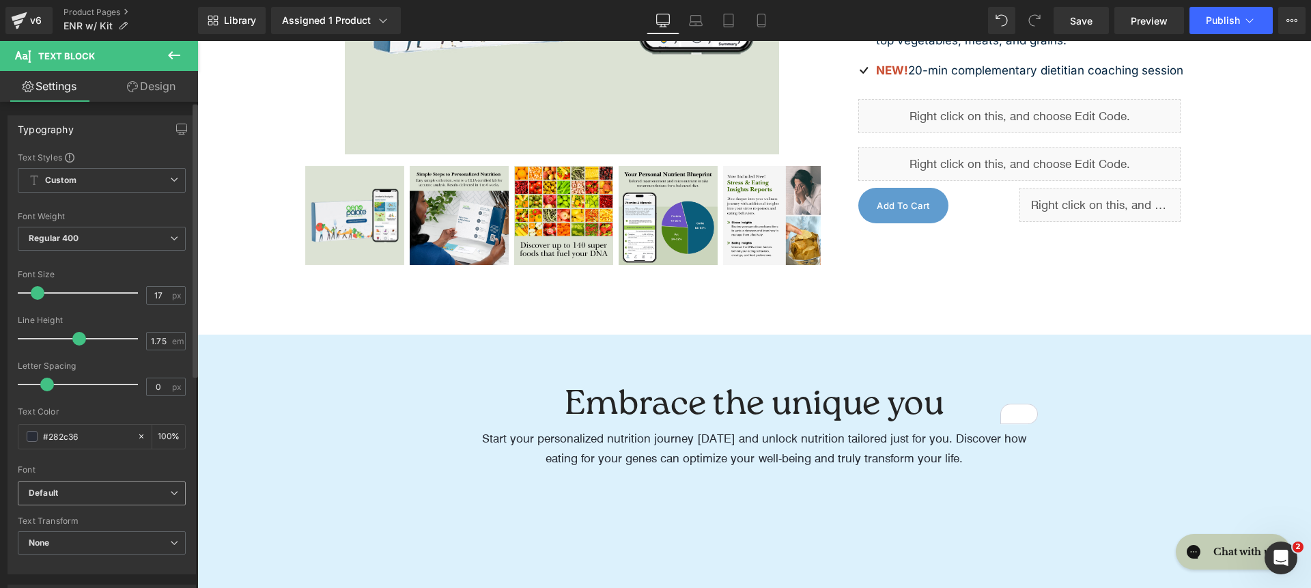
click at [90, 499] on span "Default" at bounding box center [102, 493] width 168 height 24
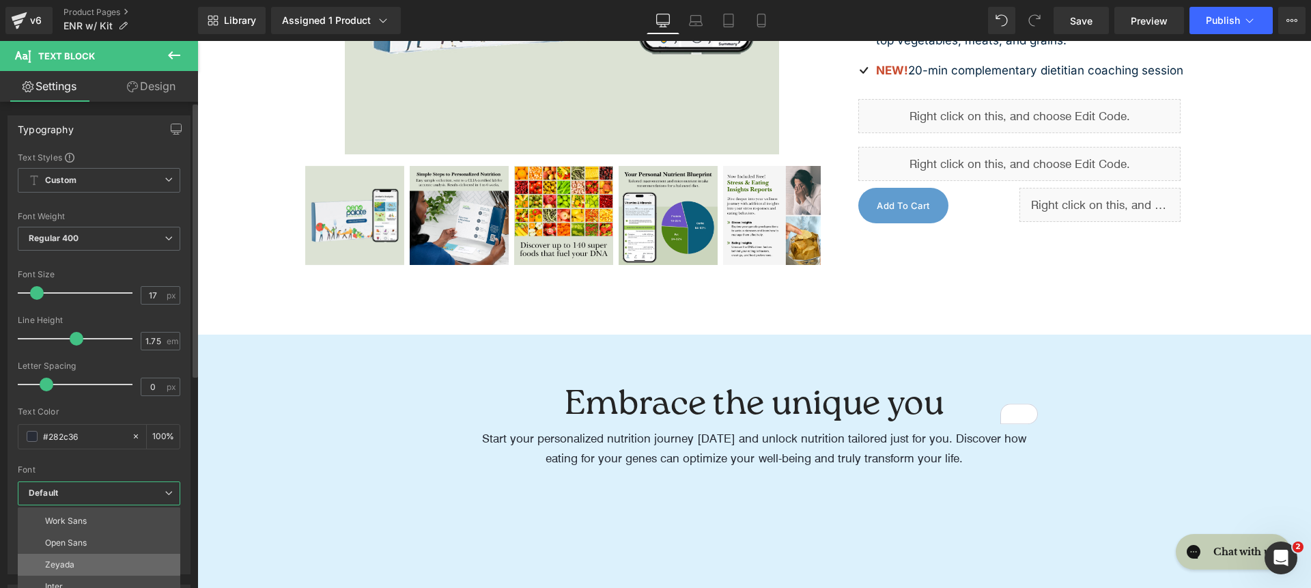
scroll to position [79, 0]
click at [98, 568] on li "Inter" at bounding box center [102, 570] width 169 height 22
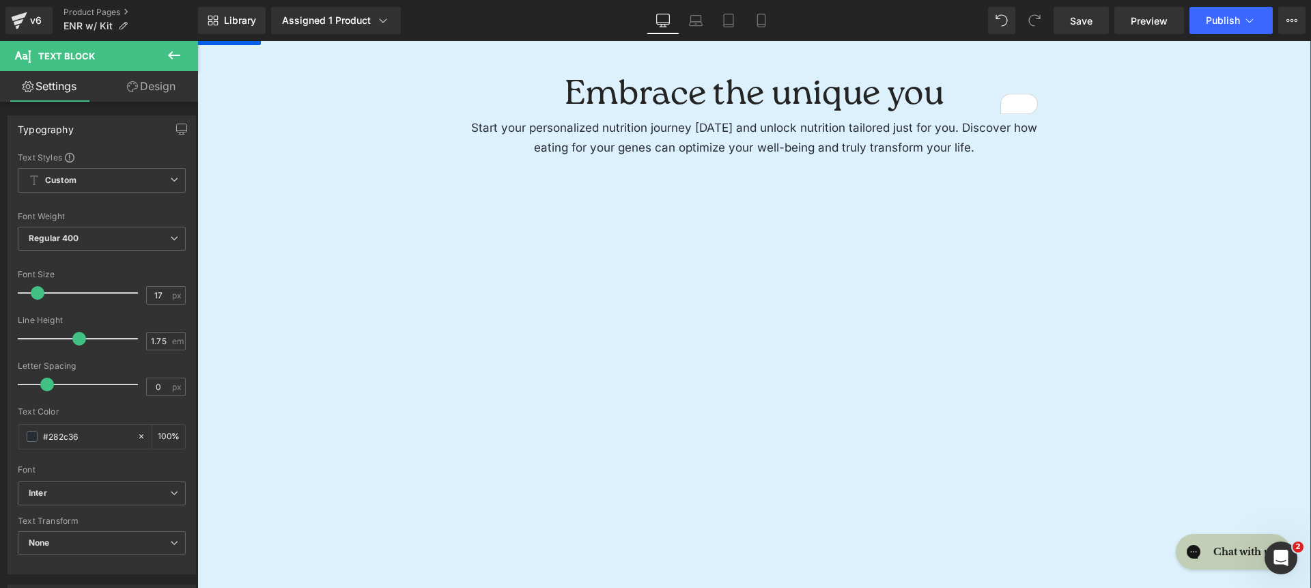
scroll to position [1151, 0]
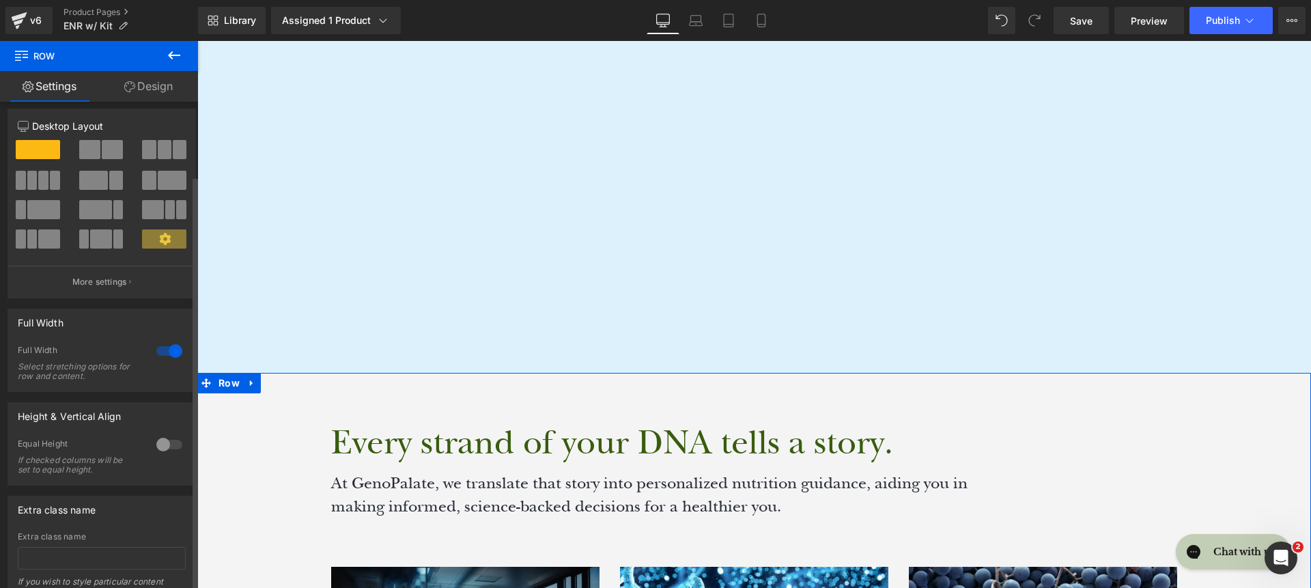
scroll to position [0, 0]
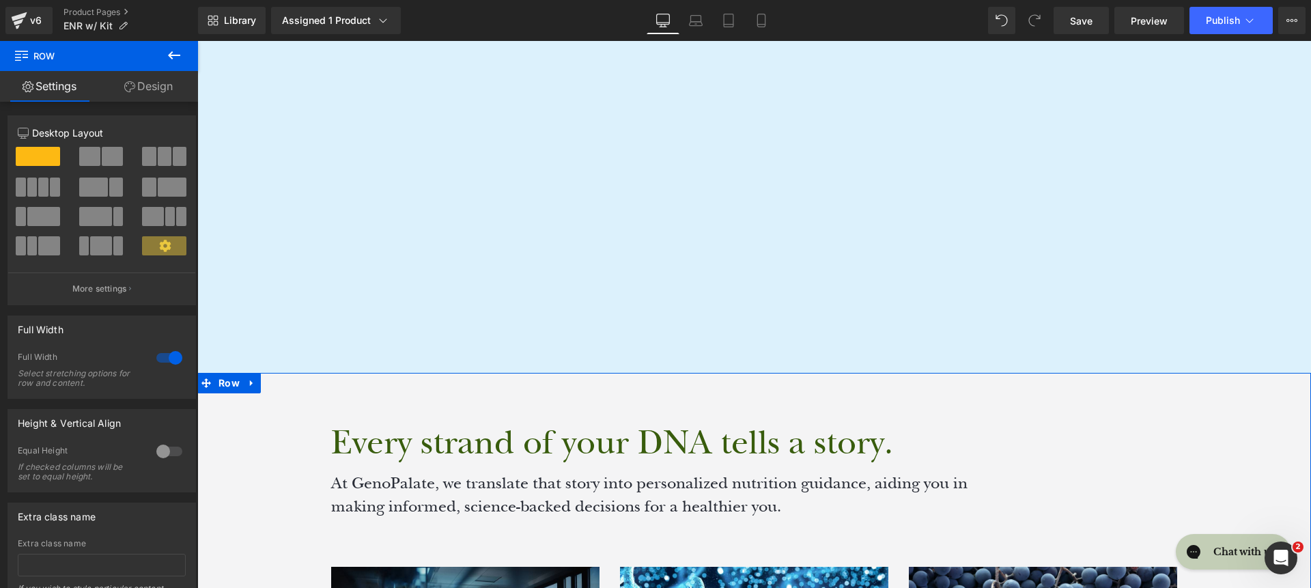
click at [154, 77] on link "Design" at bounding box center [148, 86] width 99 height 31
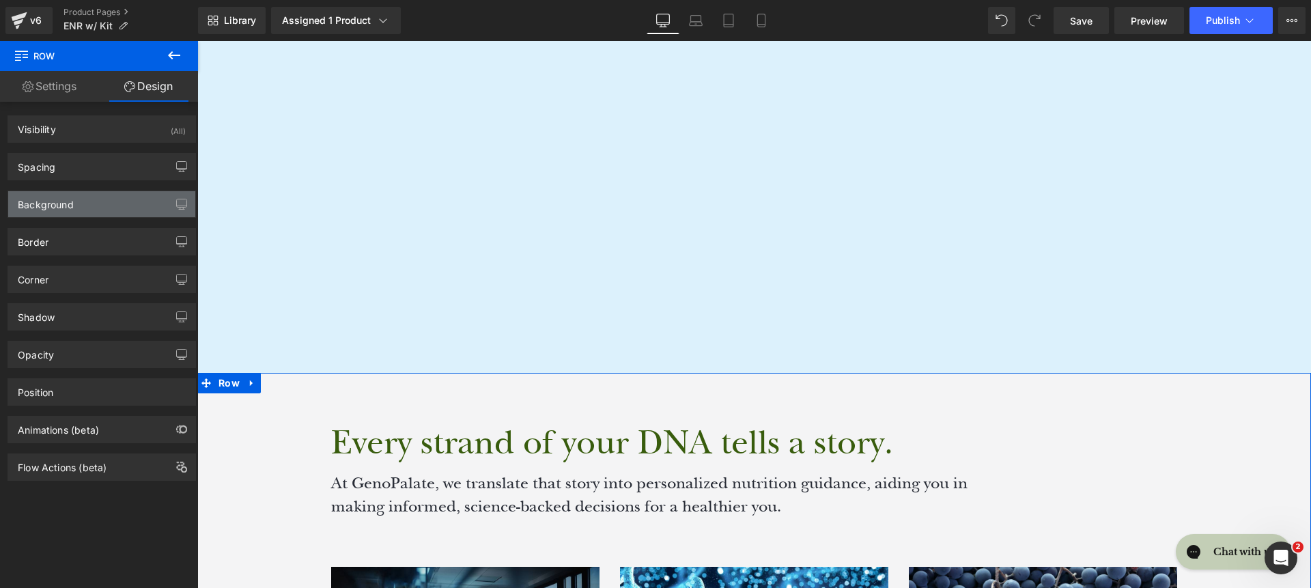
click at [109, 197] on div "Background" at bounding box center [101, 204] width 187 height 26
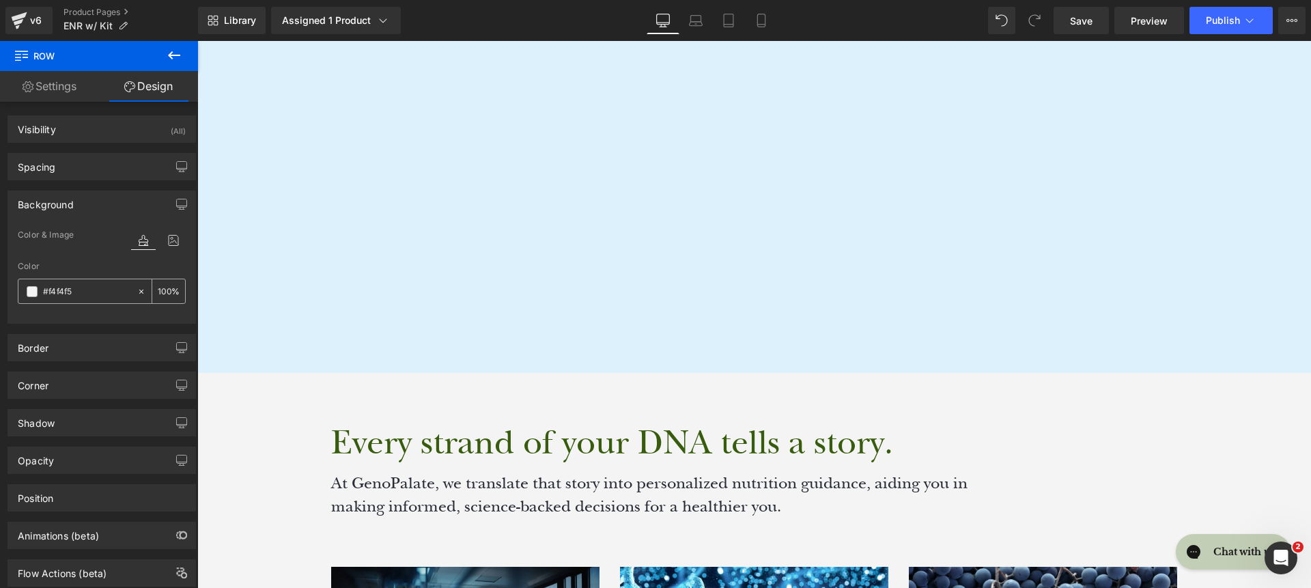
click at [51, 290] on input "text" at bounding box center [86, 291] width 87 height 15
paste input "00223E"
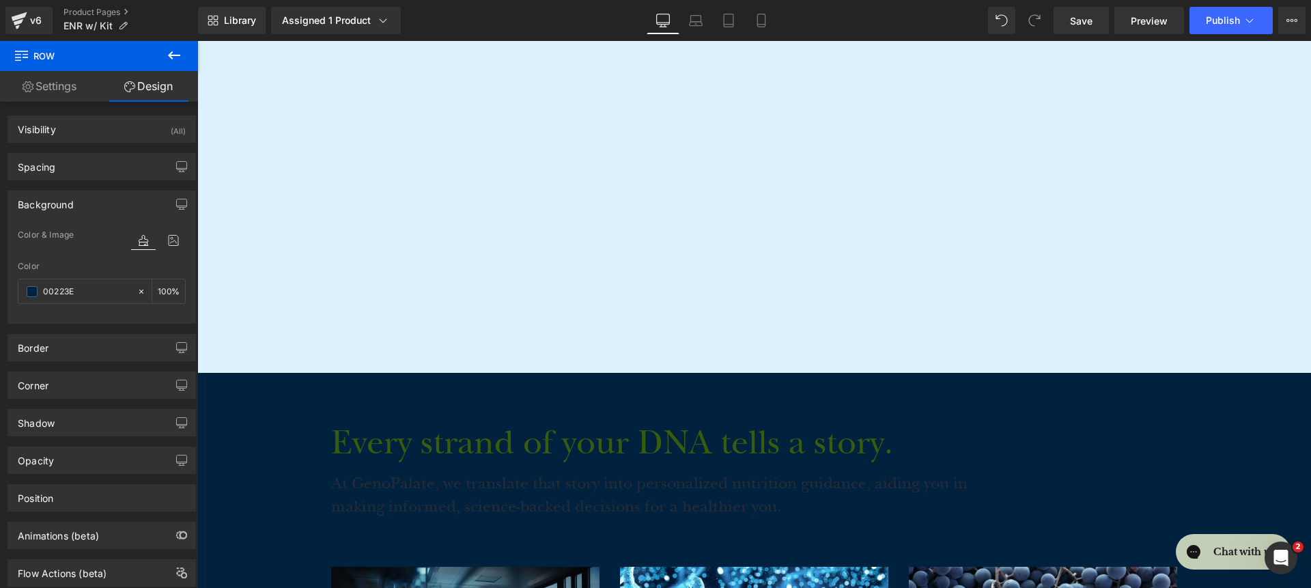
type input "00223E"
